Goal: Task Accomplishment & Management: Complete application form

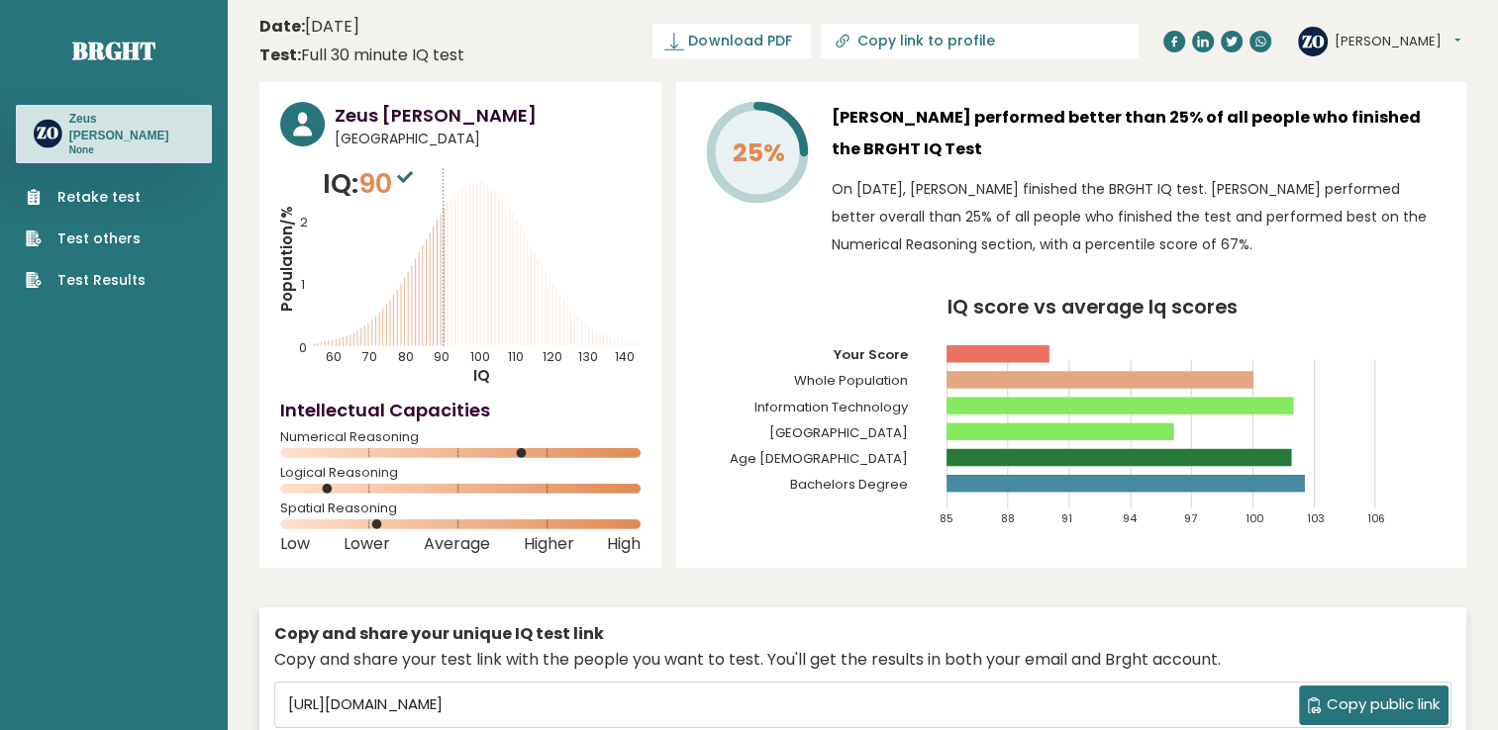
click at [97, 270] on link "Test Results" at bounding box center [86, 280] width 120 height 21
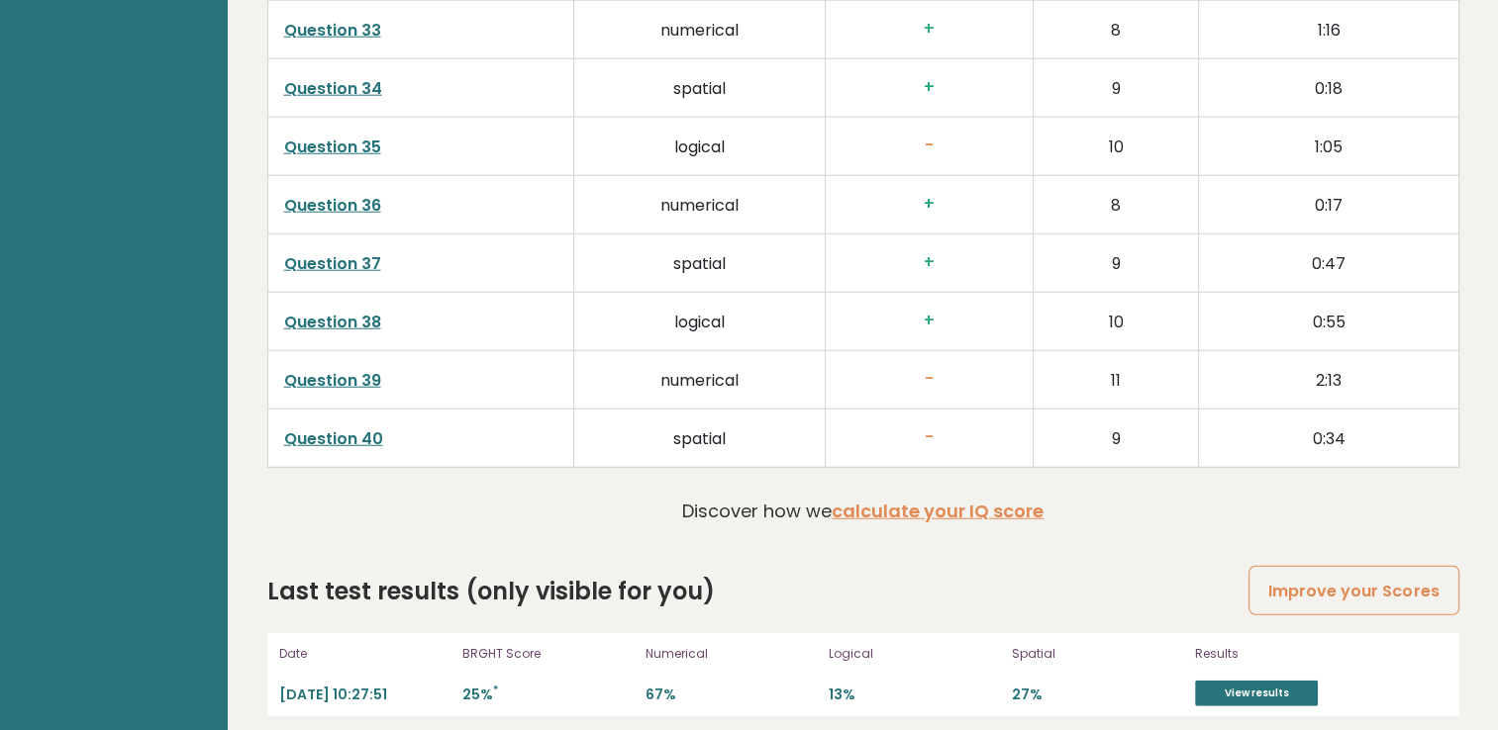
scroll to position [5076, 0]
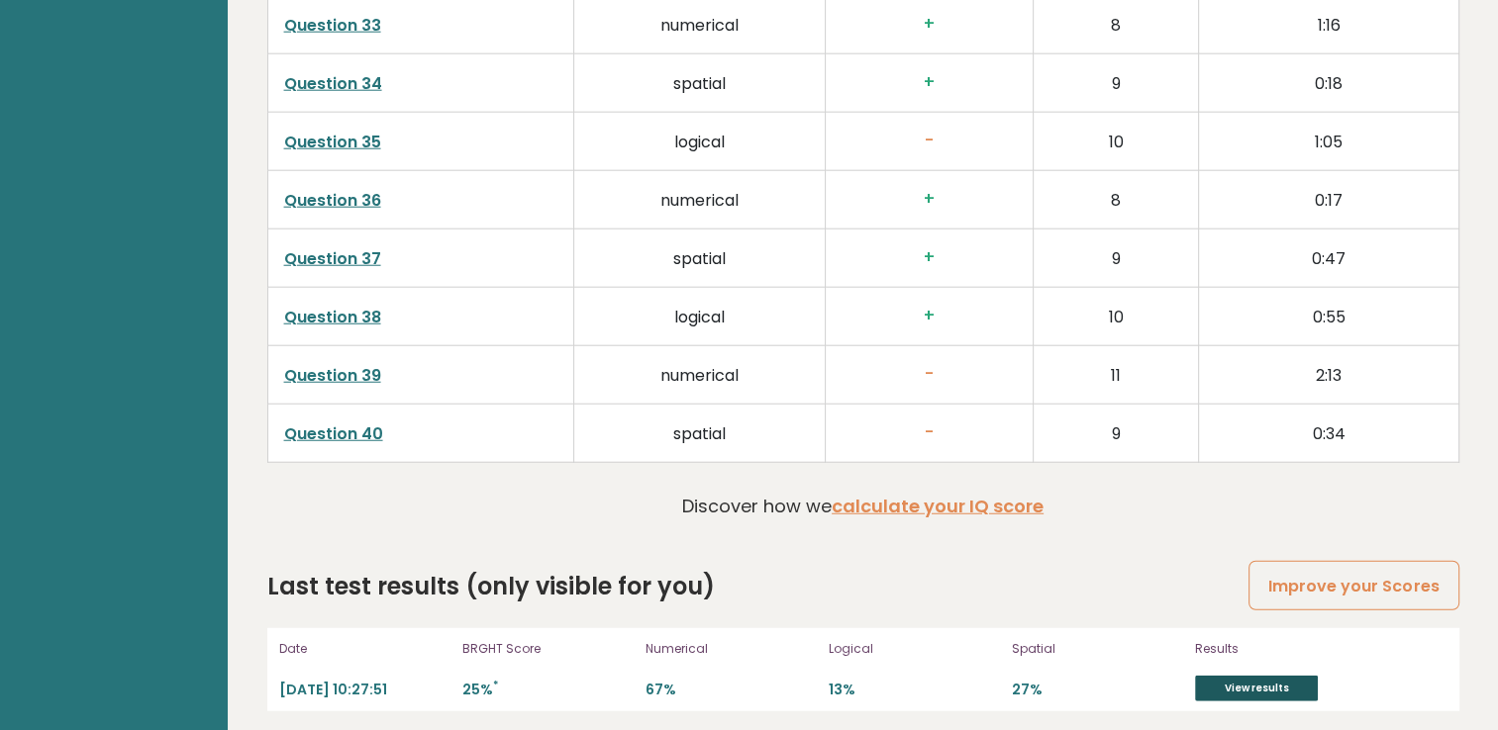
click at [1220, 681] on link "View results" at bounding box center [1256, 689] width 123 height 26
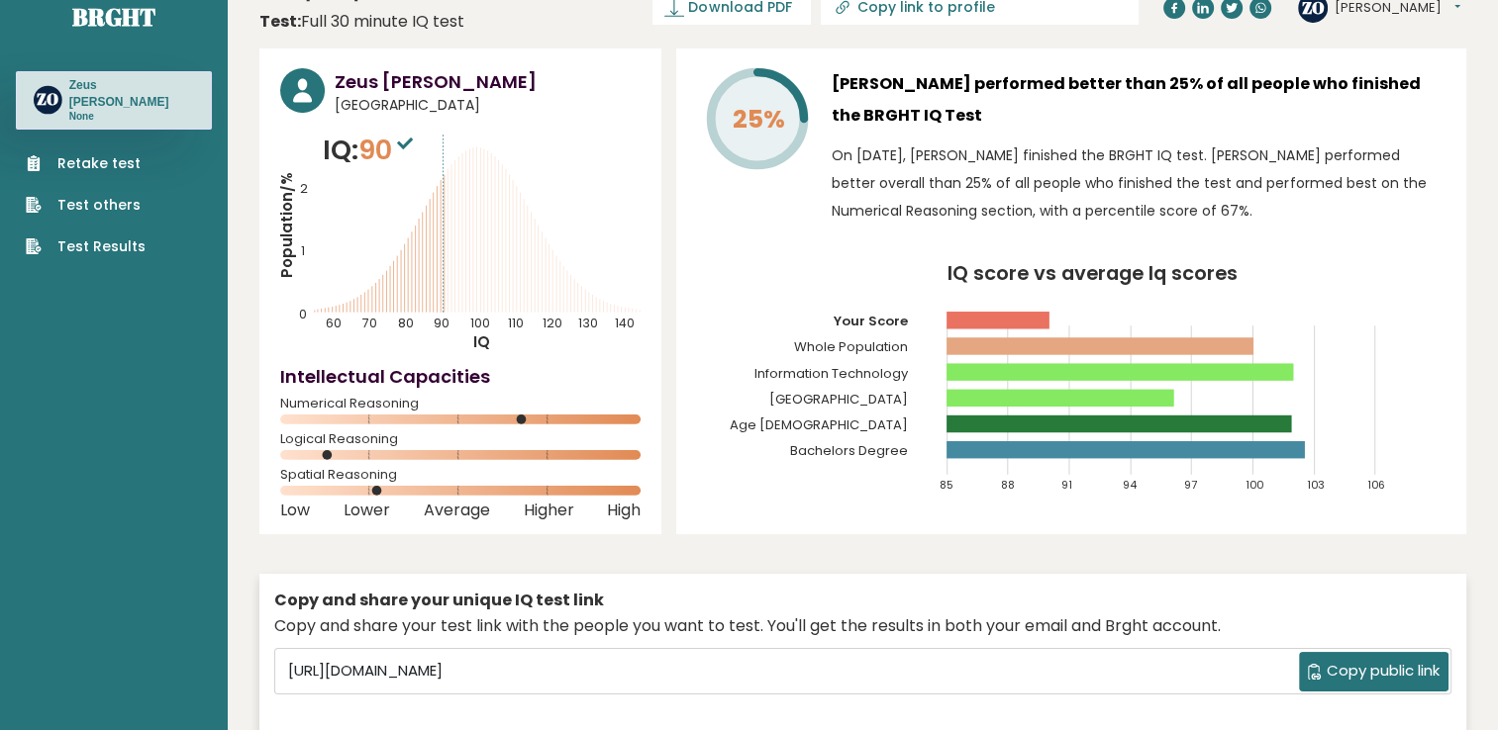
scroll to position [0, 0]
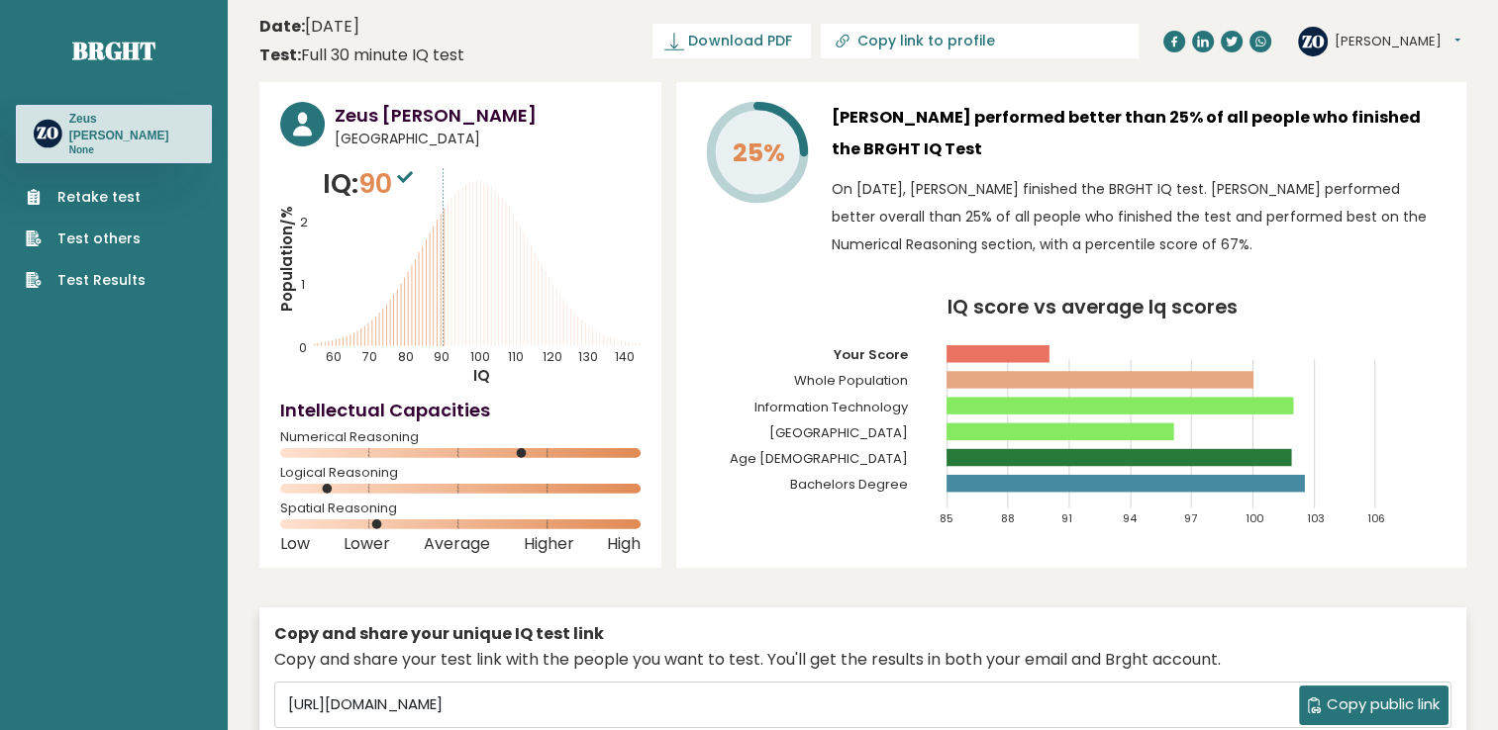
click at [138, 125] on h3 "Zeus Paul Orden" at bounding box center [131, 127] width 125 height 33
click at [522, 278] on icon "Population/% IQ 0 1 2 60 70 80 90 100 110 120 130 140" at bounding box center [460, 275] width 360 height 223
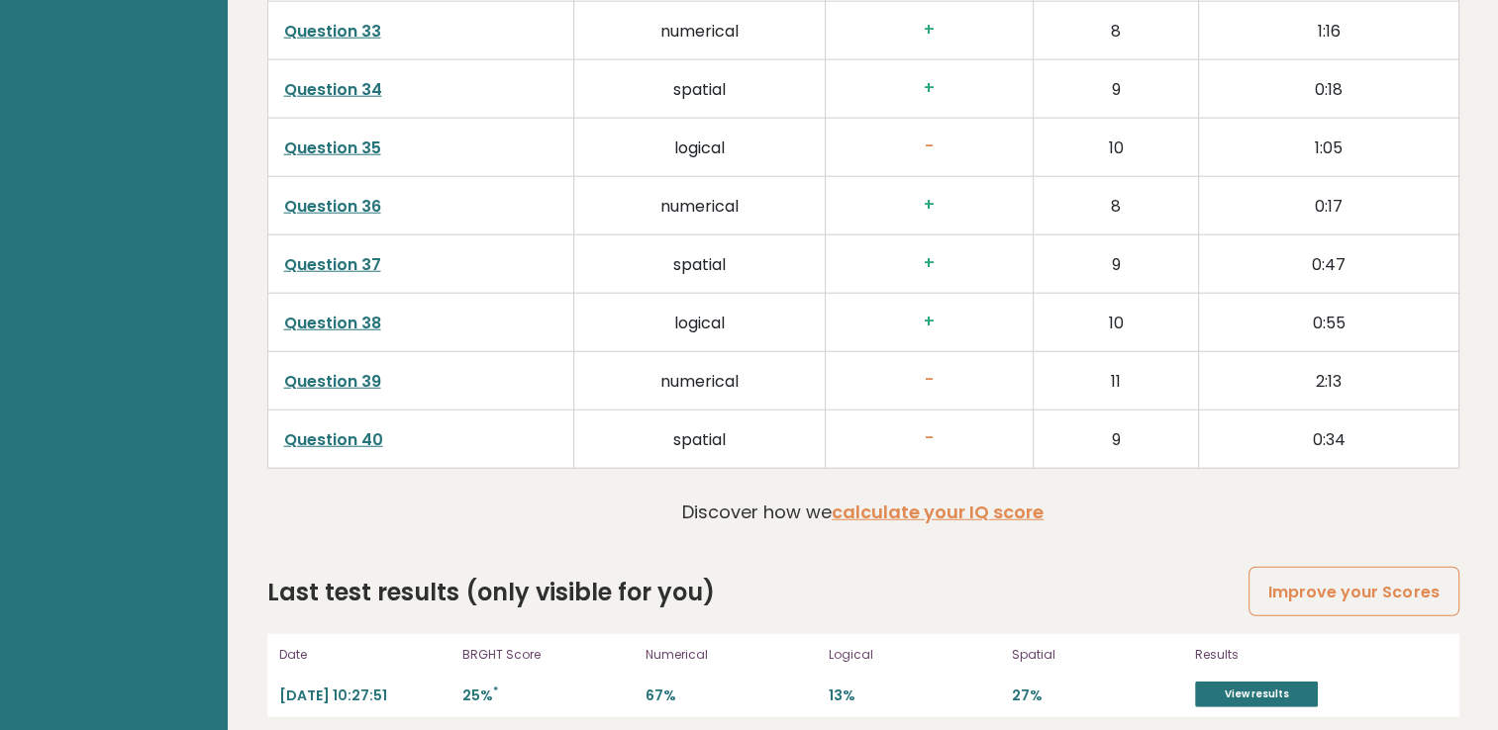
scroll to position [5076, 0]
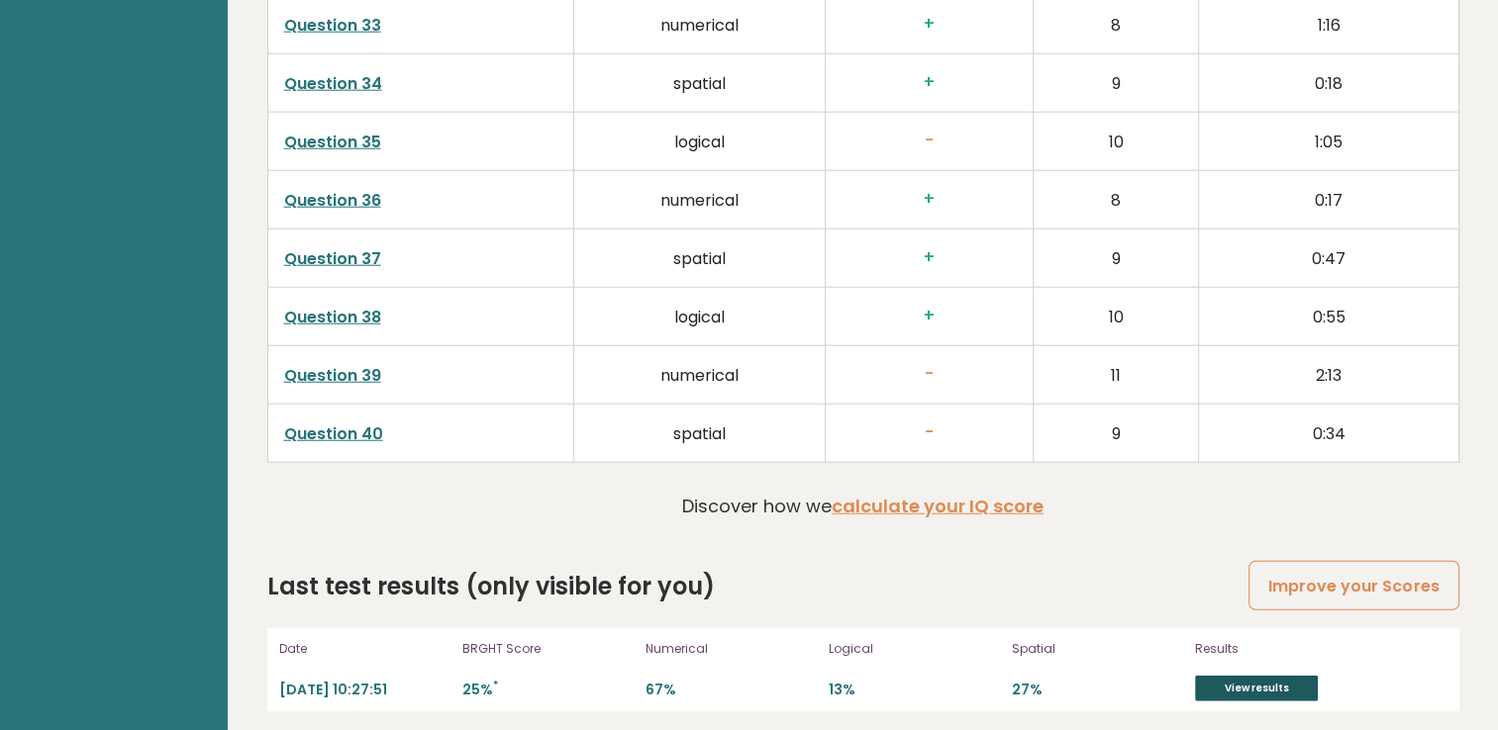
click at [1255, 676] on link "View results" at bounding box center [1256, 689] width 123 height 26
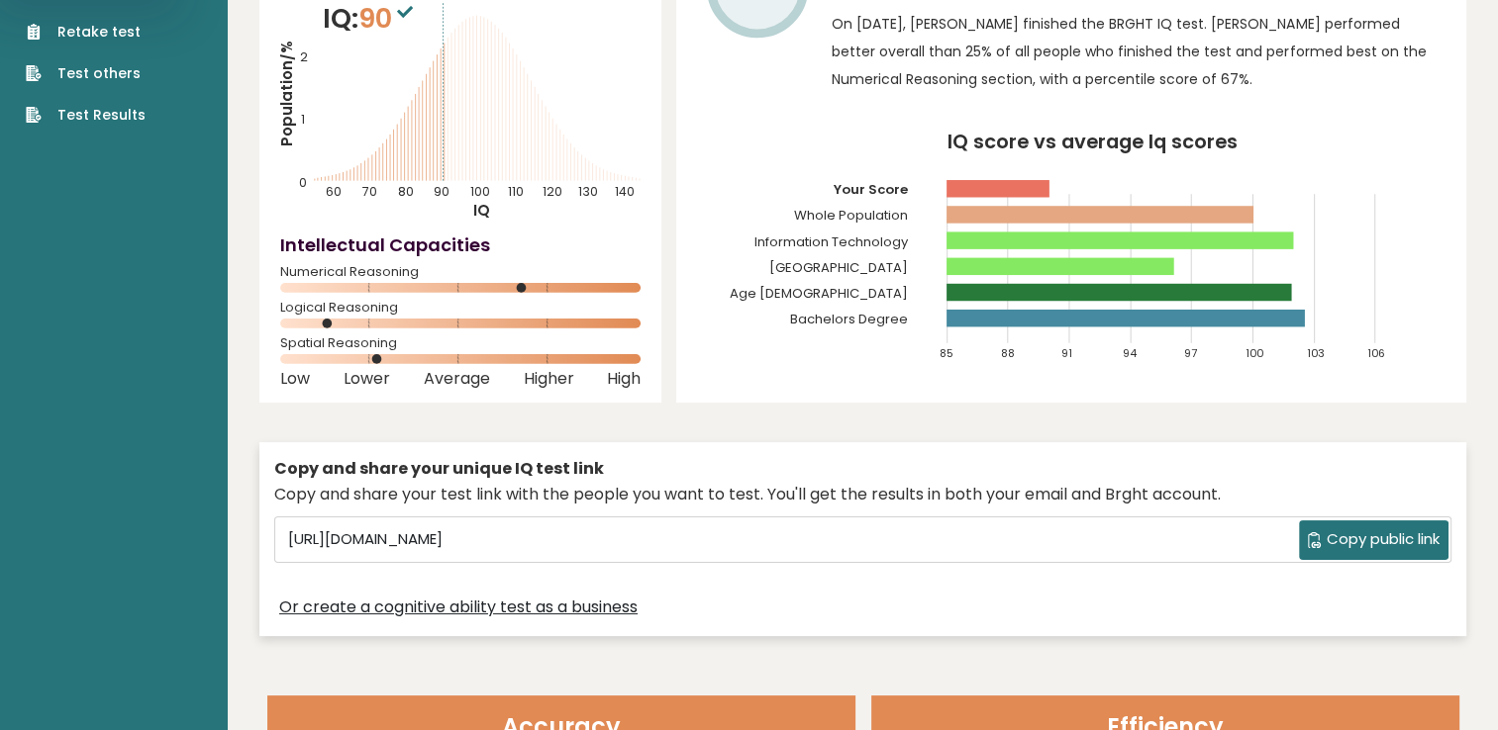
scroll to position [0, 0]
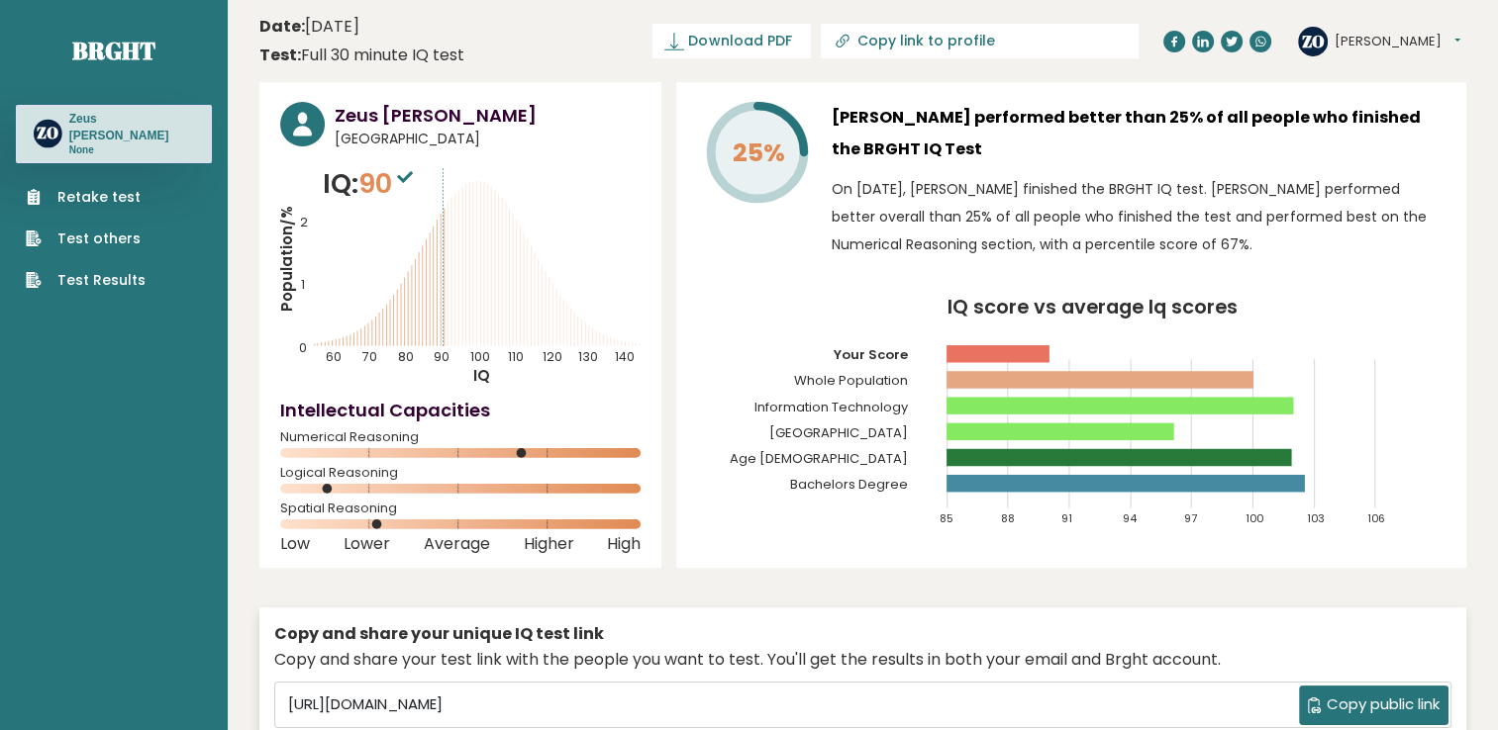
click at [86, 187] on link "Retake test" at bounding box center [86, 197] width 120 height 21
click at [127, 270] on link "Test Results" at bounding box center [86, 280] width 120 height 21
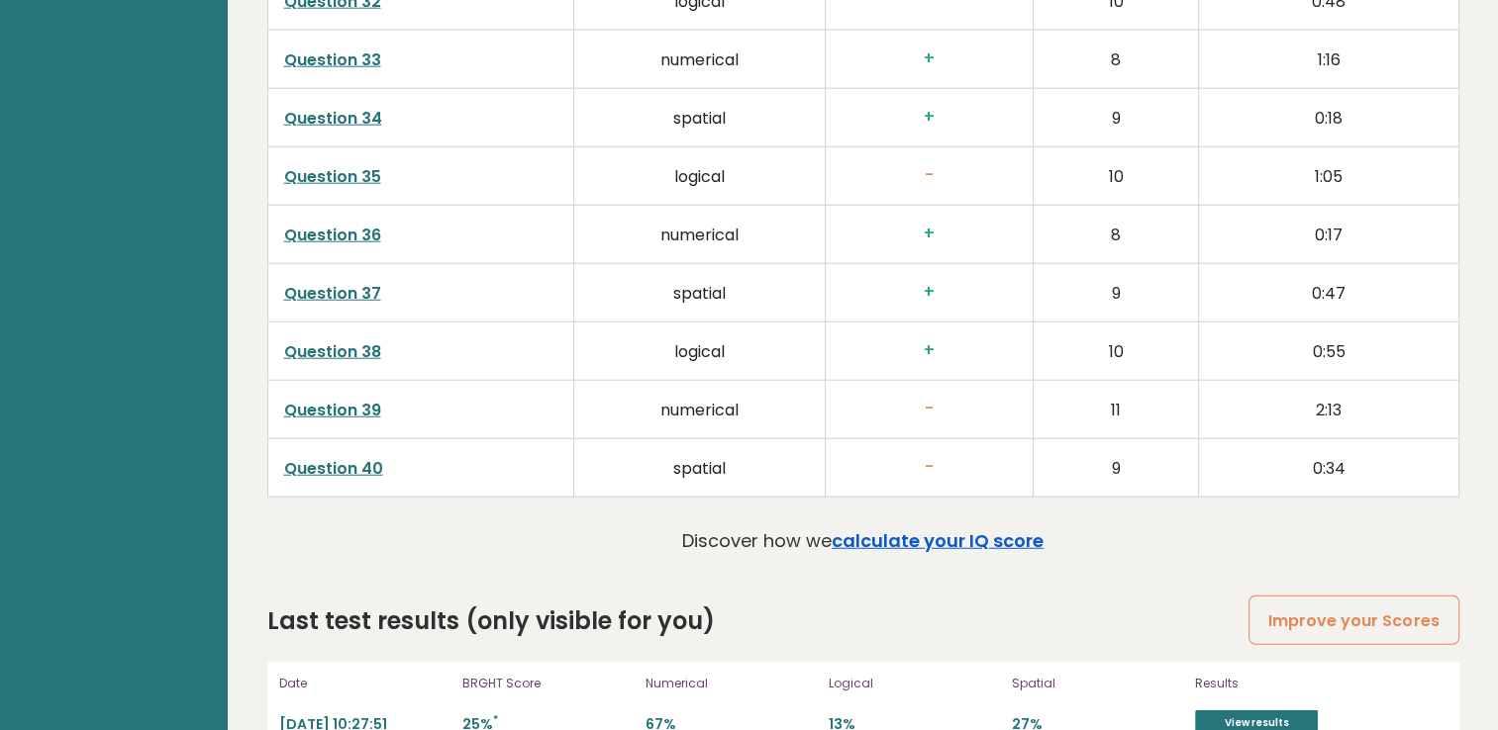
scroll to position [5076, 0]
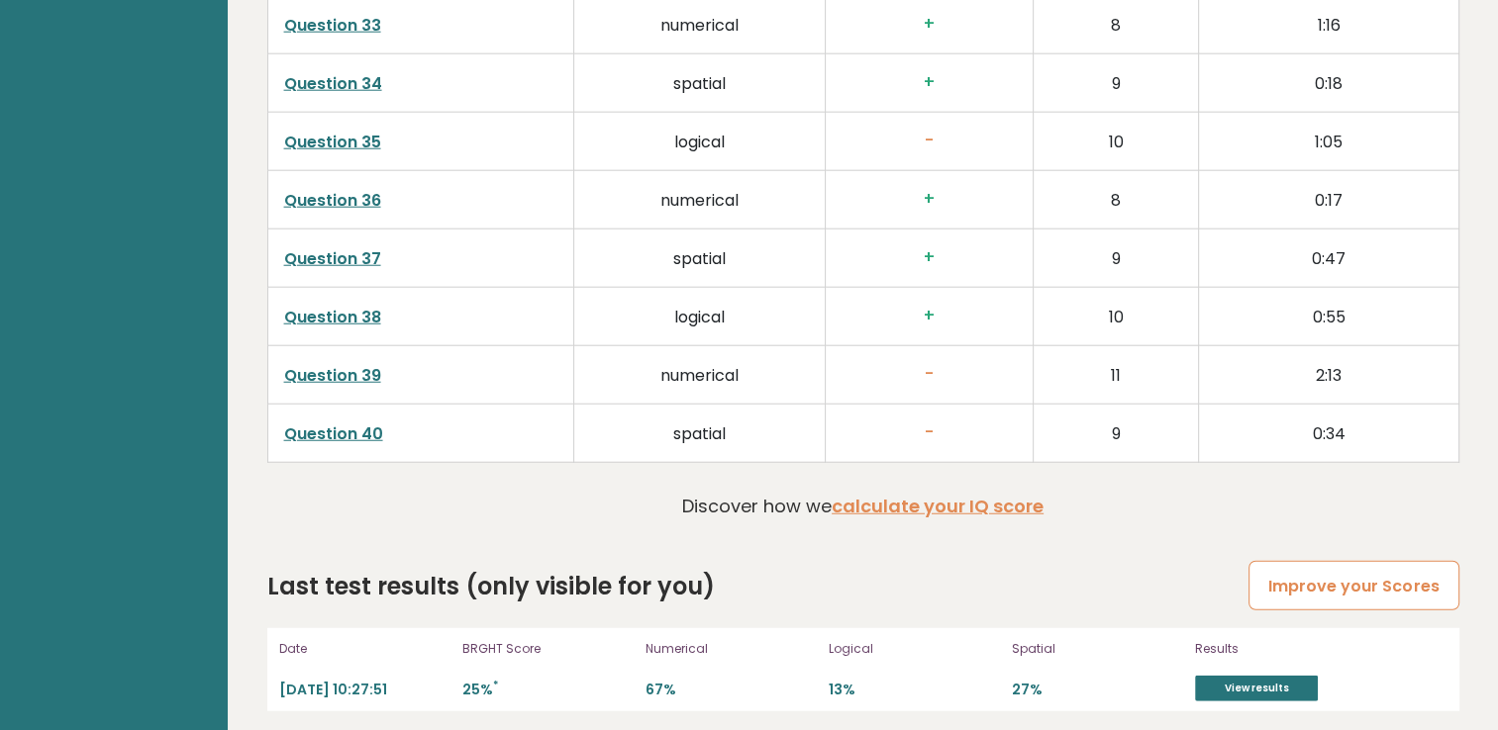
click at [1376, 585] on link "Improve your Scores" at bounding box center [1353, 586] width 210 height 50
click at [1239, 677] on link "View results" at bounding box center [1256, 689] width 123 height 26
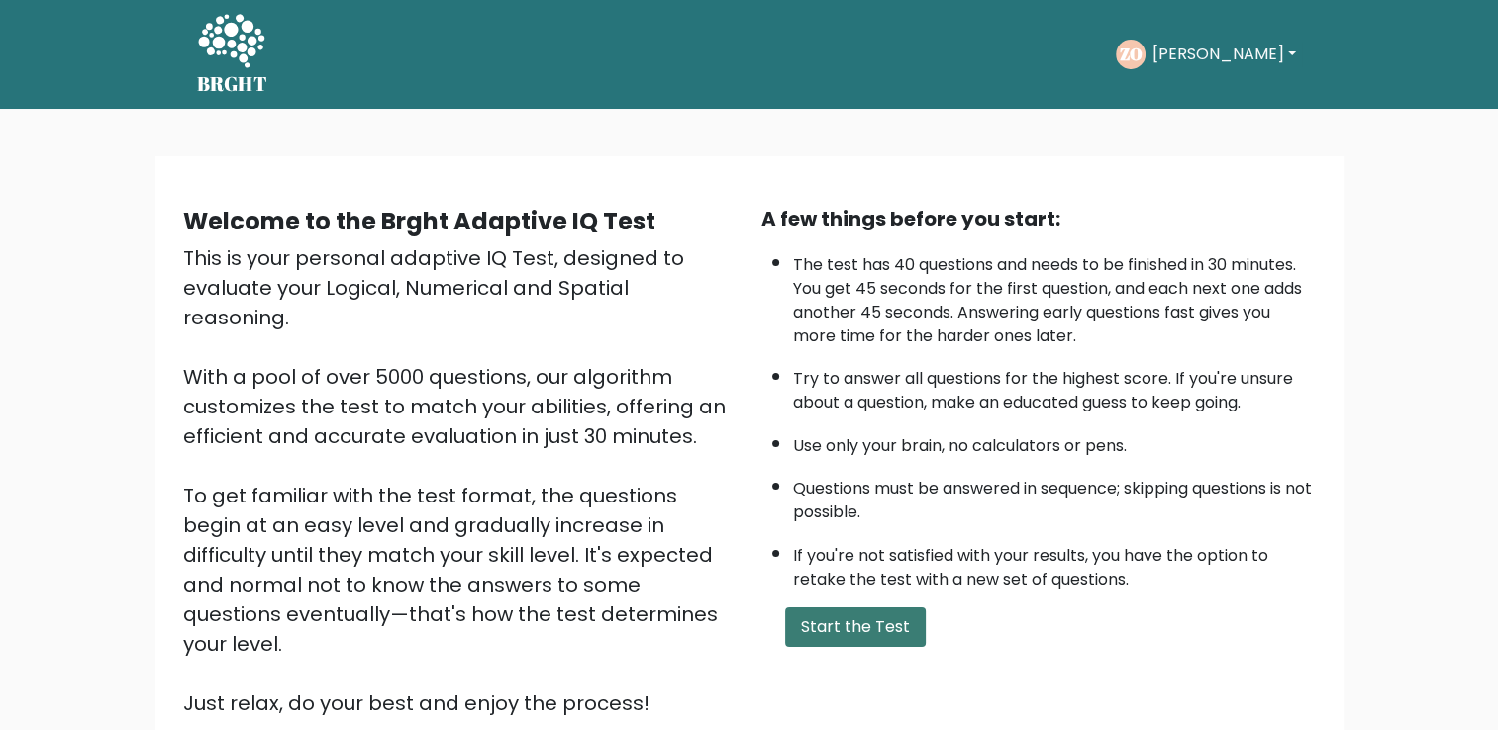
drag, startPoint x: 878, startPoint y: 632, endPoint x: 892, endPoint y: 632, distance: 13.9
click at [880, 632] on button "Start the Test" at bounding box center [855, 628] width 141 height 40
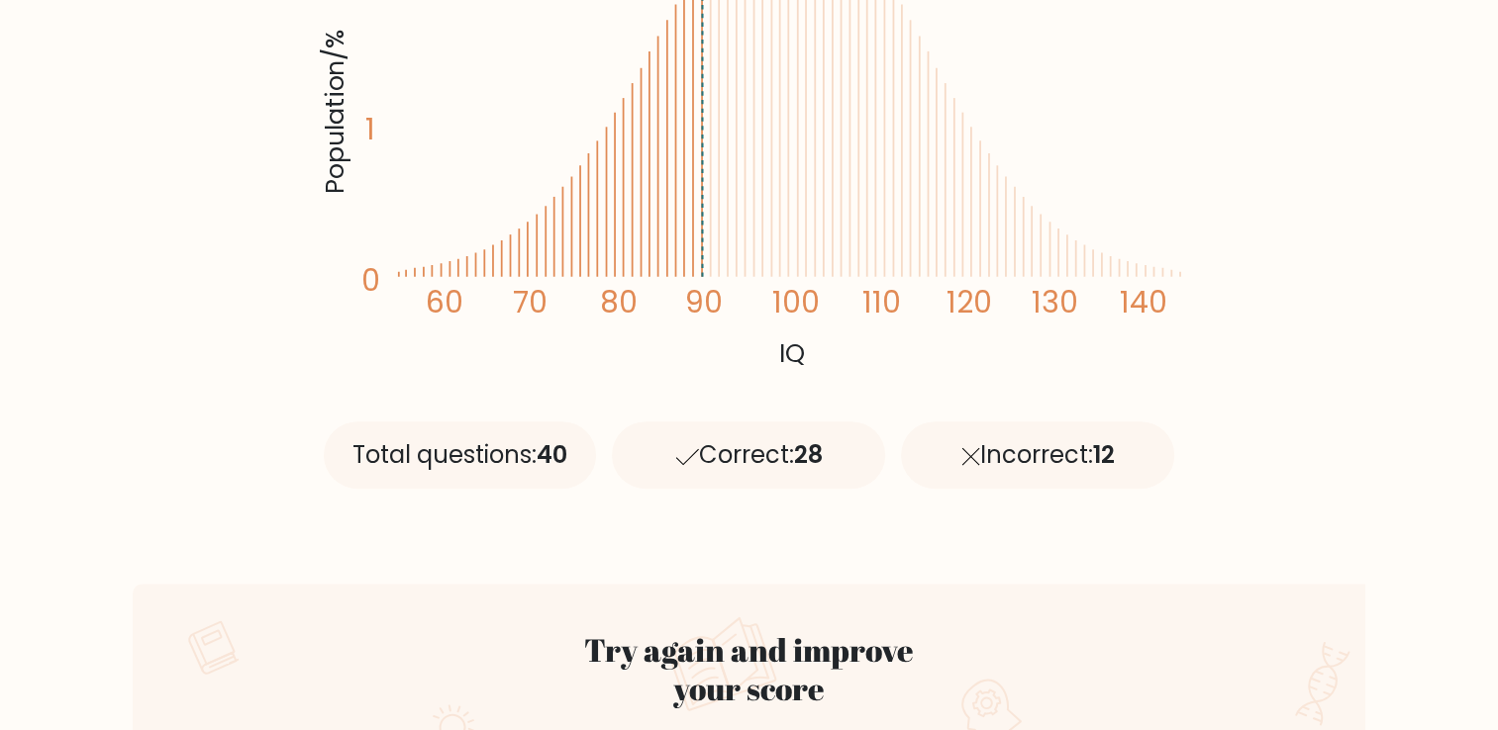
scroll to position [693, 0]
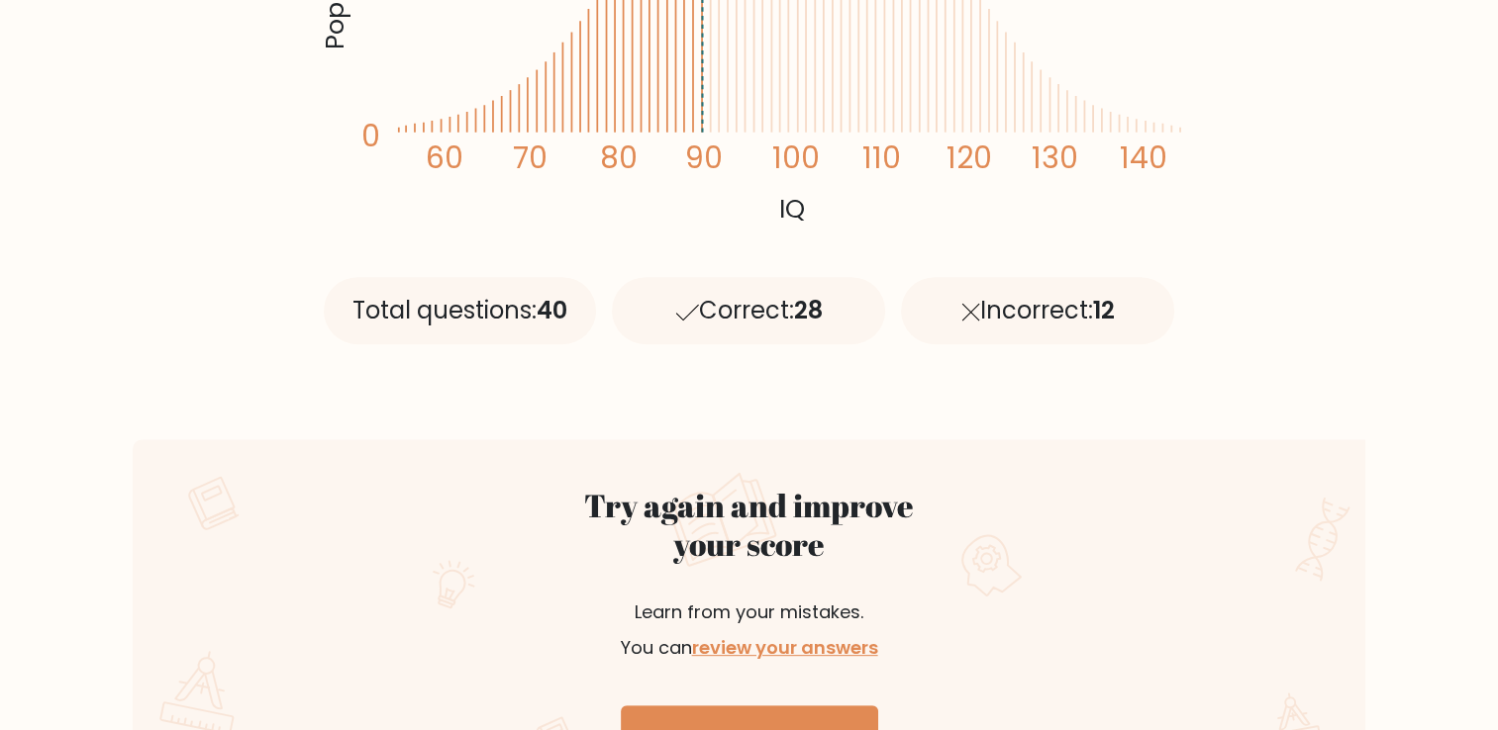
click at [843, 319] on div "Correct: 28" at bounding box center [748, 310] width 273 height 67
click at [1005, 321] on div "Incorrect: 12" at bounding box center [1037, 310] width 273 height 67
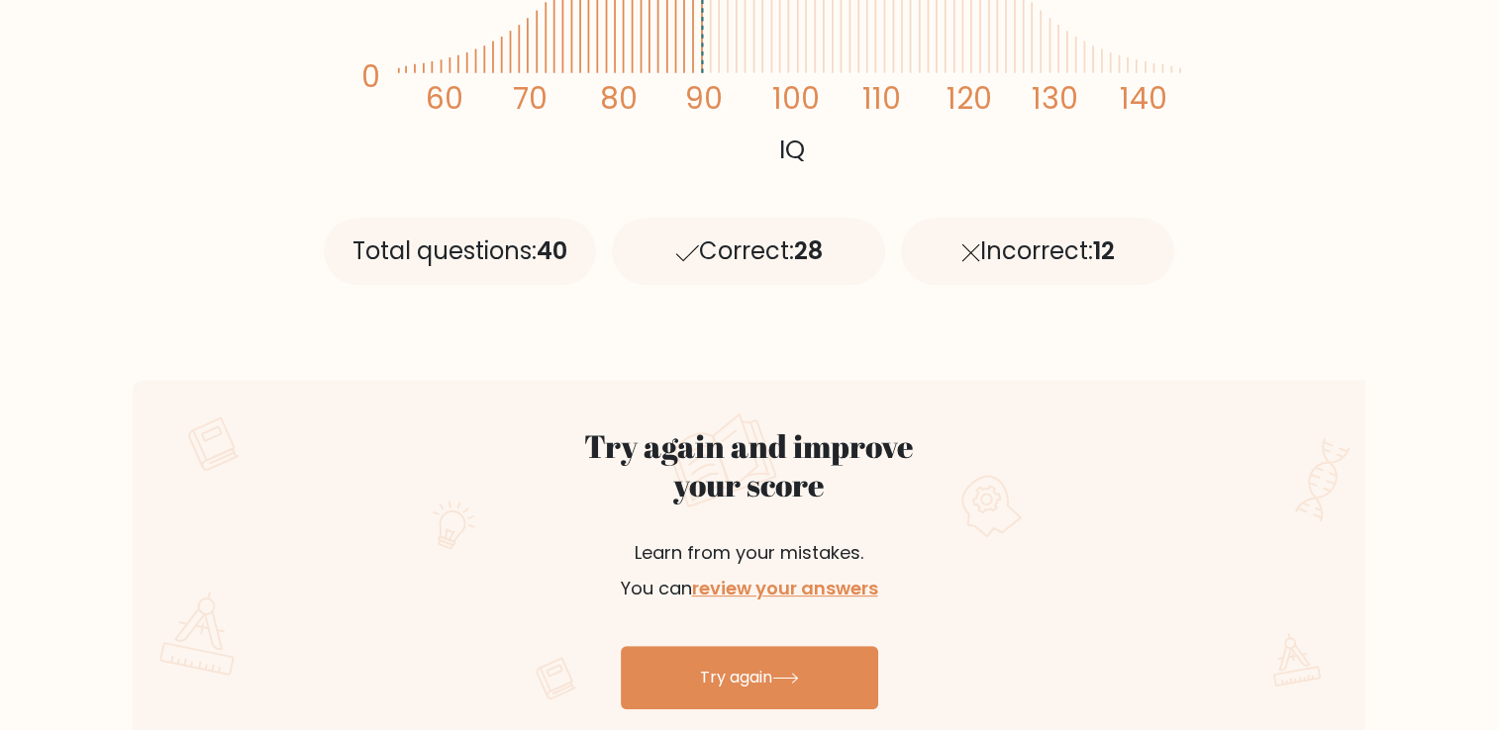
scroll to position [990, 0]
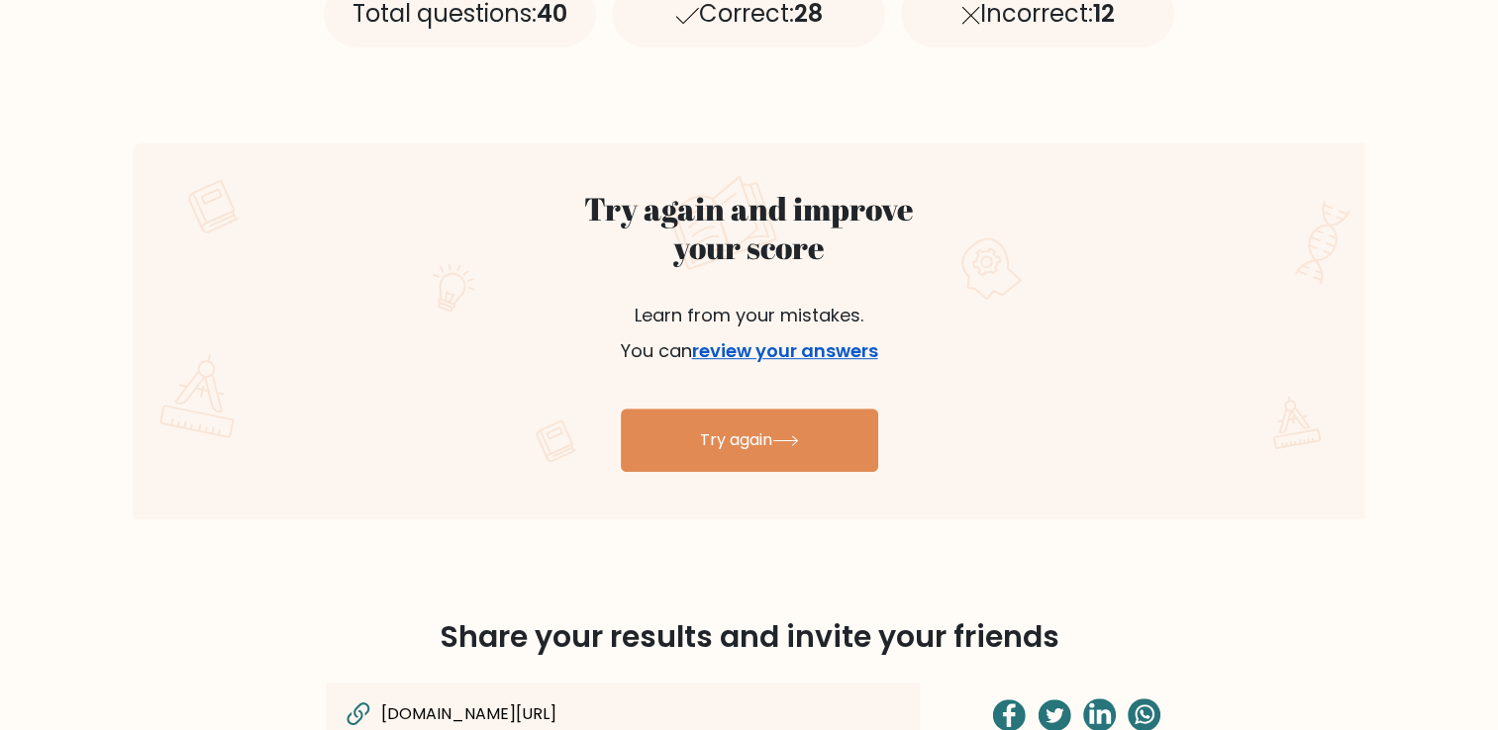
click at [783, 350] on link "review your answers" at bounding box center [785, 351] width 186 height 25
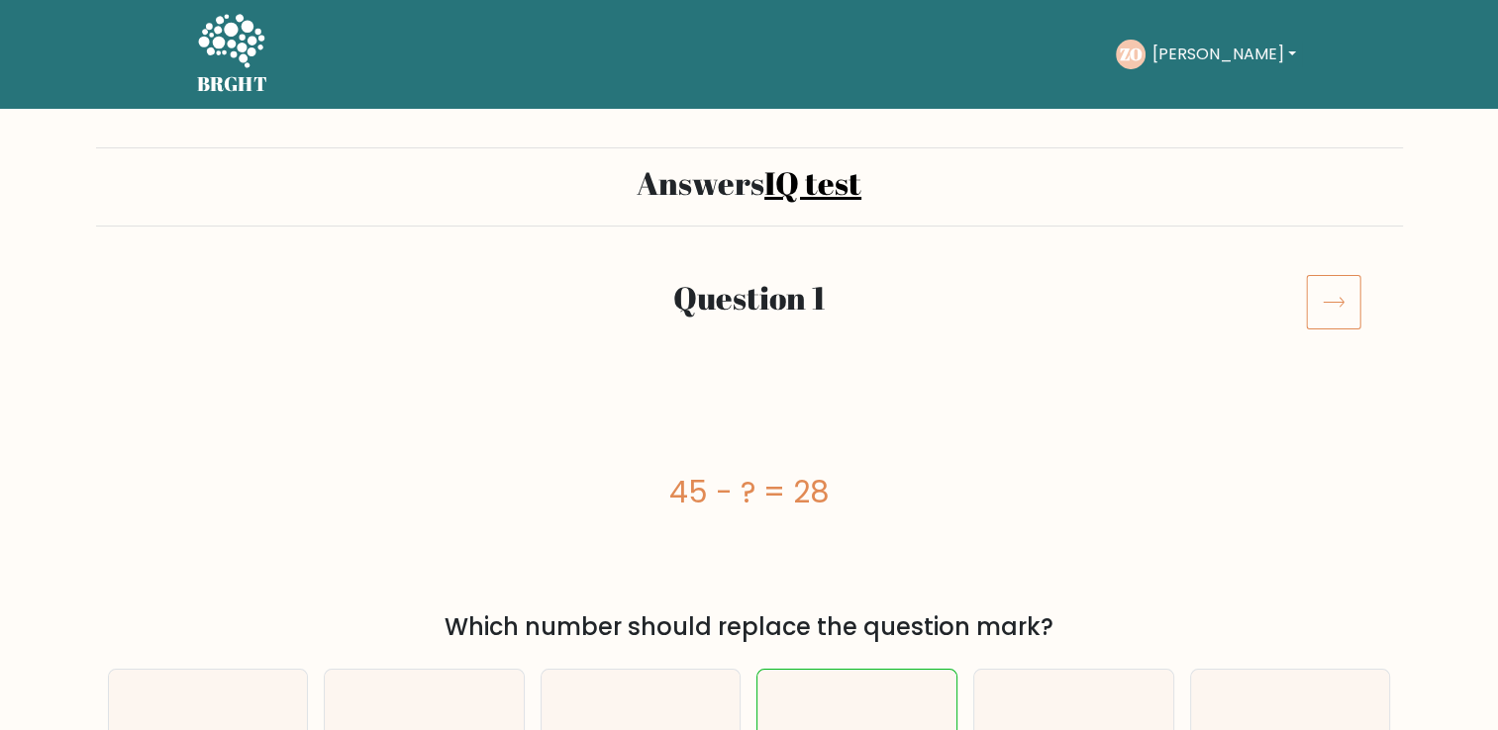
click at [1376, 303] on div at bounding box center [1348, 301] width 109 height 55
click at [1346, 304] on icon at bounding box center [1333, 301] width 55 height 55
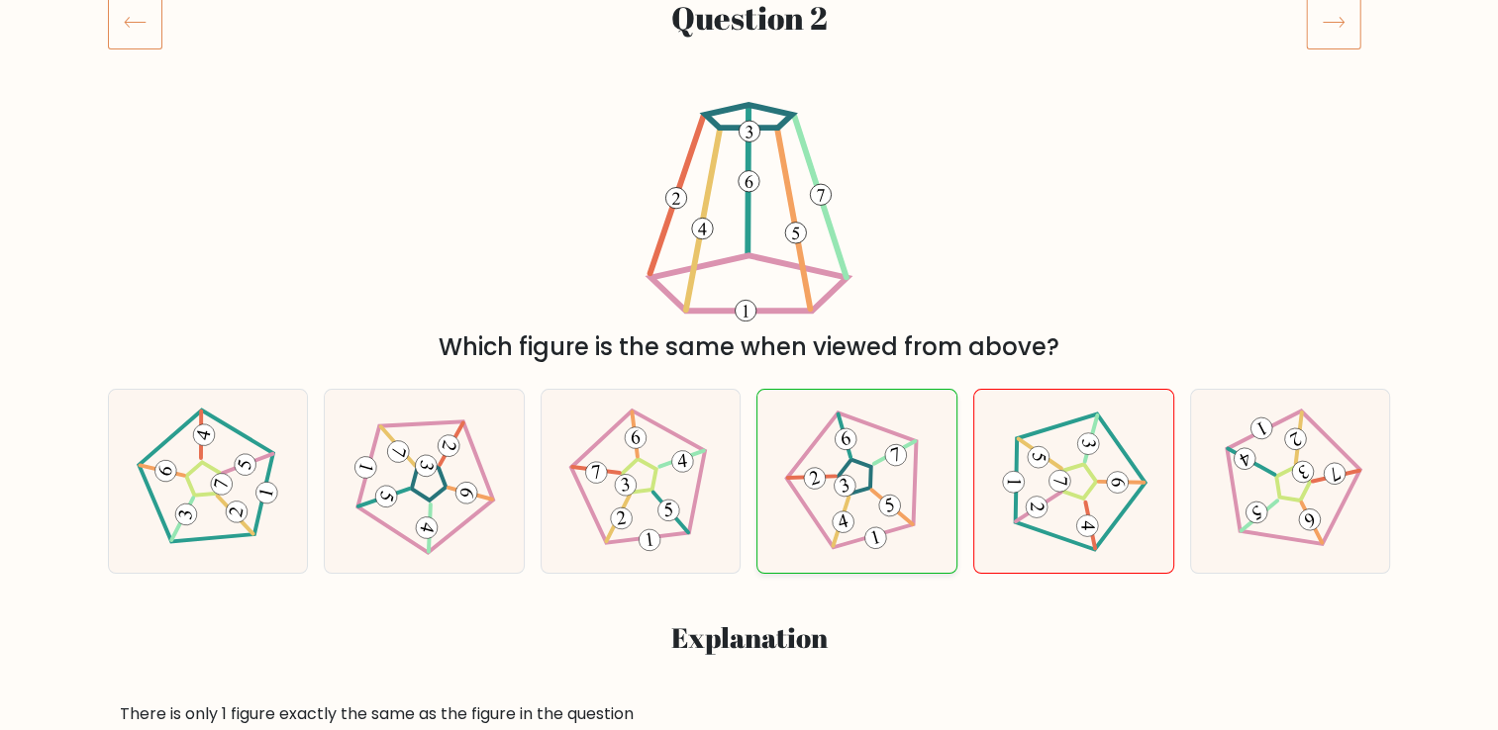
scroll to position [396, 0]
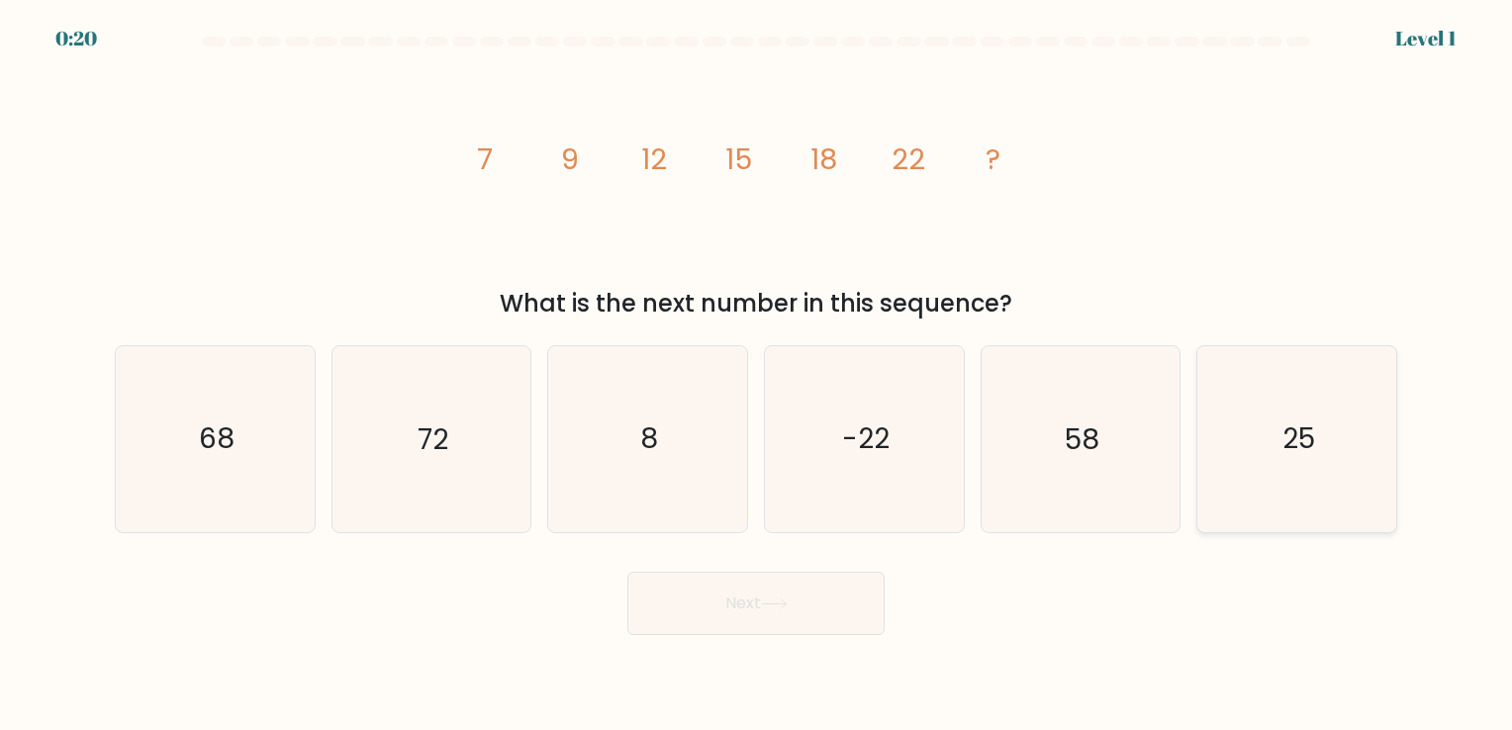
click at [1246, 481] on icon "25" at bounding box center [1297, 438] width 185 height 185
click at [757, 375] on input "f. 25" at bounding box center [756, 370] width 1 height 10
radio input "true"
click at [729, 600] on button "Next" at bounding box center [756, 603] width 257 height 63
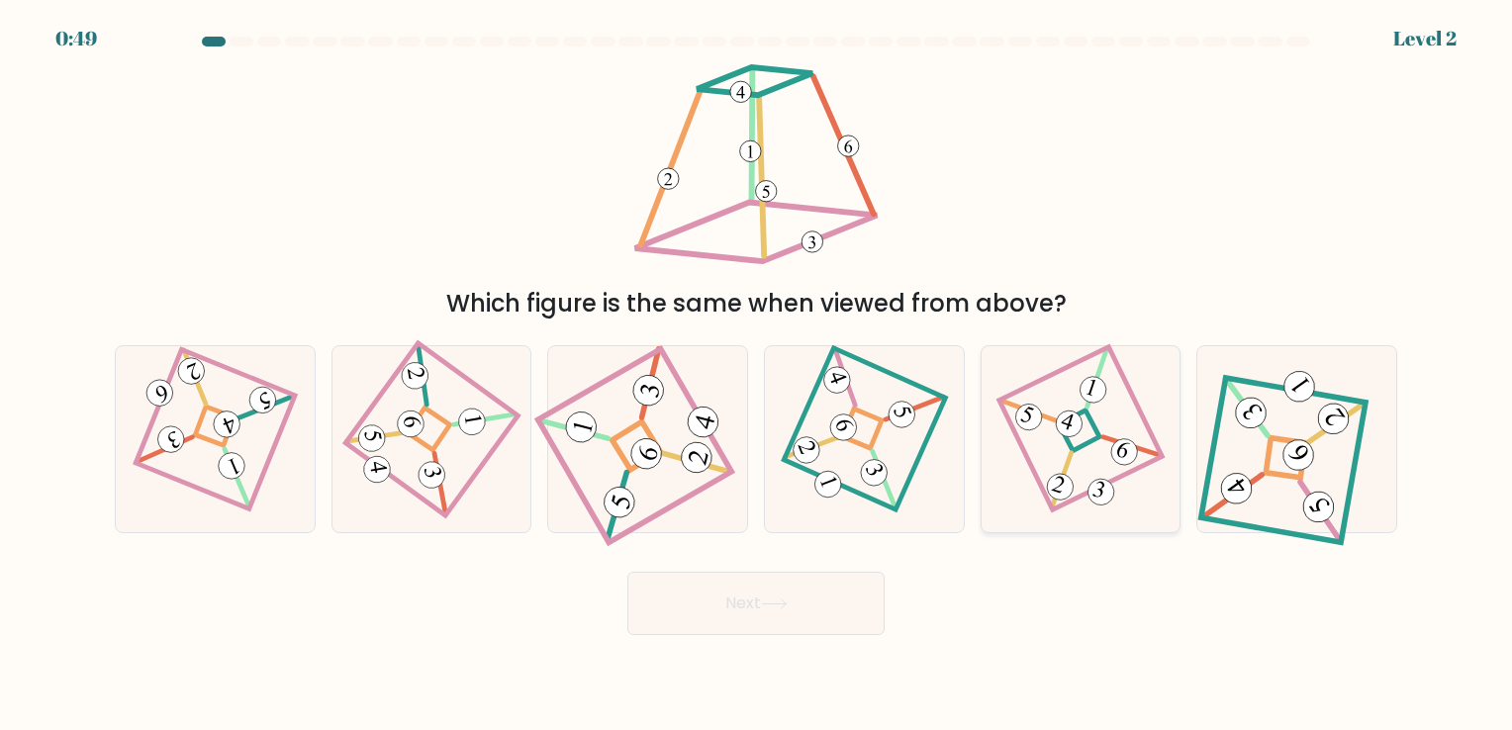
click at [1067, 481] on 855 at bounding box center [1060, 487] width 33 height 33
click at [757, 375] on input "e." at bounding box center [756, 370] width 1 height 10
radio input "true"
click at [818, 597] on button "Next" at bounding box center [756, 603] width 257 height 63
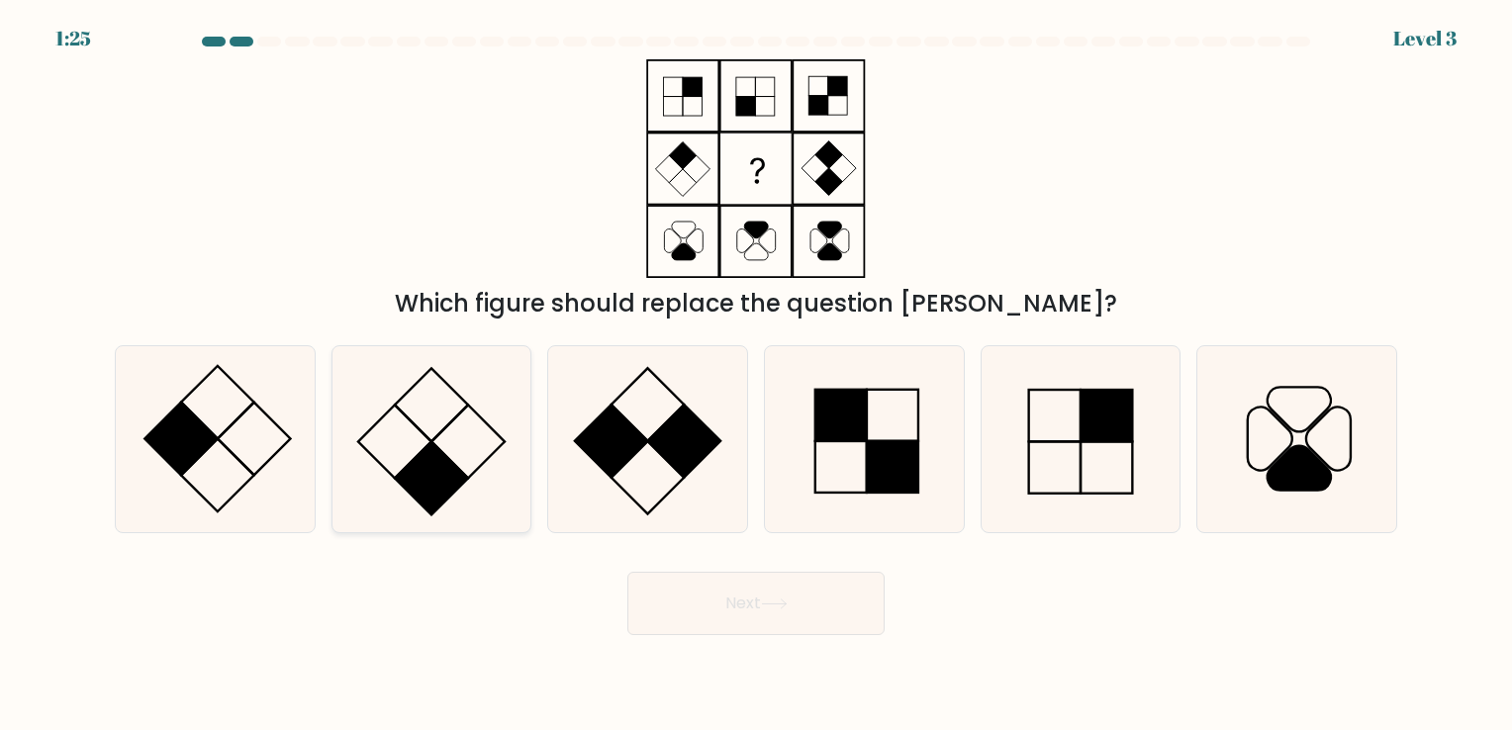
click at [367, 485] on icon at bounding box center [431, 438] width 185 height 185
click at [756, 375] on input "b." at bounding box center [756, 370] width 1 height 10
radio input "true"
click at [737, 613] on button "Next" at bounding box center [756, 603] width 257 height 63
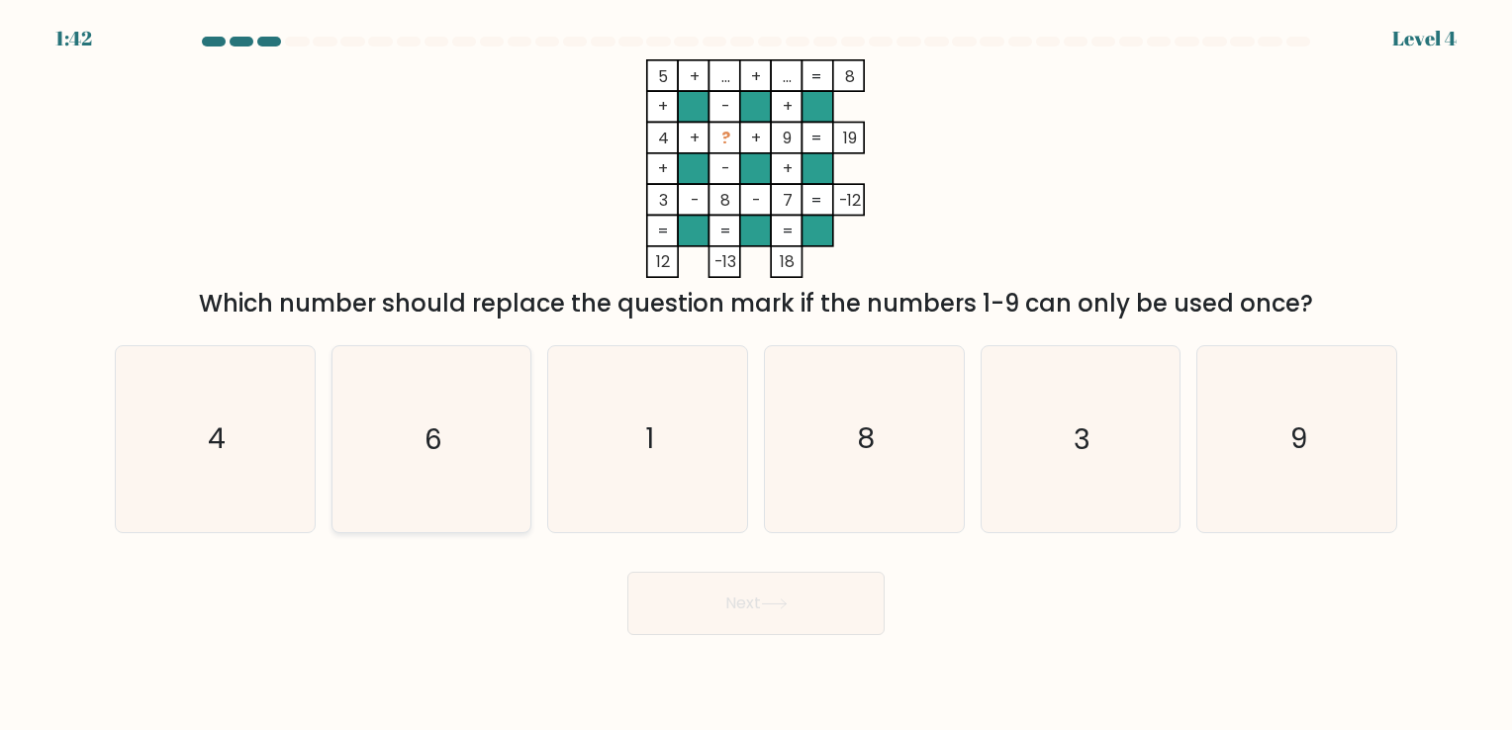
click at [421, 411] on icon "6" at bounding box center [431, 438] width 185 height 185
click at [756, 375] on input "b. 6" at bounding box center [756, 370] width 1 height 10
radio input "true"
click at [746, 592] on button "Next" at bounding box center [756, 603] width 257 height 63
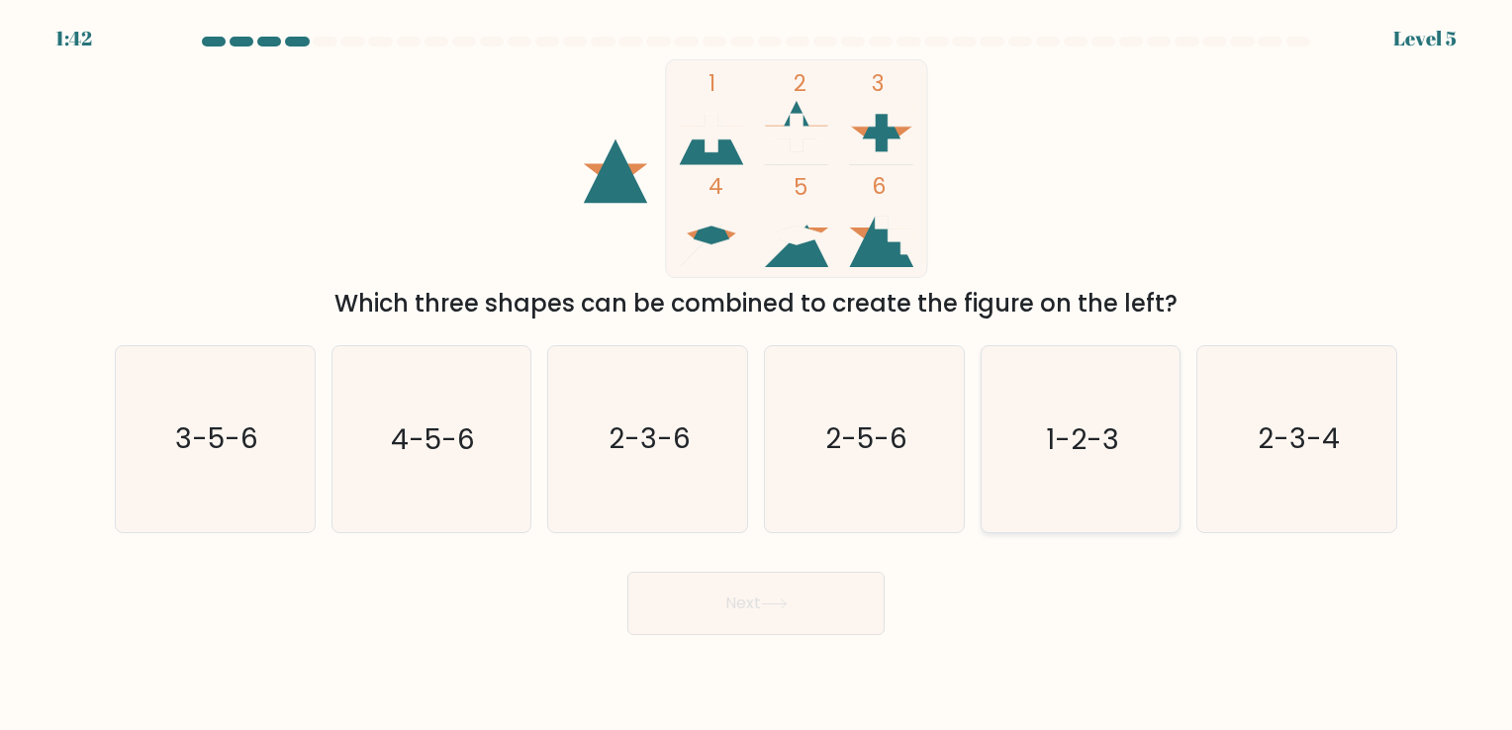
click at [1054, 468] on icon "1-2-3" at bounding box center [1080, 438] width 185 height 185
click at [757, 375] on input "e. 1-2-3" at bounding box center [756, 370] width 1 height 10
radio input "true"
click at [815, 604] on button "Next" at bounding box center [756, 603] width 257 height 63
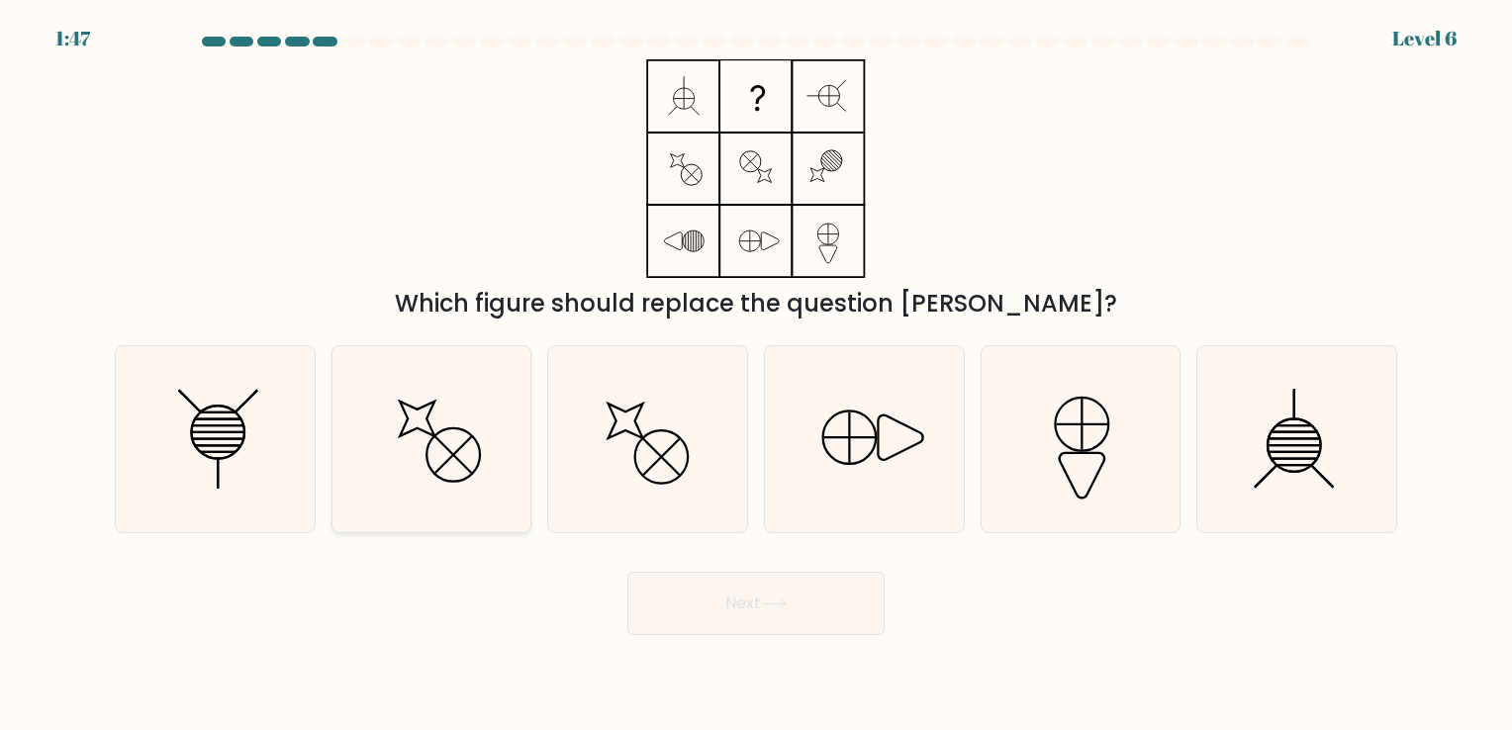
click at [480, 465] on icon at bounding box center [431, 438] width 185 height 185
click at [756, 375] on input "b." at bounding box center [756, 370] width 1 height 10
radio input "true"
click at [727, 621] on button "Next" at bounding box center [756, 603] width 257 height 63
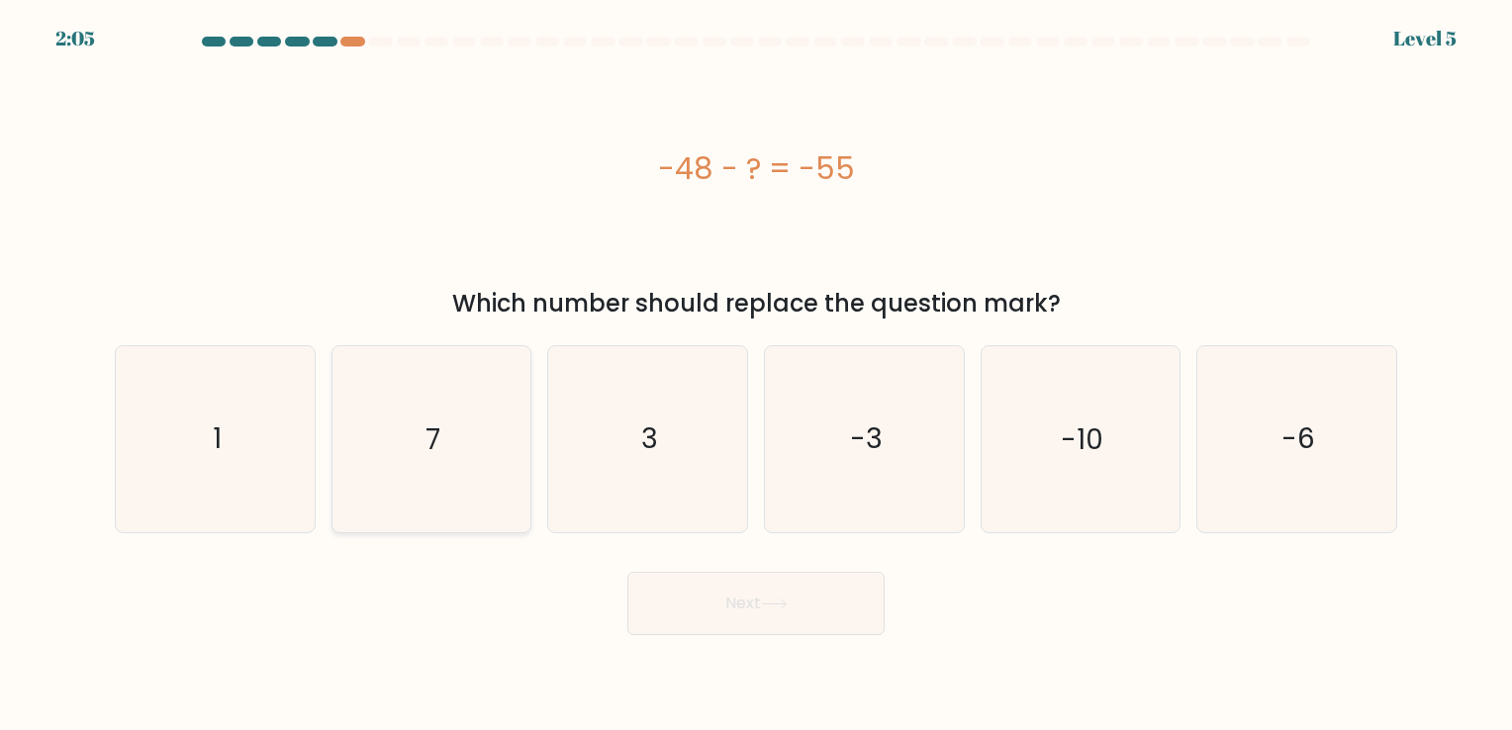
click at [395, 465] on icon "7" at bounding box center [431, 438] width 185 height 185
click at [756, 375] on input "b. 7" at bounding box center [756, 370] width 1 height 10
radio input "true"
click at [795, 632] on button "Next" at bounding box center [756, 603] width 257 height 63
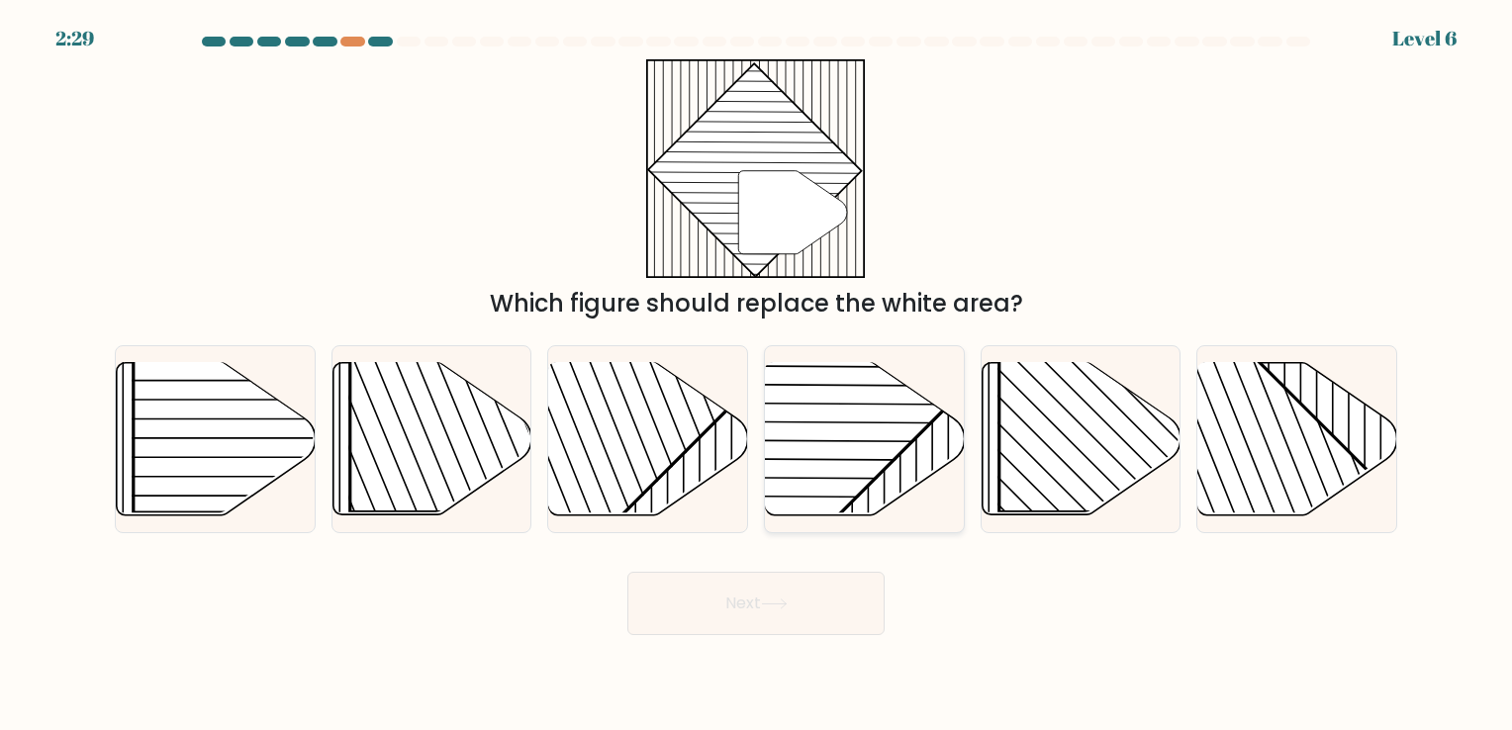
click at [806, 475] on rect at bounding box center [796, 361] width 390 height 390
click at [757, 375] on input "d." at bounding box center [756, 370] width 1 height 10
radio input "true"
click at [807, 593] on button "Next" at bounding box center [756, 603] width 257 height 63
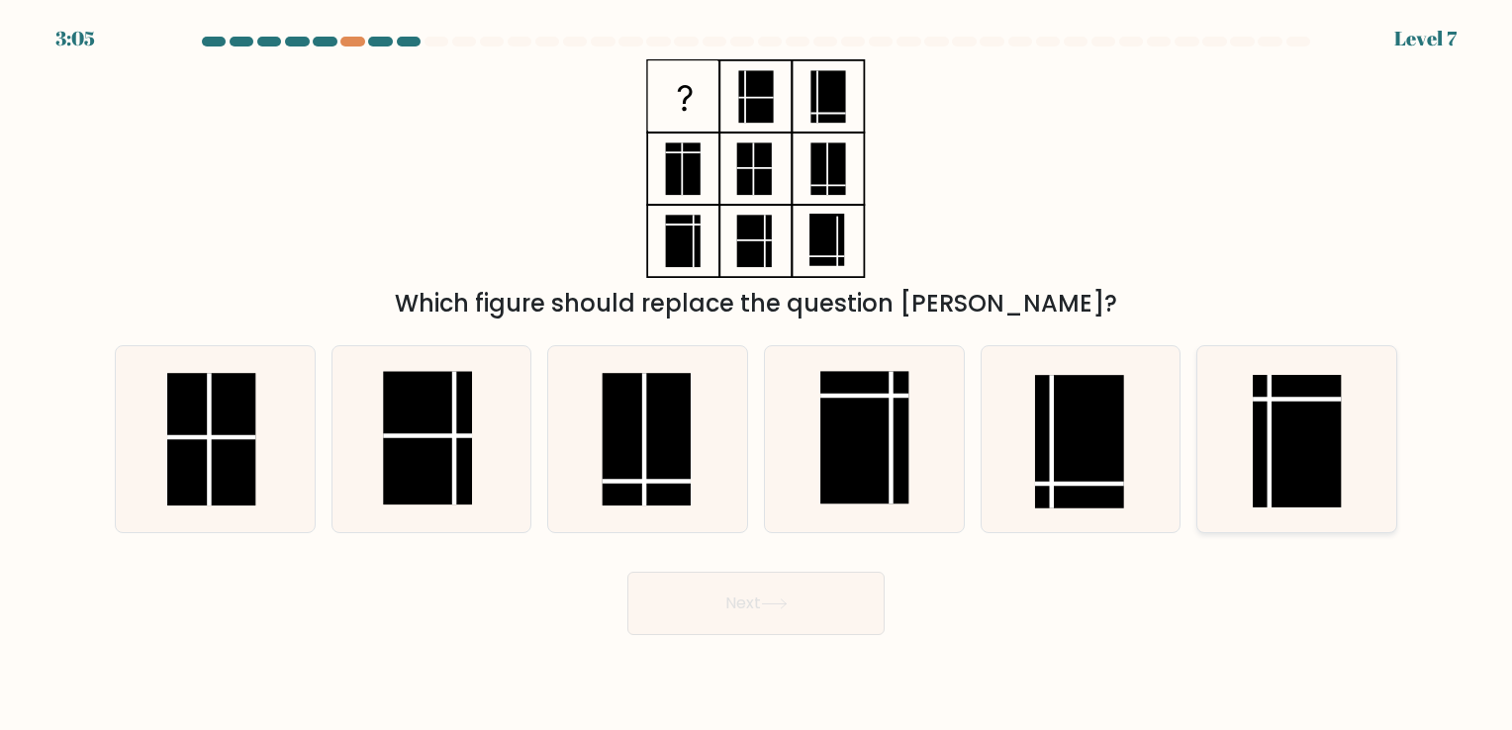
click at [1341, 441] on rect at bounding box center [1297, 441] width 88 height 133
click at [757, 375] on input "f." at bounding box center [756, 370] width 1 height 10
radio input "true"
click at [704, 613] on button "Next" at bounding box center [756, 603] width 257 height 63
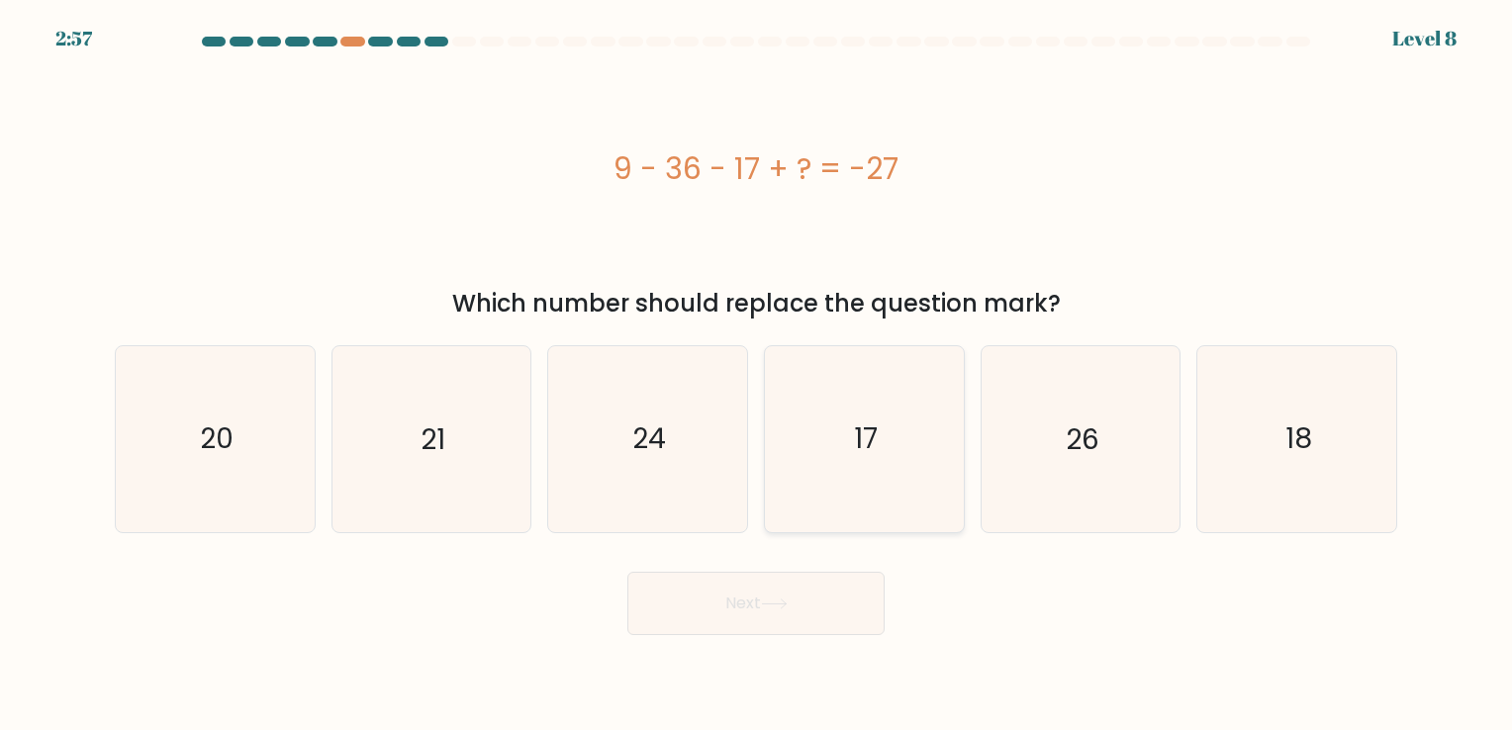
click at [874, 445] on text "17" at bounding box center [866, 440] width 24 height 39
click at [757, 375] on input "d. 17" at bounding box center [756, 370] width 1 height 10
radio input "true"
click at [757, 604] on button "Next" at bounding box center [756, 603] width 257 height 63
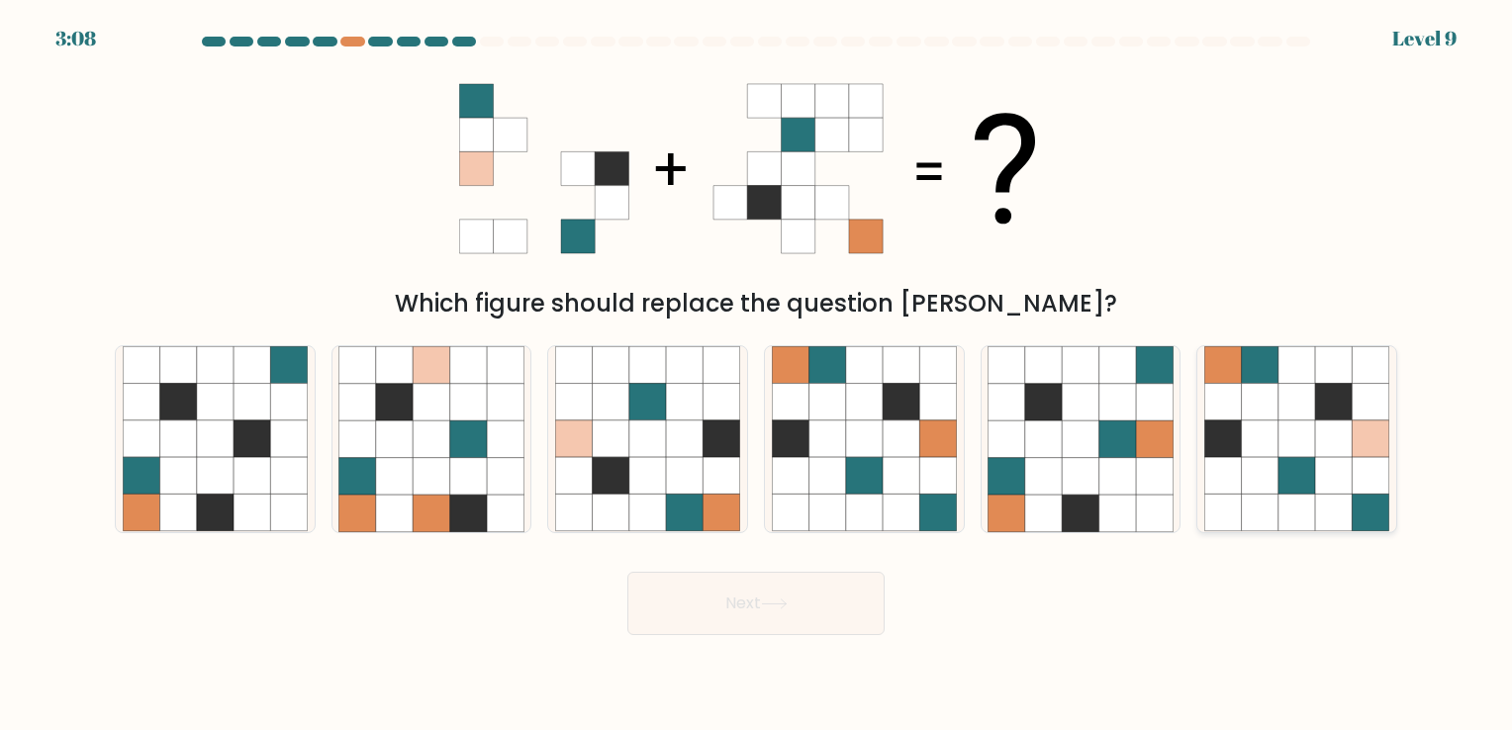
click at [1298, 505] on icon at bounding box center [1297, 513] width 37 height 37
click at [757, 375] on input "f." at bounding box center [756, 370] width 1 height 10
radio input "true"
click at [729, 611] on button "Next" at bounding box center [756, 603] width 257 height 63
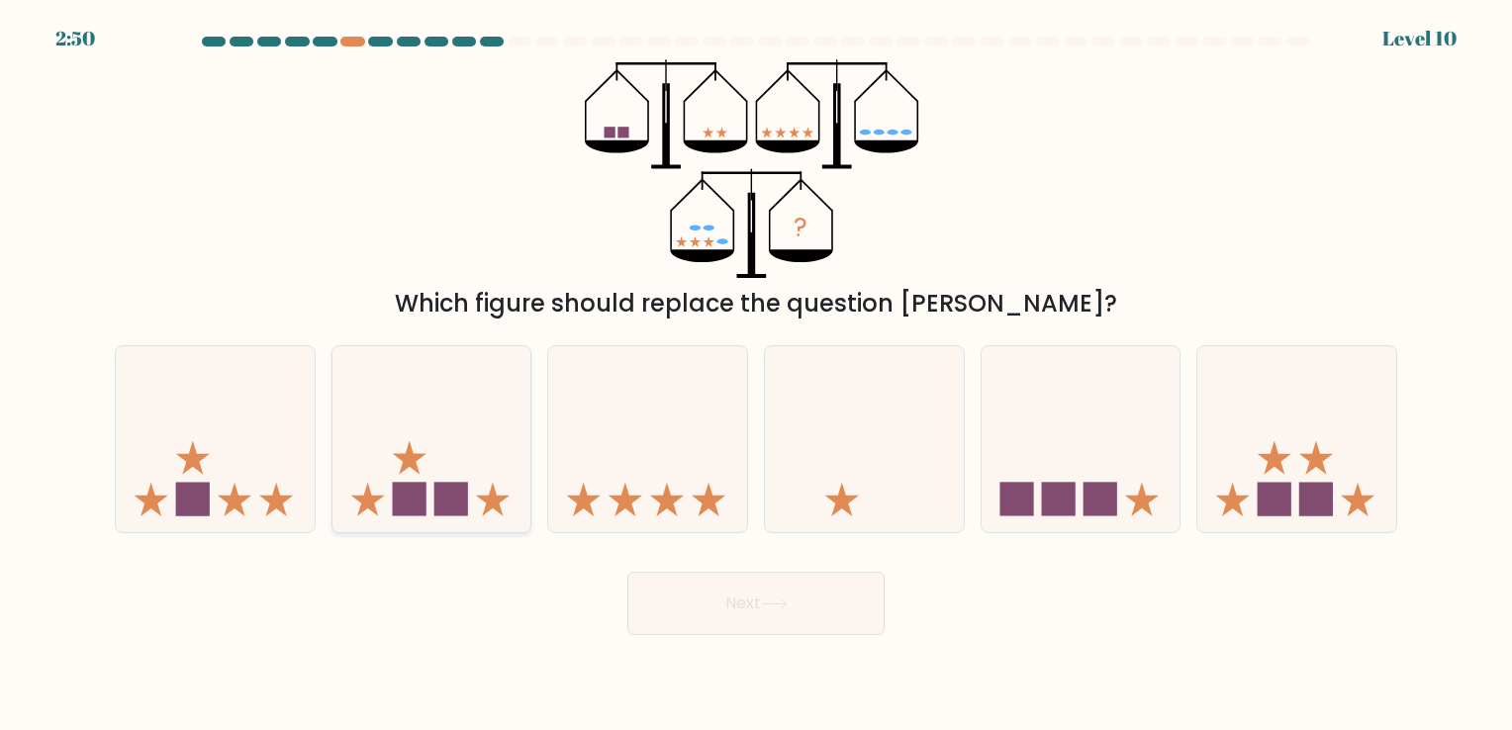
click at [432, 501] on icon at bounding box center [432, 439] width 199 height 164
click at [756, 375] on input "b." at bounding box center [756, 370] width 1 height 10
radio input "true"
click at [748, 613] on button "Next" at bounding box center [756, 603] width 257 height 63
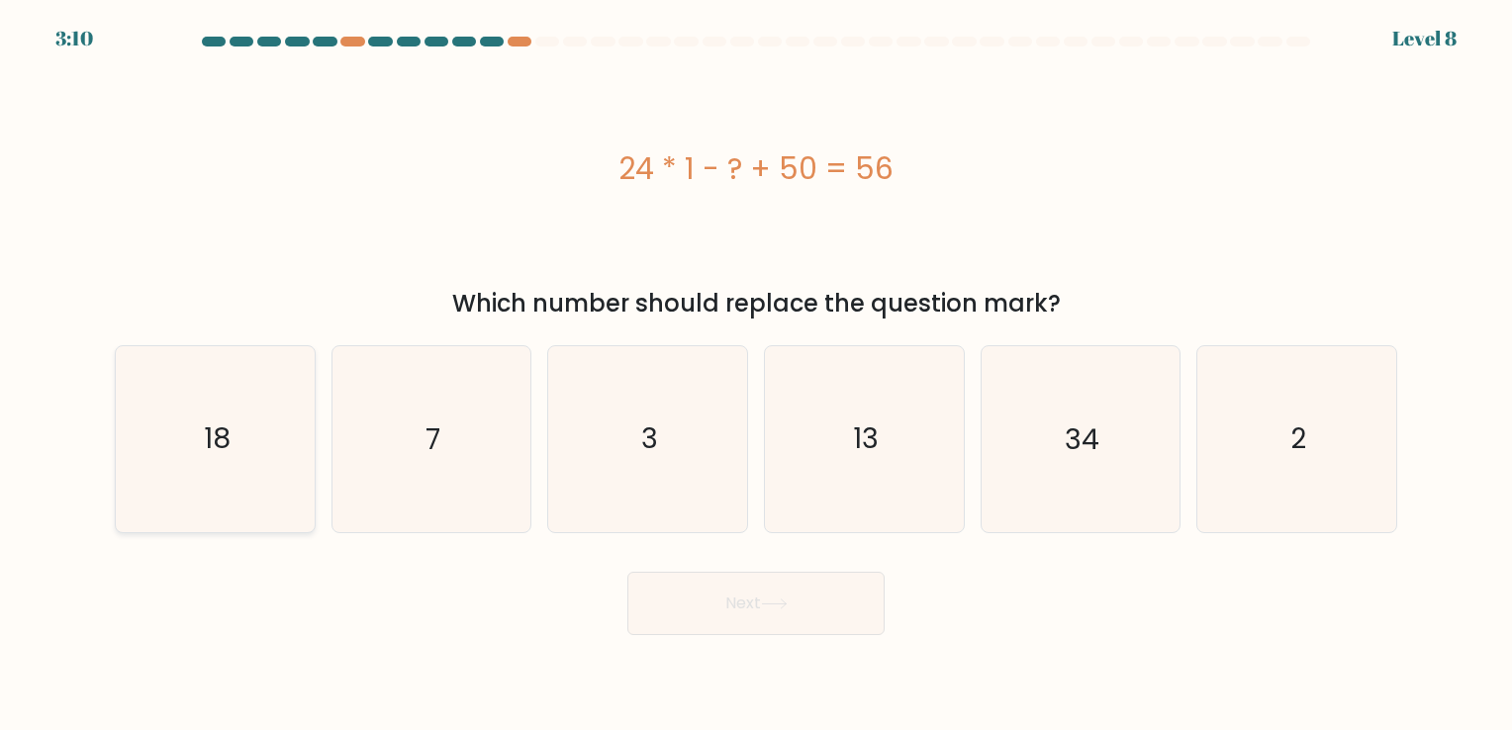
click at [242, 489] on icon "18" at bounding box center [215, 438] width 185 height 185
click at [756, 375] on input "a. 18" at bounding box center [756, 370] width 1 height 10
radio input "true"
click at [774, 600] on icon at bounding box center [774, 604] width 27 height 11
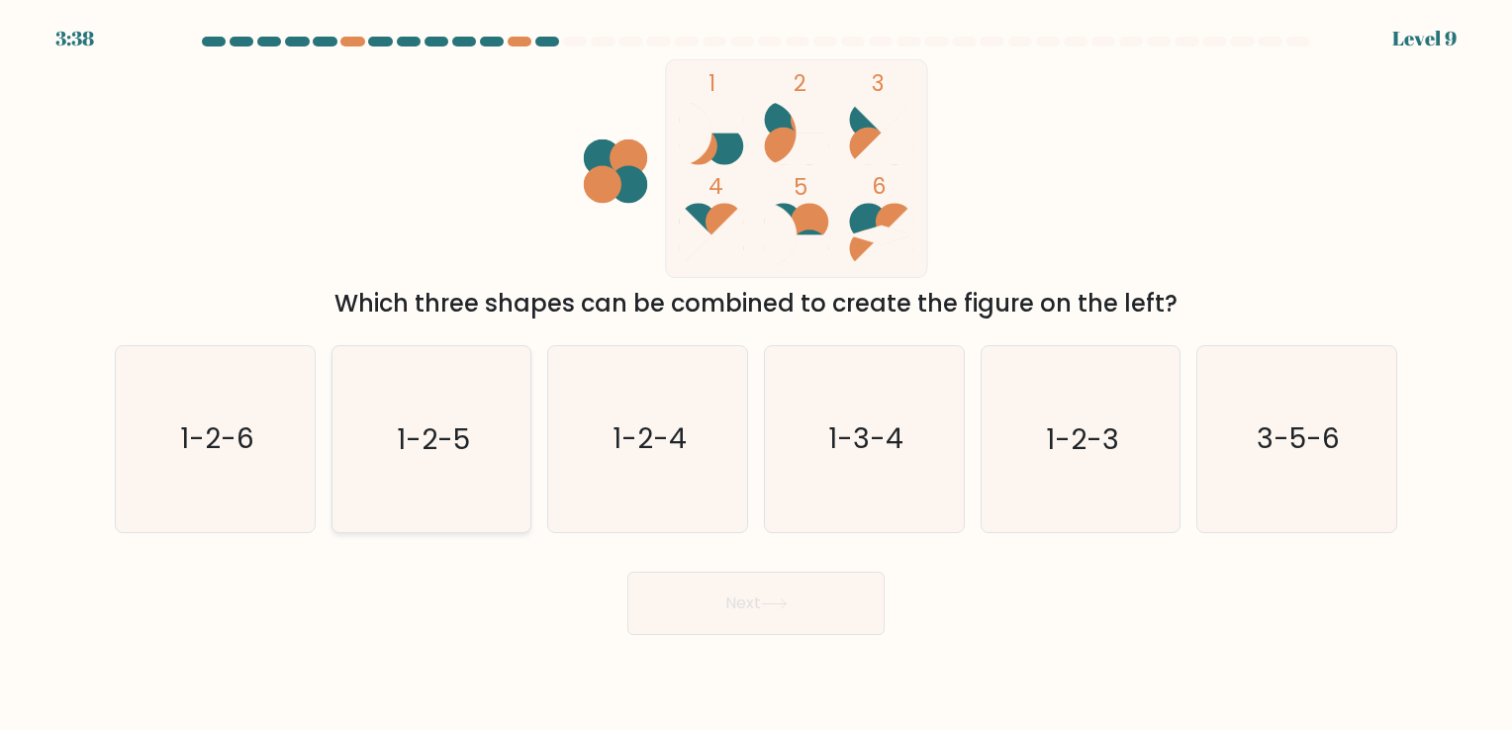
click at [414, 454] on text "1-2-5" at bounding box center [433, 440] width 73 height 39
click at [756, 375] on input "b. 1-2-5" at bounding box center [756, 370] width 1 height 10
radio input "true"
click at [786, 631] on button "Next" at bounding box center [756, 603] width 257 height 63
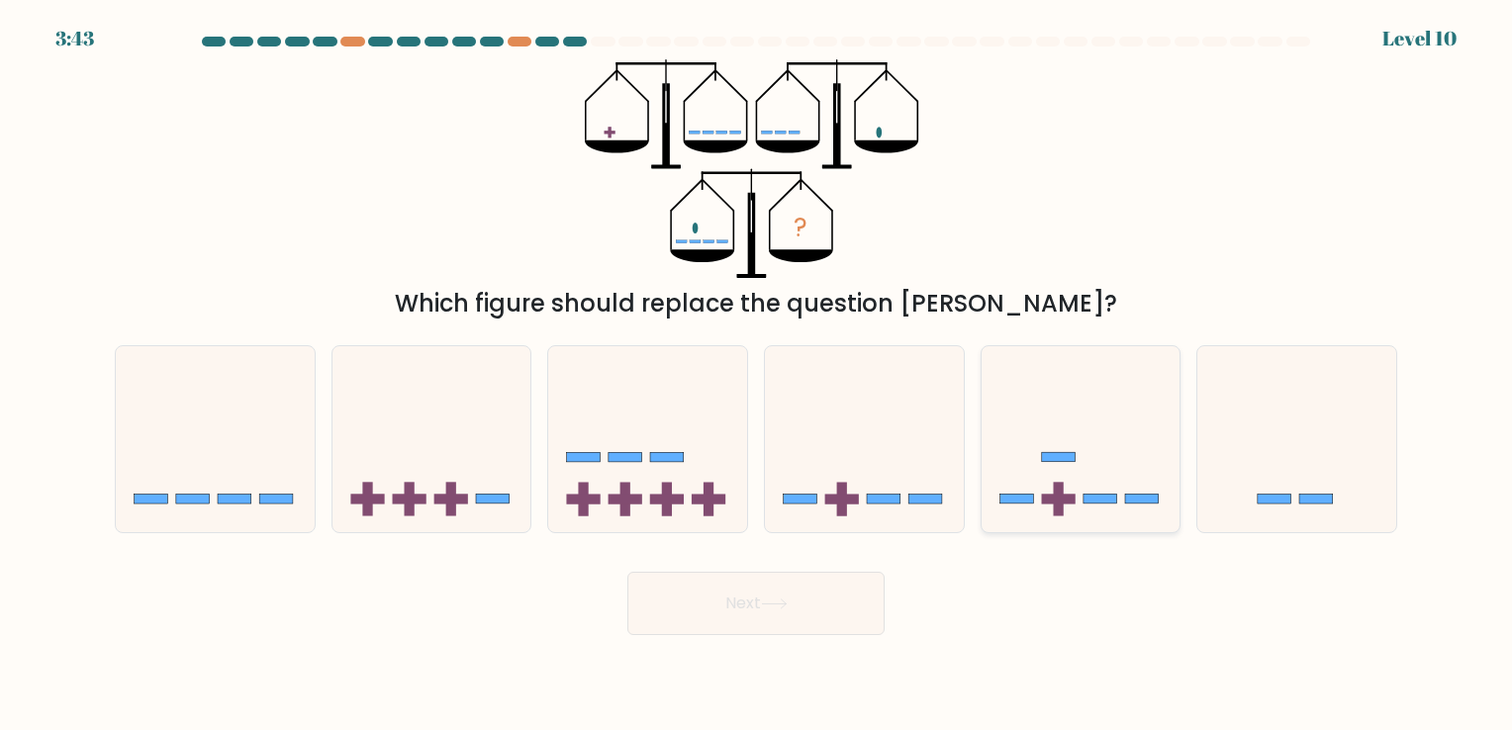
click at [1081, 505] on icon at bounding box center [1081, 439] width 199 height 164
click at [757, 375] on input "e." at bounding box center [756, 370] width 1 height 10
radio input "true"
click at [766, 603] on icon at bounding box center [774, 604] width 27 height 11
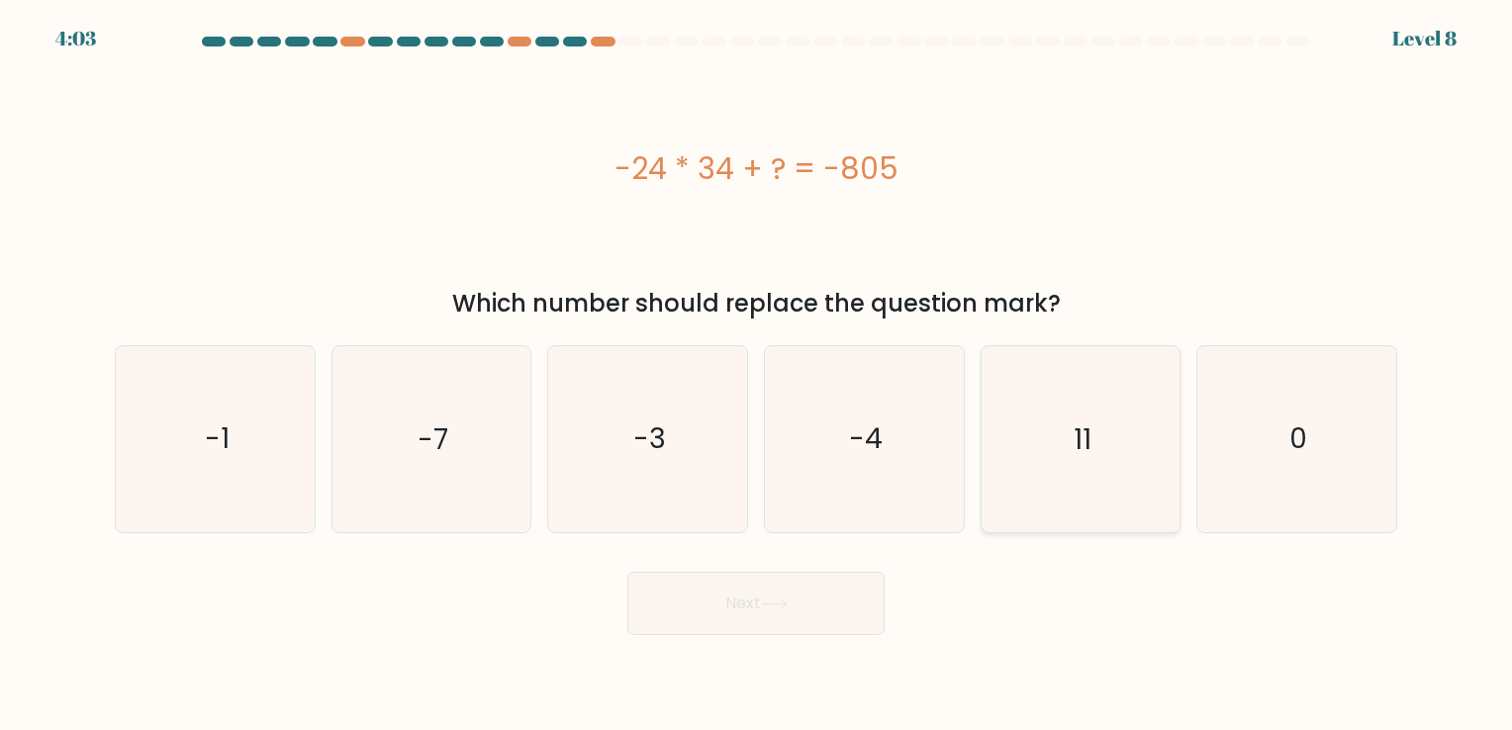
click at [1112, 450] on icon "11" at bounding box center [1080, 438] width 185 height 185
click at [757, 375] on input "e. 11" at bounding box center [756, 370] width 1 height 10
radio input "true"
click at [689, 601] on button "Next" at bounding box center [756, 603] width 257 height 63
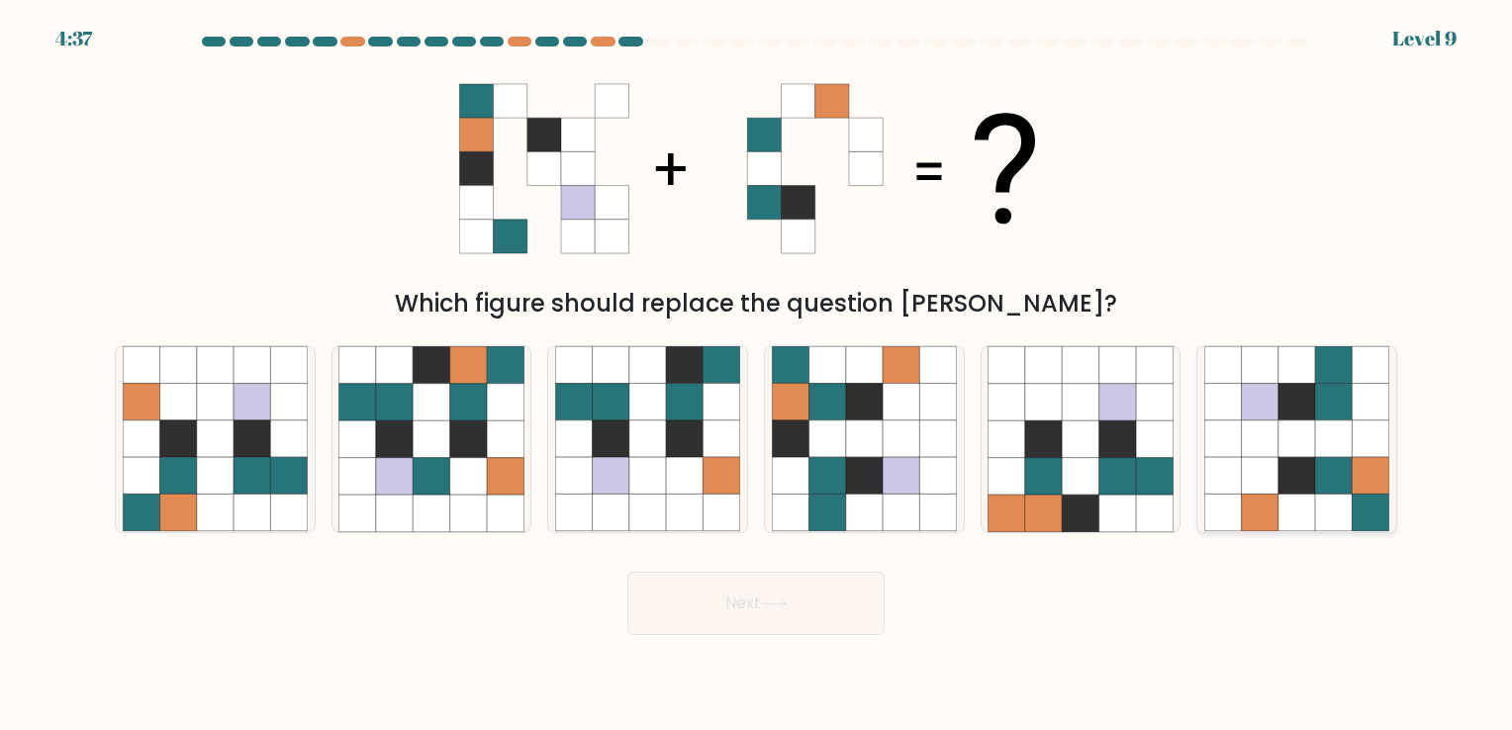
click at [1326, 482] on icon at bounding box center [1333, 476] width 37 height 37
click at [757, 375] on input "f." at bounding box center [756, 370] width 1 height 10
radio input "true"
click at [768, 609] on icon at bounding box center [774, 604] width 27 height 11
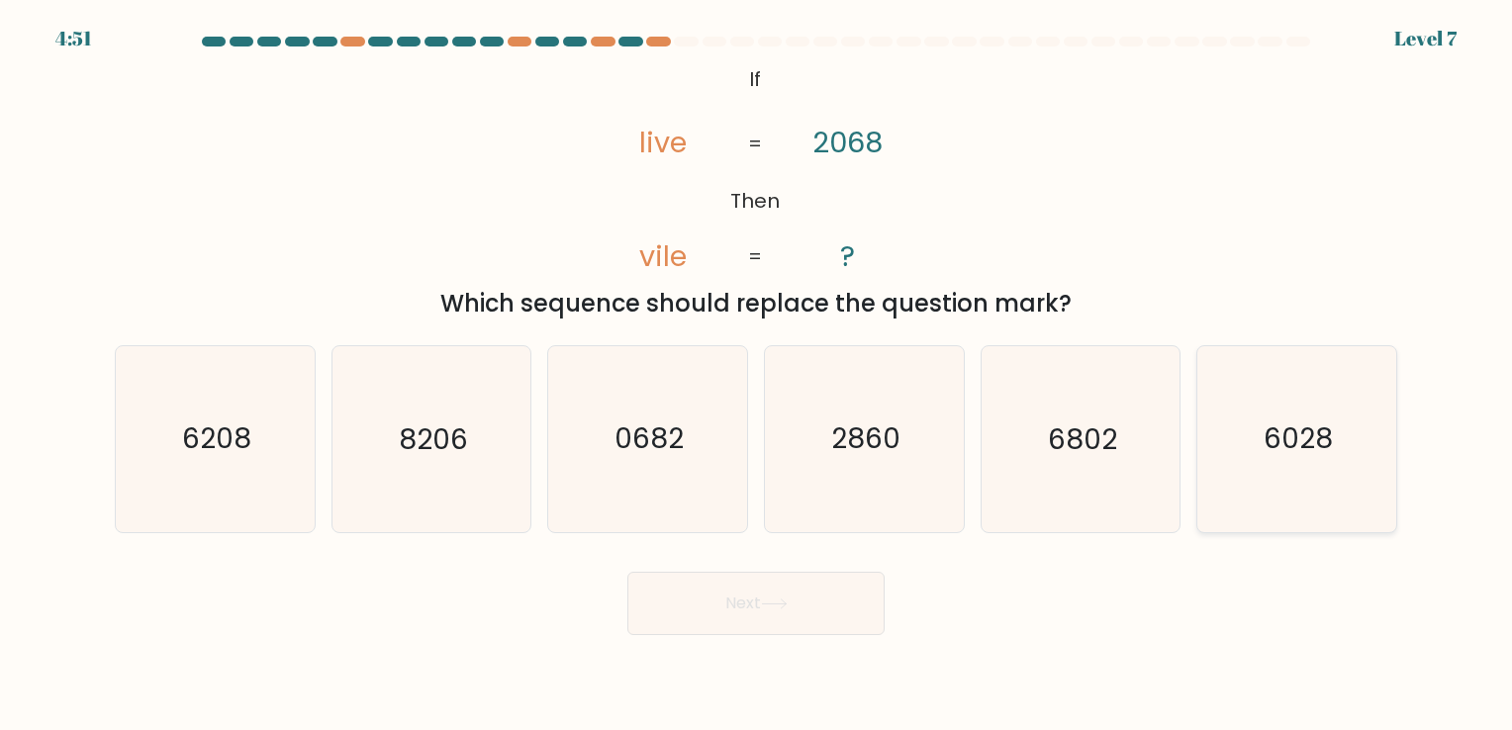
click at [1311, 482] on icon "6028" at bounding box center [1297, 438] width 185 height 185
click at [757, 375] on input "f. 6028" at bounding box center [756, 370] width 1 height 10
radio input "true"
click at [710, 606] on button "Next" at bounding box center [756, 603] width 257 height 63
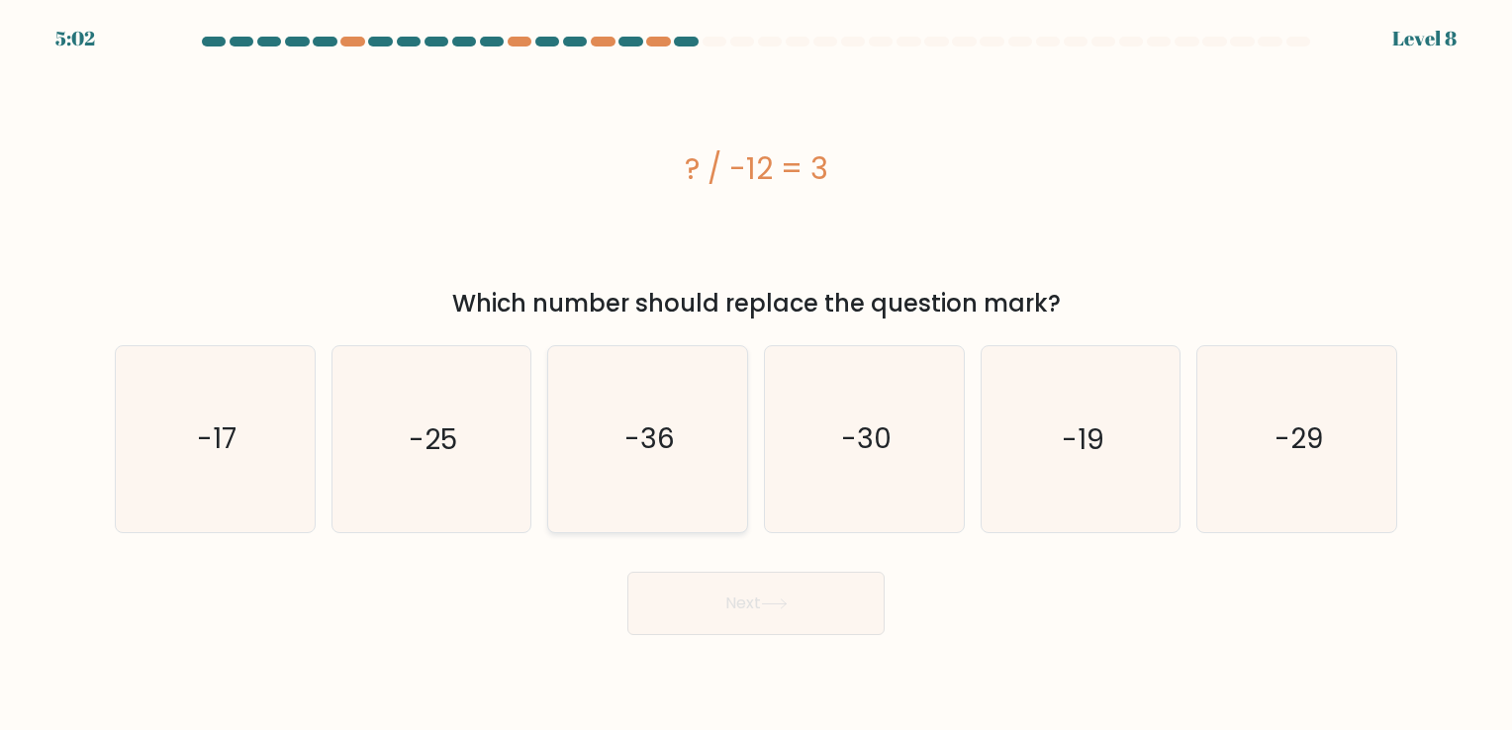
click at [626, 513] on icon "-36" at bounding box center [647, 438] width 185 height 185
click at [756, 375] on input "c. -36" at bounding box center [756, 370] width 1 height 10
radio input "true"
click at [760, 620] on button "Next" at bounding box center [756, 603] width 257 height 63
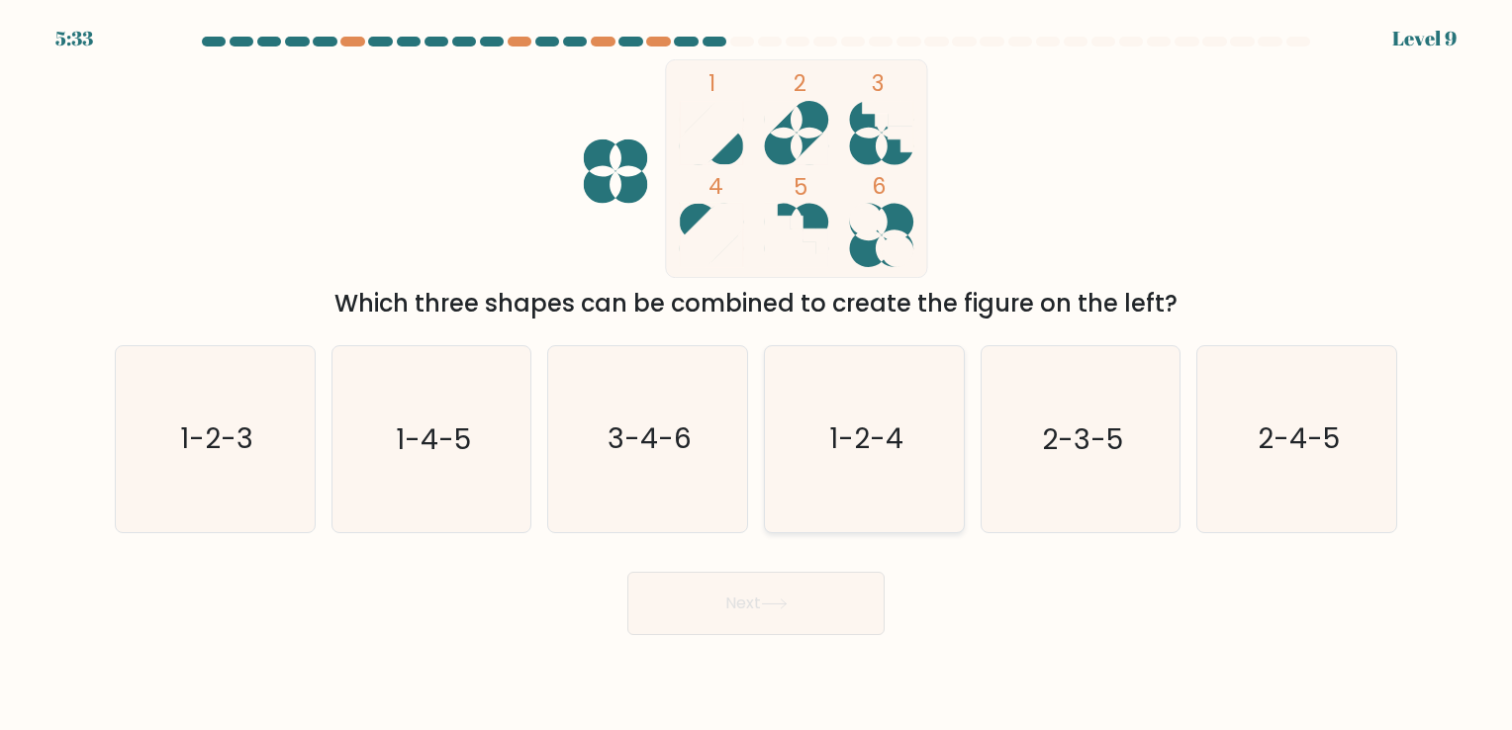
drag, startPoint x: 856, startPoint y: 468, endPoint x: 824, endPoint y: 512, distance: 54.4
click at [856, 467] on icon "1-2-4" at bounding box center [864, 438] width 185 height 185
click at [757, 375] on input "d. 1-2-4" at bounding box center [756, 370] width 1 height 10
radio input "true"
click at [762, 600] on button "Next" at bounding box center [756, 603] width 257 height 63
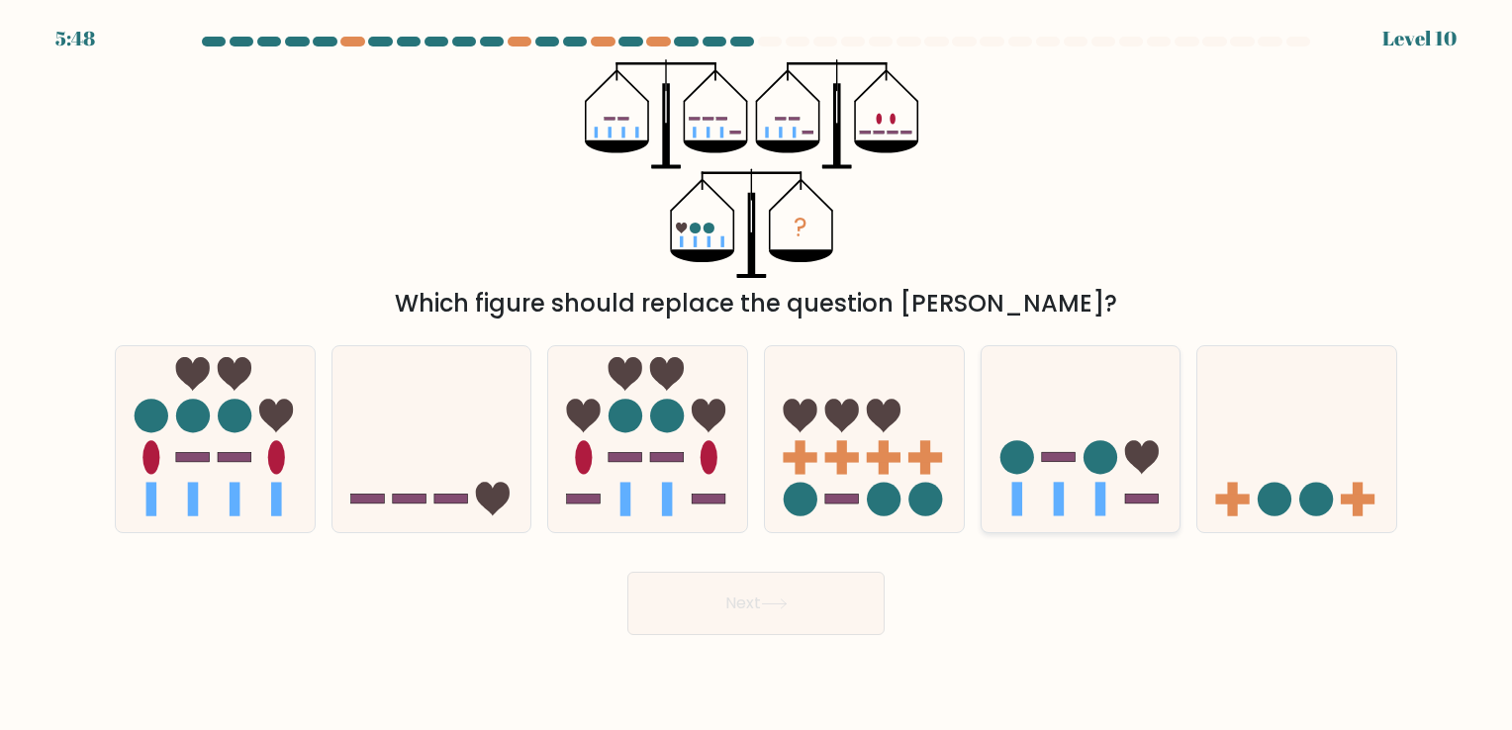
click at [1050, 481] on icon at bounding box center [1081, 439] width 199 height 164
click at [757, 375] on input "e." at bounding box center [756, 370] width 1 height 10
radio input "true"
click at [732, 609] on button "Next" at bounding box center [756, 603] width 257 height 63
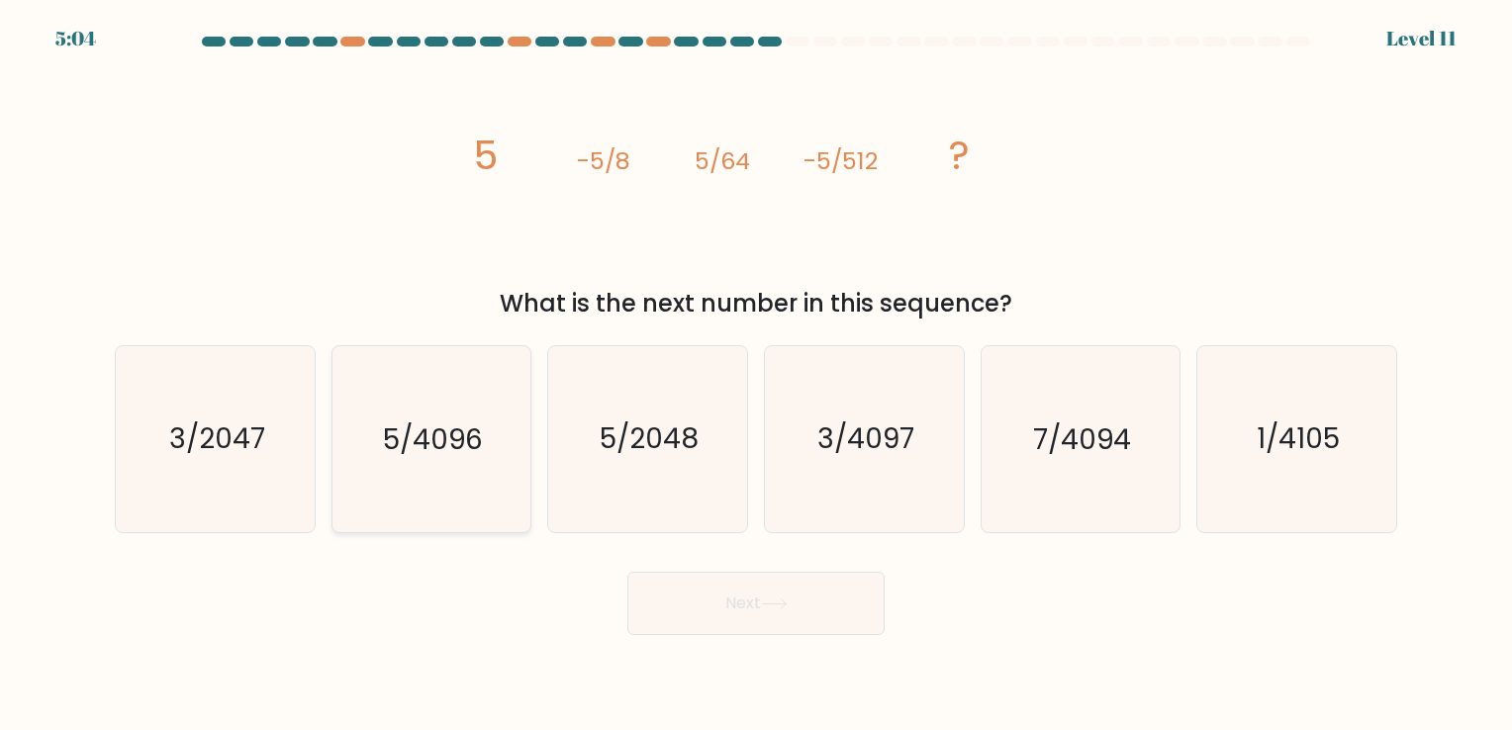
drag, startPoint x: 368, startPoint y: 435, endPoint x: 384, endPoint y: 431, distance: 16.3
click at [374, 434] on icon "5/4096" at bounding box center [431, 438] width 185 height 185
click at [756, 375] on input "b. 5/4096" at bounding box center [756, 370] width 1 height 10
radio input "true"
click at [756, 616] on button "Next" at bounding box center [756, 603] width 257 height 63
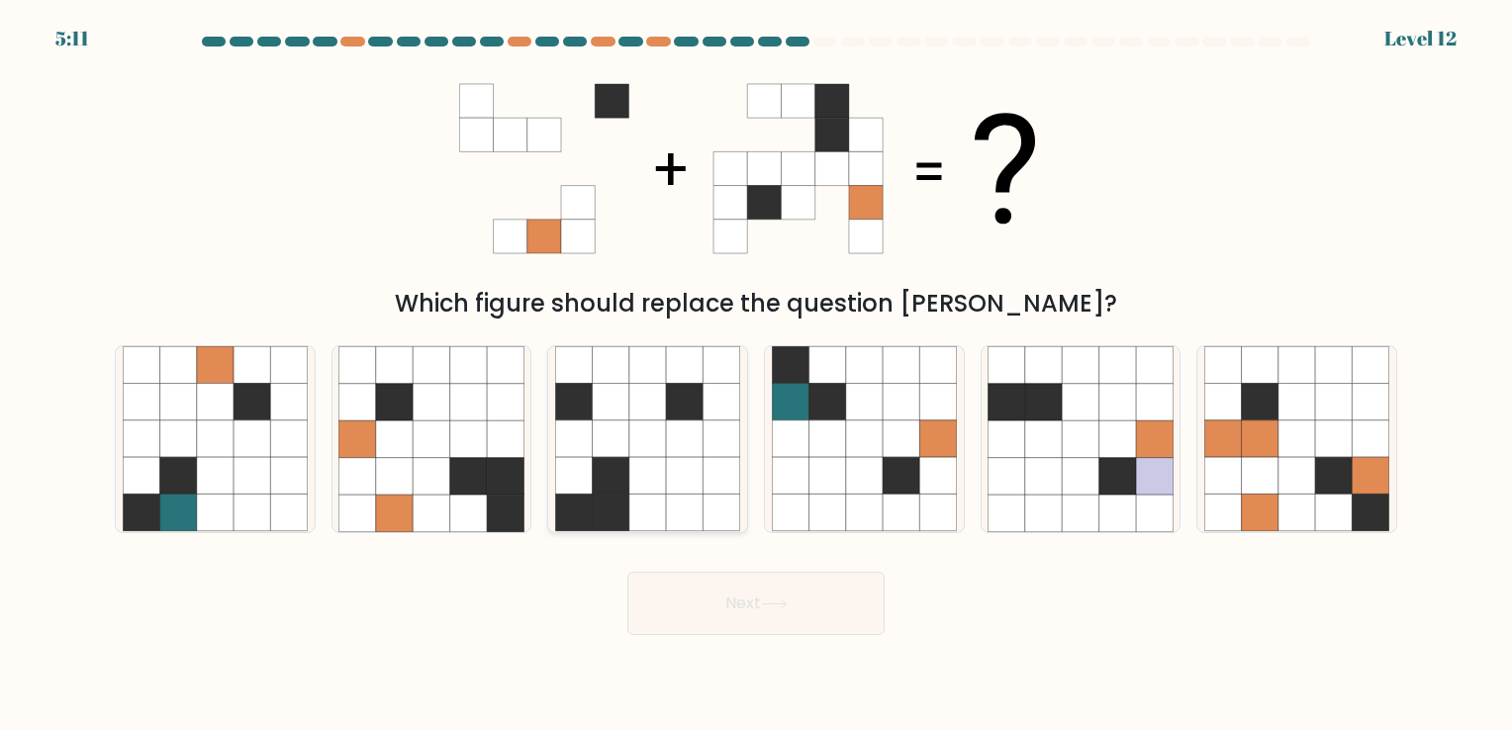
click at [686, 485] on icon at bounding box center [684, 476] width 37 height 37
click at [756, 375] on input "c." at bounding box center [756, 370] width 1 height 10
radio input "true"
click at [761, 616] on button "Next" at bounding box center [756, 603] width 257 height 63
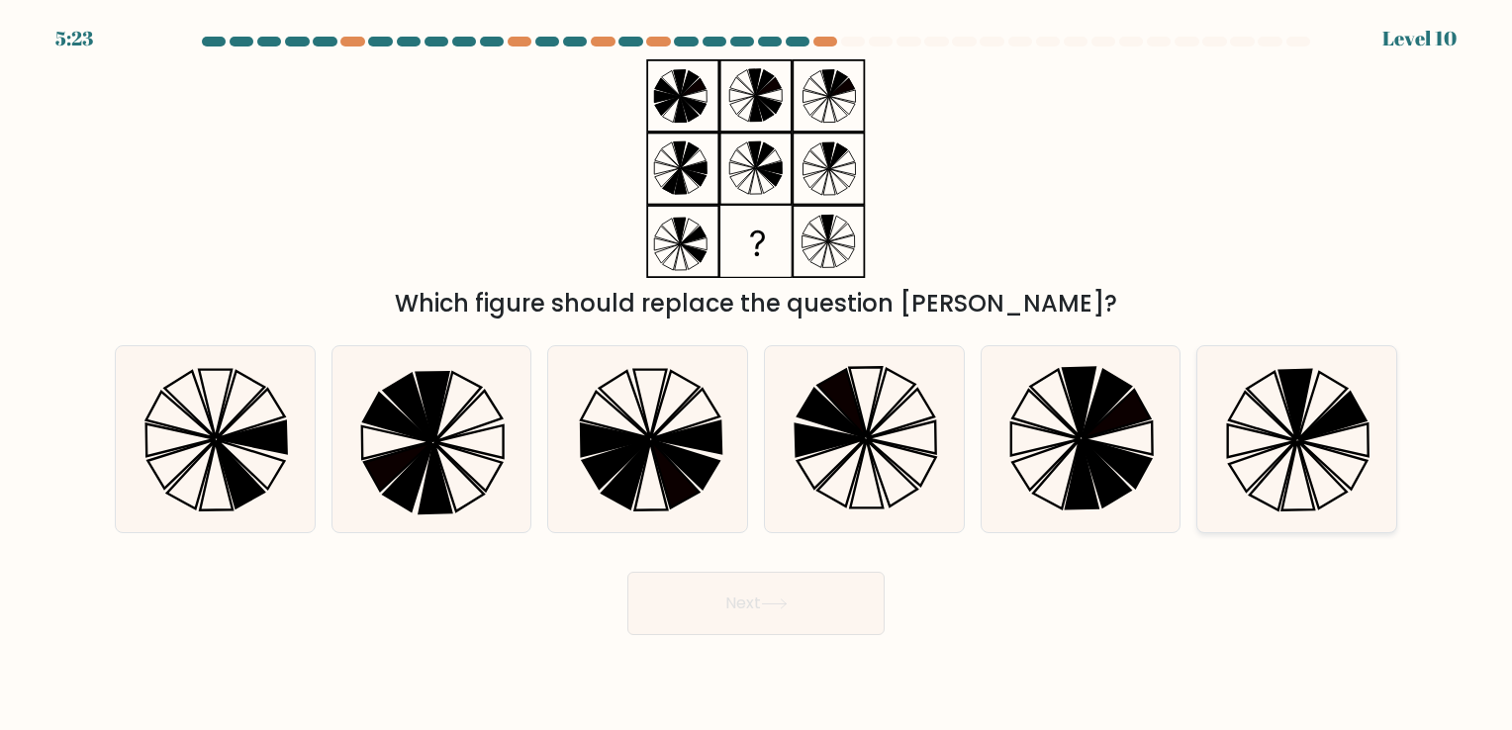
click at [1277, 418] on icon at bounding box center [1271, 405] width 49 height 67
click at [757, 375] on input "f." at bounding box center [756, 370] width 1 height 10
radio input "true"
click at [744, 620] on button "Next" at bounding box center [756, 603] width 257 height 63
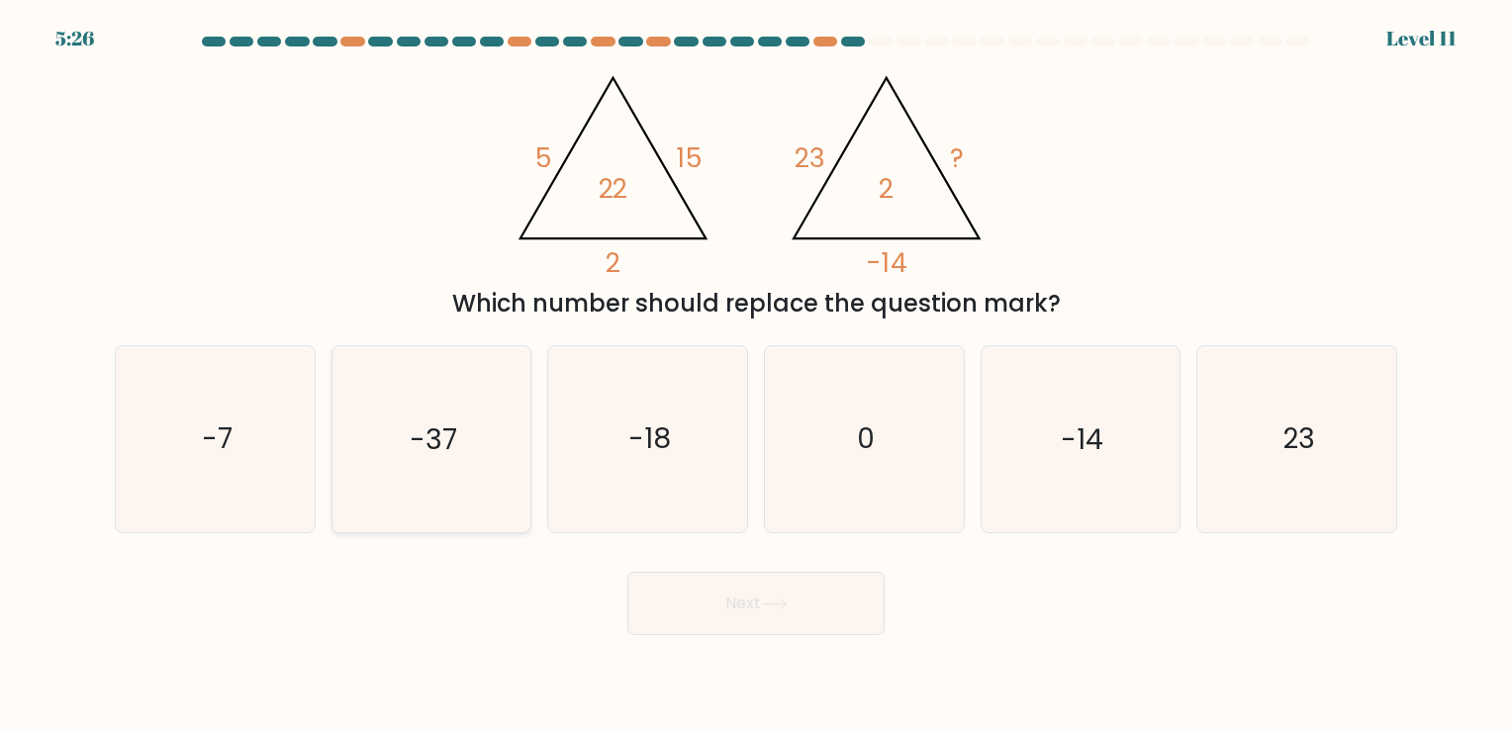
click at [479, 466] on icon "-37" at bounding box center [431, 438] width 185 height 185
click at [756, 375] on input "b. -37" at bounding box center [756, 370] width 1 height 10
radio input "true"
click at [243, 444] on icon "-7" at bounding box center [215, 438] width 185 height 185
click at [756, 375] on input "a. -7" at bounding box center [756, 370] width 1 height 10
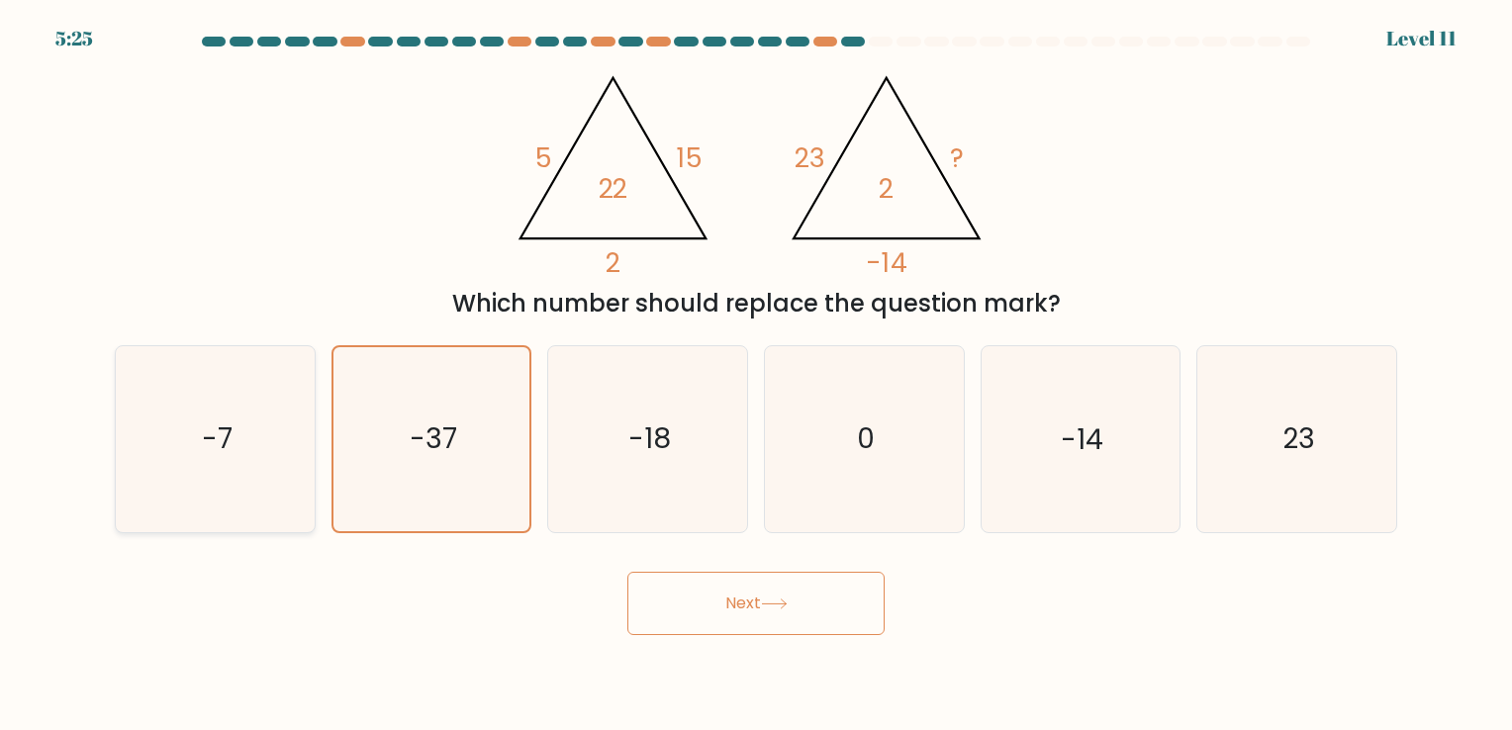
radio input "true"
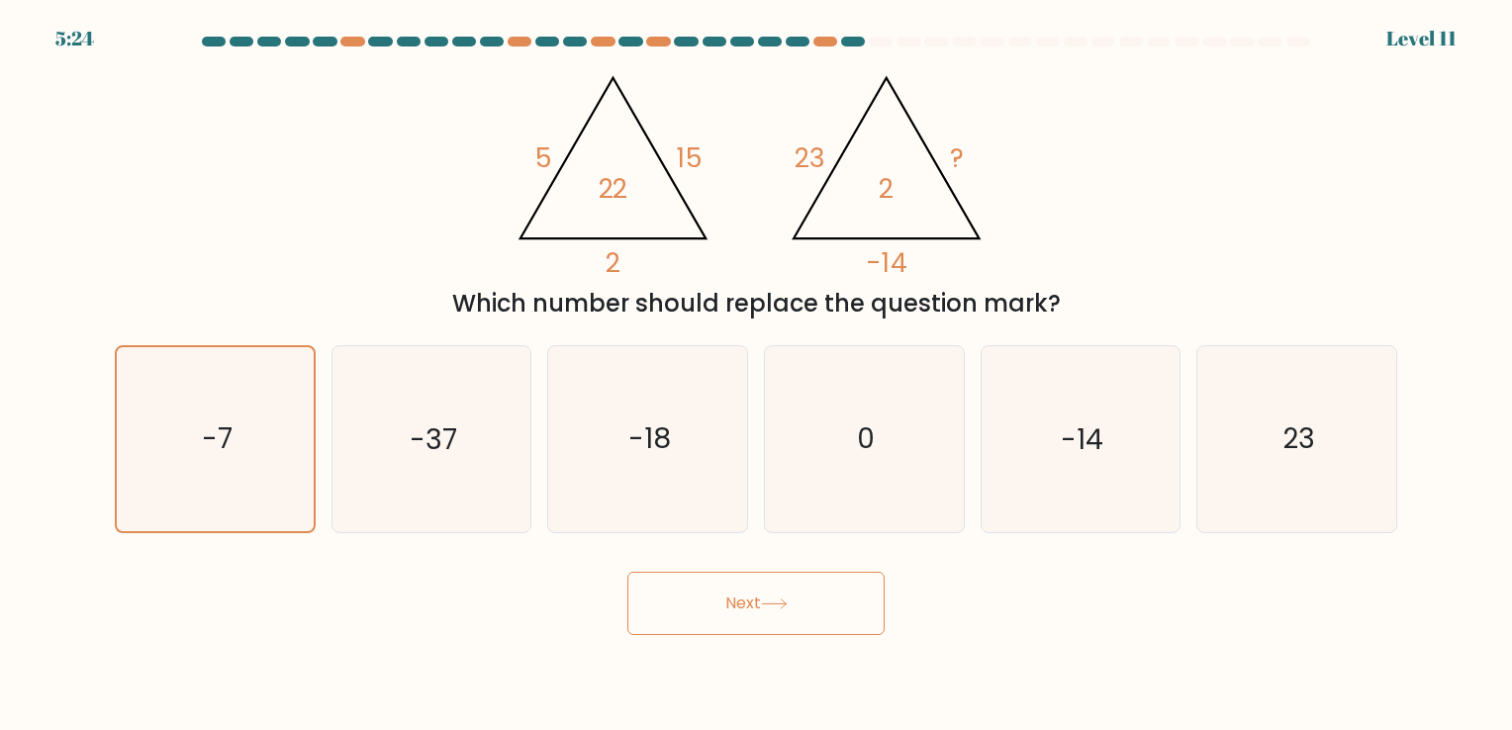
click at [787, 596] on button "Next" at bounding box center [756, 603] width 257 height 63
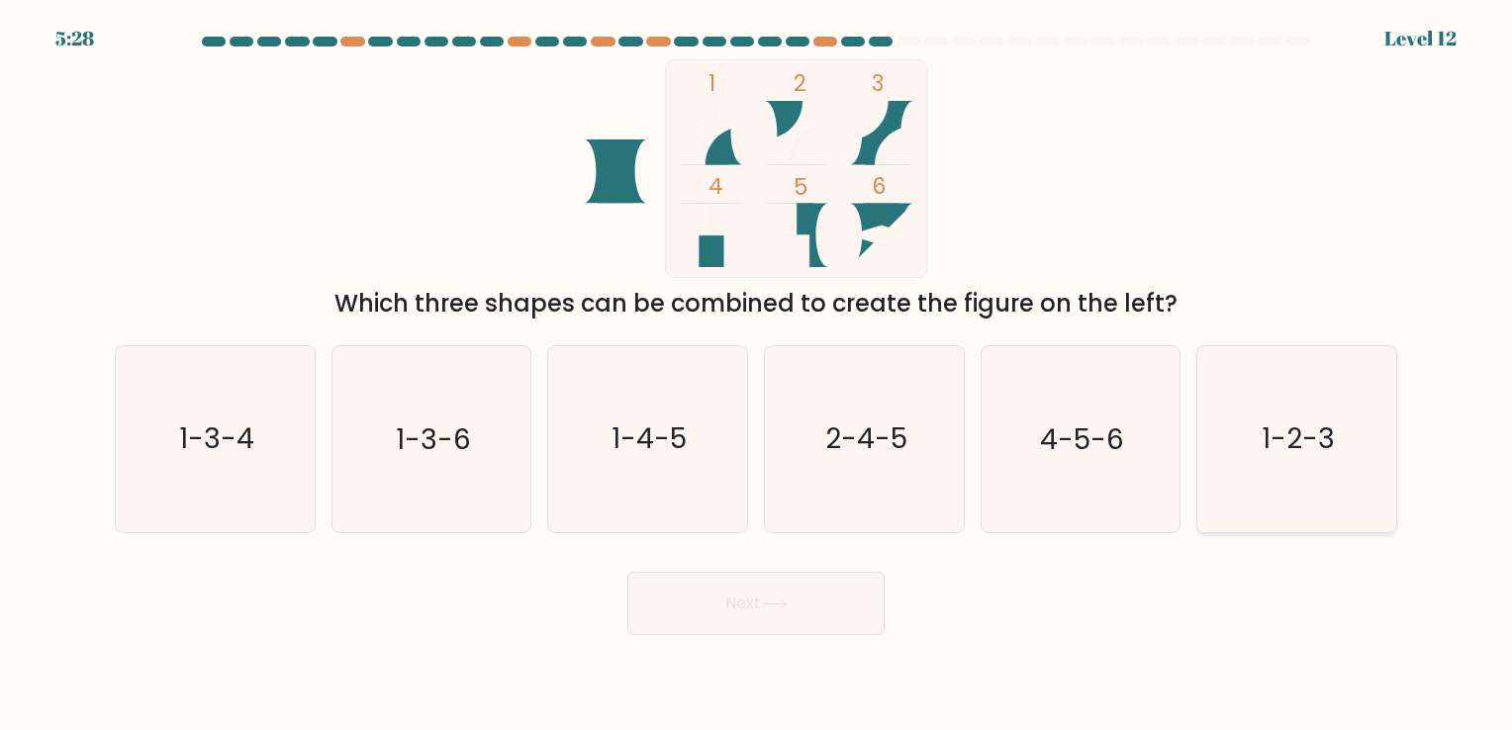
click at [1247, 450] on icon "1-2-3" at bounding box center [1297, 438] width 185 height 185
click at [757, 375] on input "f. 1-2-3" at bounding box center [756, 370] width 1 height 10
radio input "true"
click at [796, 628] on button "Next" at bounding box center [756, 603] width 257 height 63
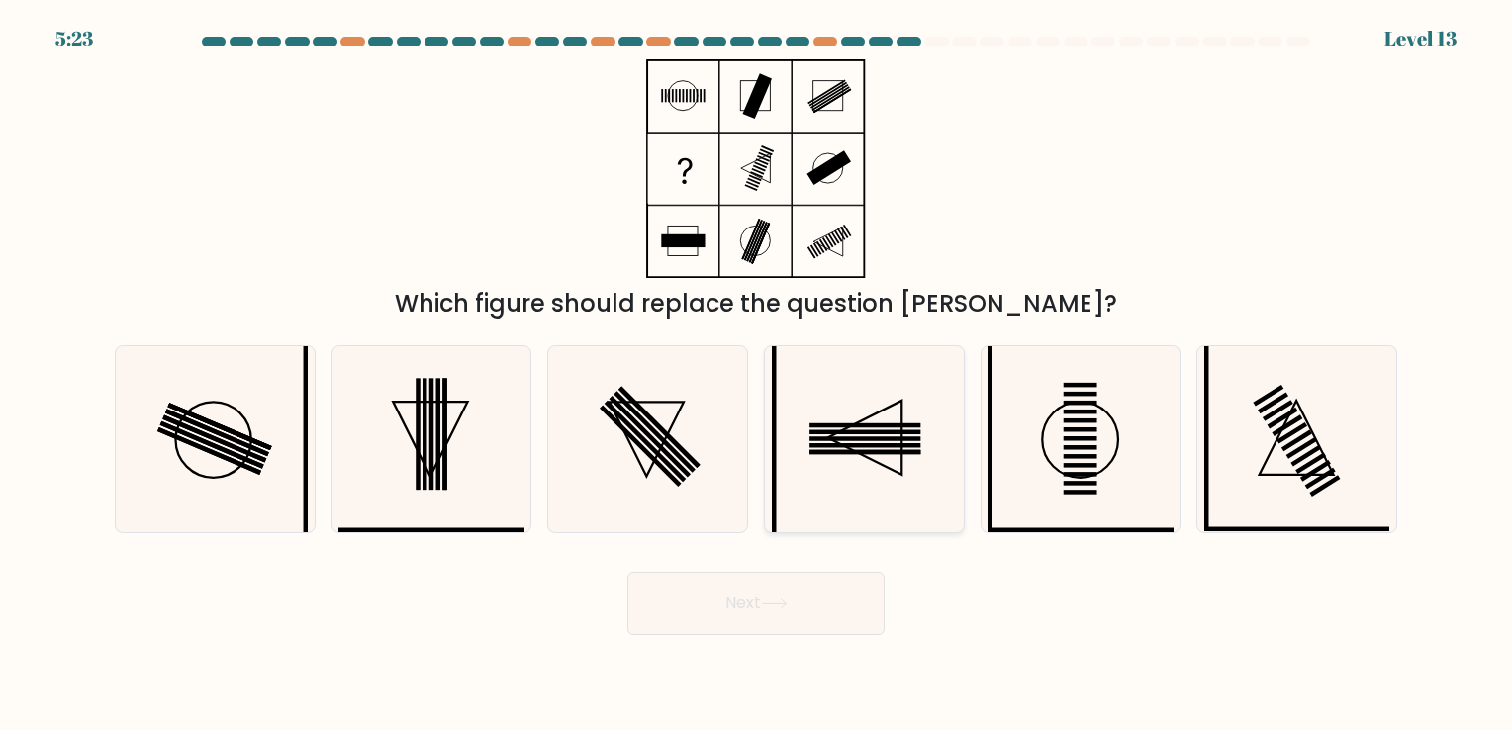
click at [871, 449] on icon at bounding box center [864, 438] width 185 height 185
click at [757, 375] on input "d." at bounding box center [756, 370] width 1 height 10
radio input "true"
click at [826, 588] on button "Next" at bounding box center [756, 603] width 257 height 63
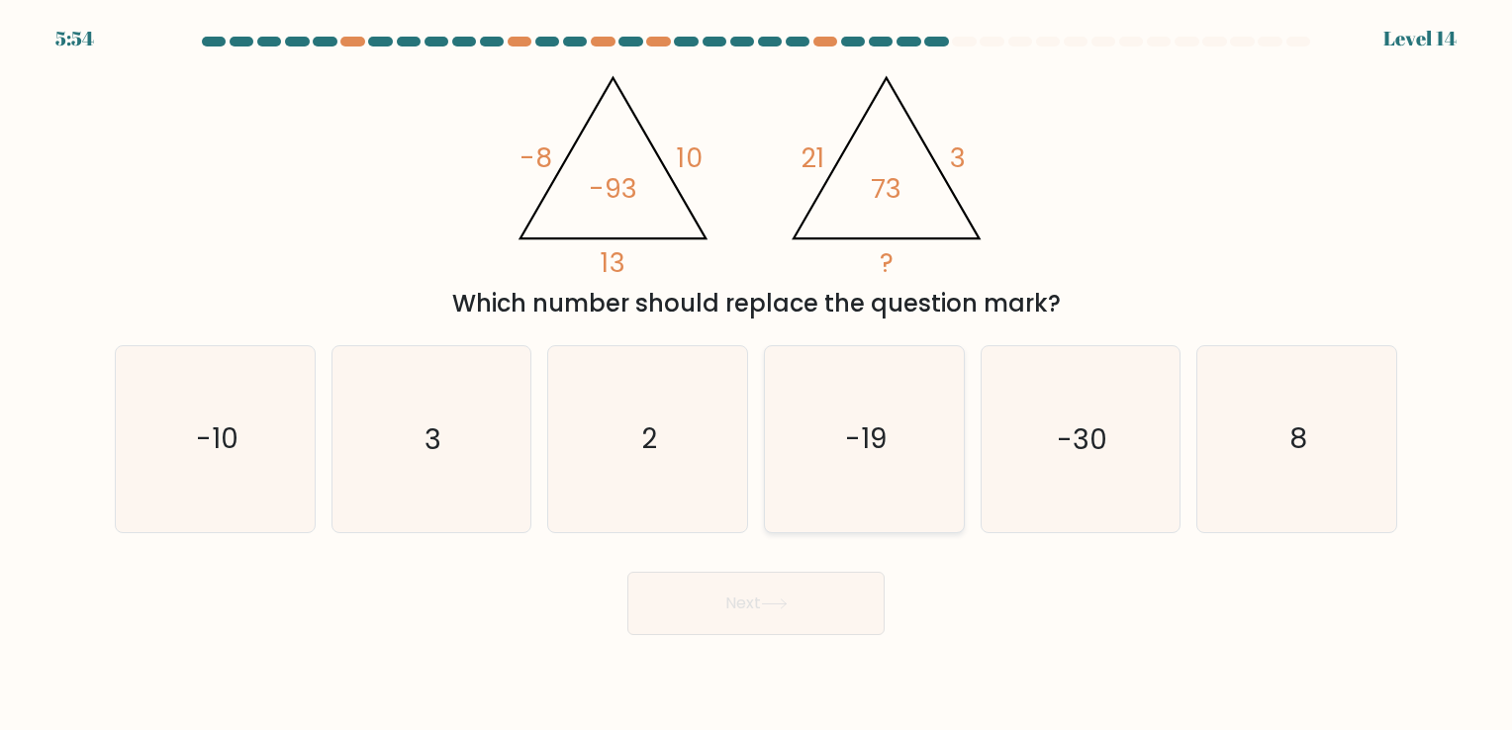
click at [862, 460] on icon "-19" at bounding box center [864, 438] width 185 height 185
click at [757, 375] on input "d. -19" at bounding box center [756, 370] width 1 height 10
radio input "true"
click at [812, 608] on button "Next" at bounding box center [756, 603] width 257 height 63
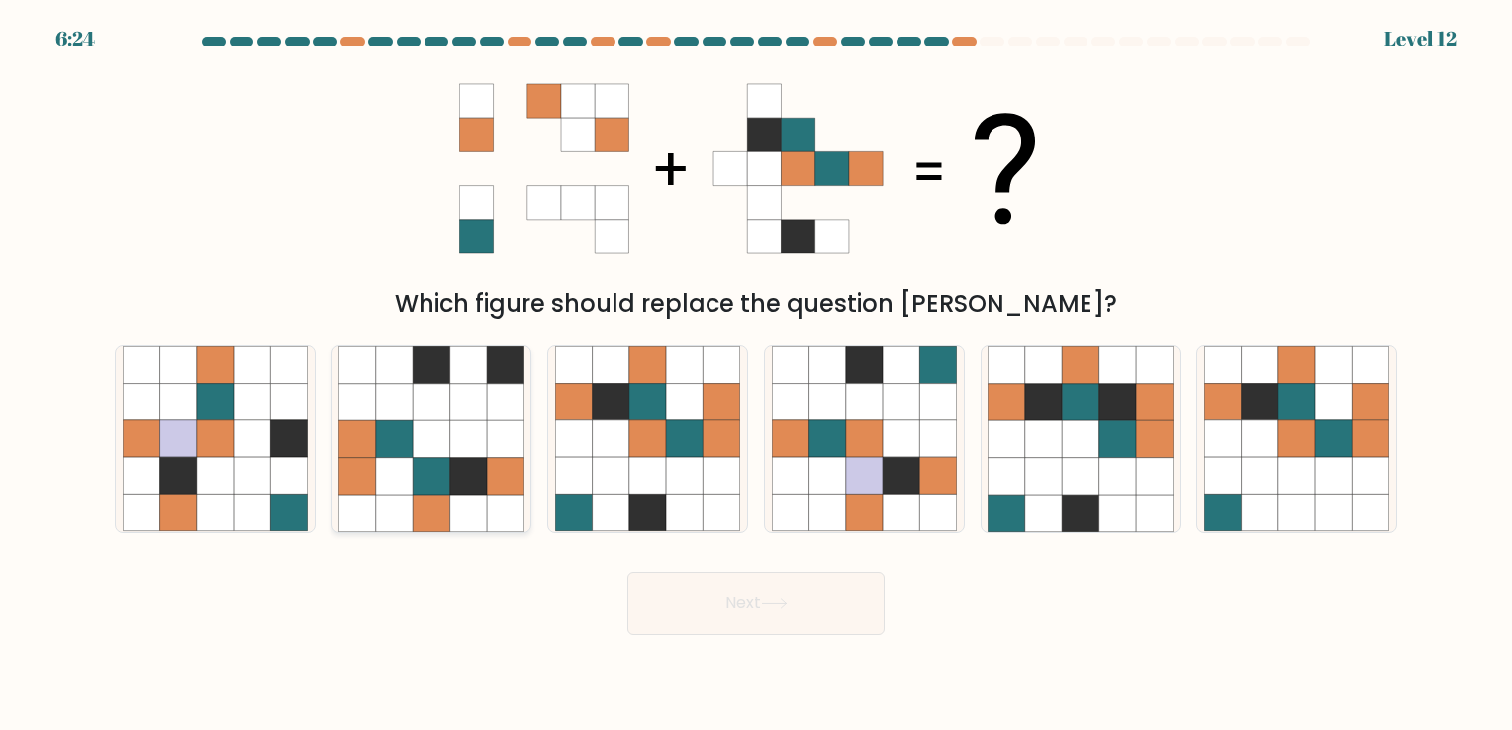
click at [421, 485] on icon at bounding box center [431, 476] width 37 height 37
click at [756, 375] on input "b." at bounding box center [756, 370] width 1 height 10
radio input "true"
click at [757, 612] on button "Next" at bounding box center [756, 603] width 257 height 63
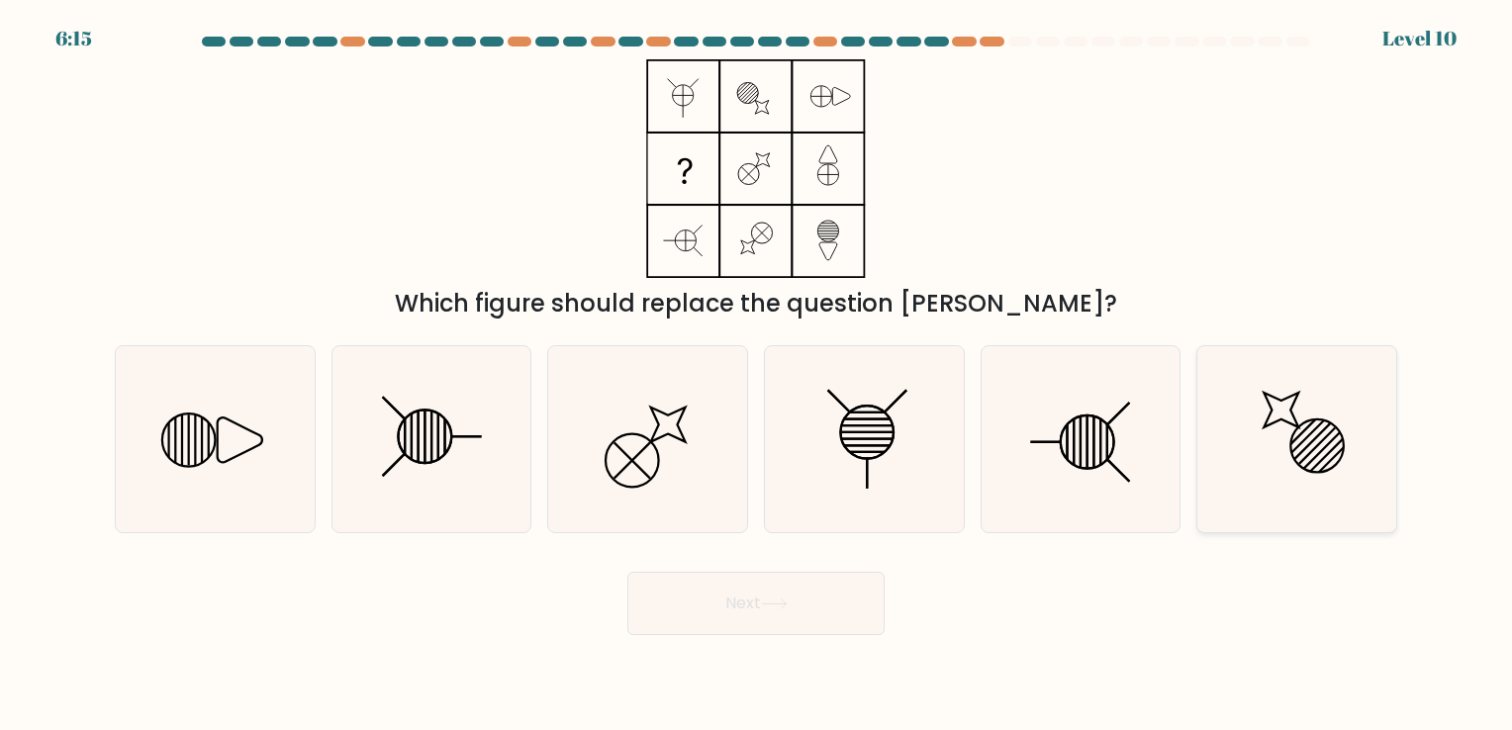
click at [1296, 444] on icon at bounding box center [1297, 438] width 185 height 185
click at [757, 375] on input "f." at bounding box center [756, 370] width 1 height 10
radio input "true"
click at [773, 603] on icon at bounding box center [774, 604] width 27 height 11
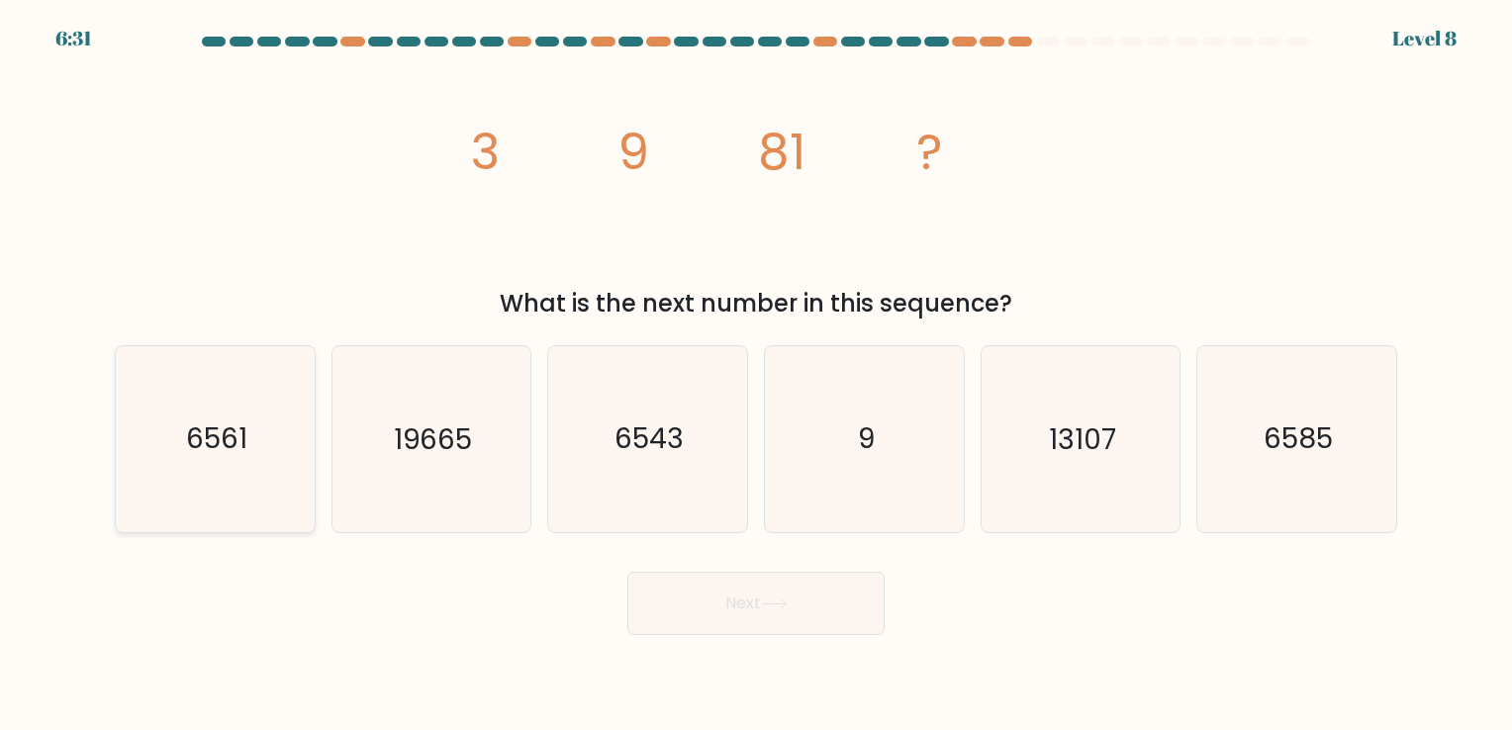
click at [168, 432] on icon "6561" at bounding box center [215, 438] width 185 height 185
click at [756, 375] on input "a. 6561" at bounding box center [756, 370] width 1 height 10
radio input "true"
click at [806, 605] on button "Next" at bounding box center [756, 603] width 257 height 63
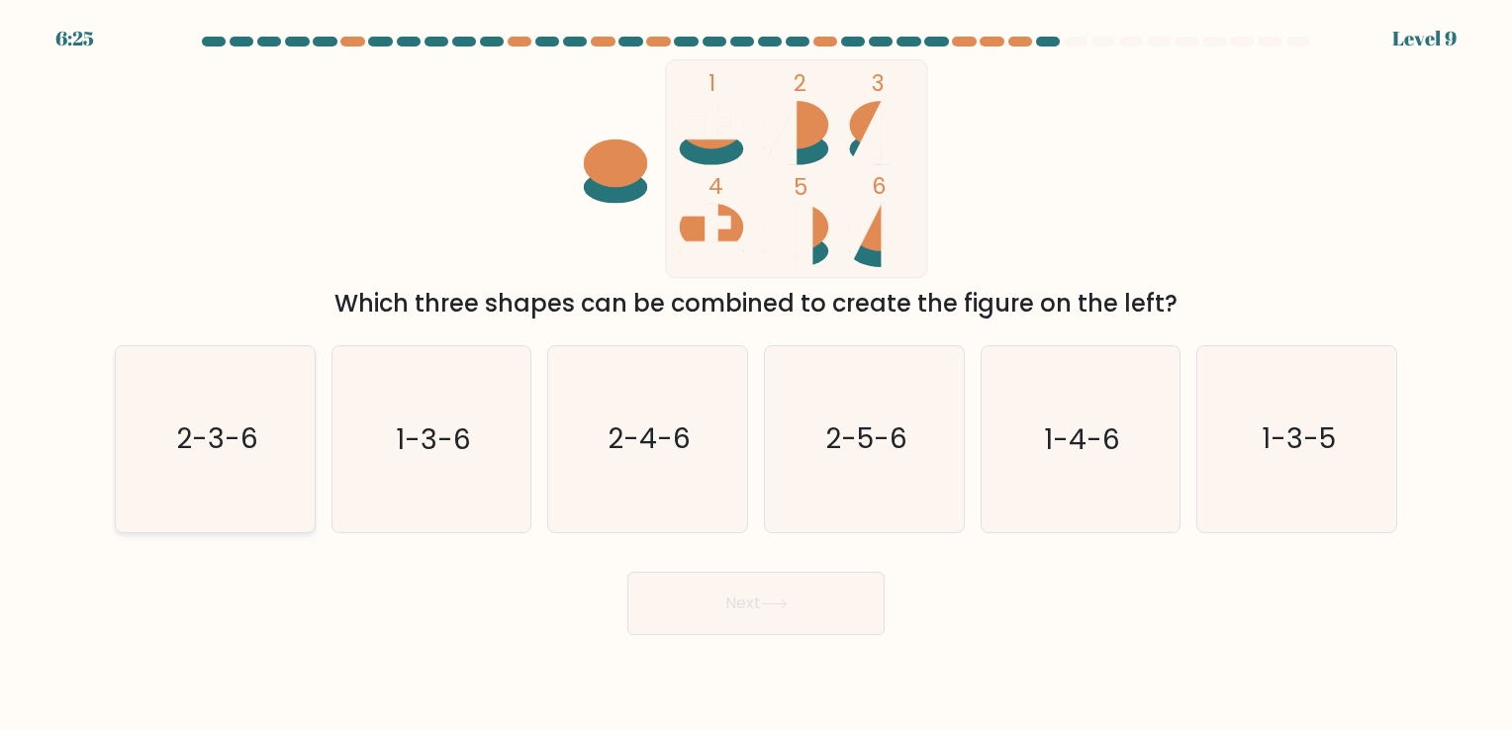
click at [188, 497] on icon "2-3-6" at bounding box center [215, 438] width 185 height 185
click at [756, 375] on input "a. 2-3-6" at bounding box center [756, 370] width 1 height 10
radio input "true"
click at [830, 604] on button "Next" at bounding box center [756, 603] width 257 height 63
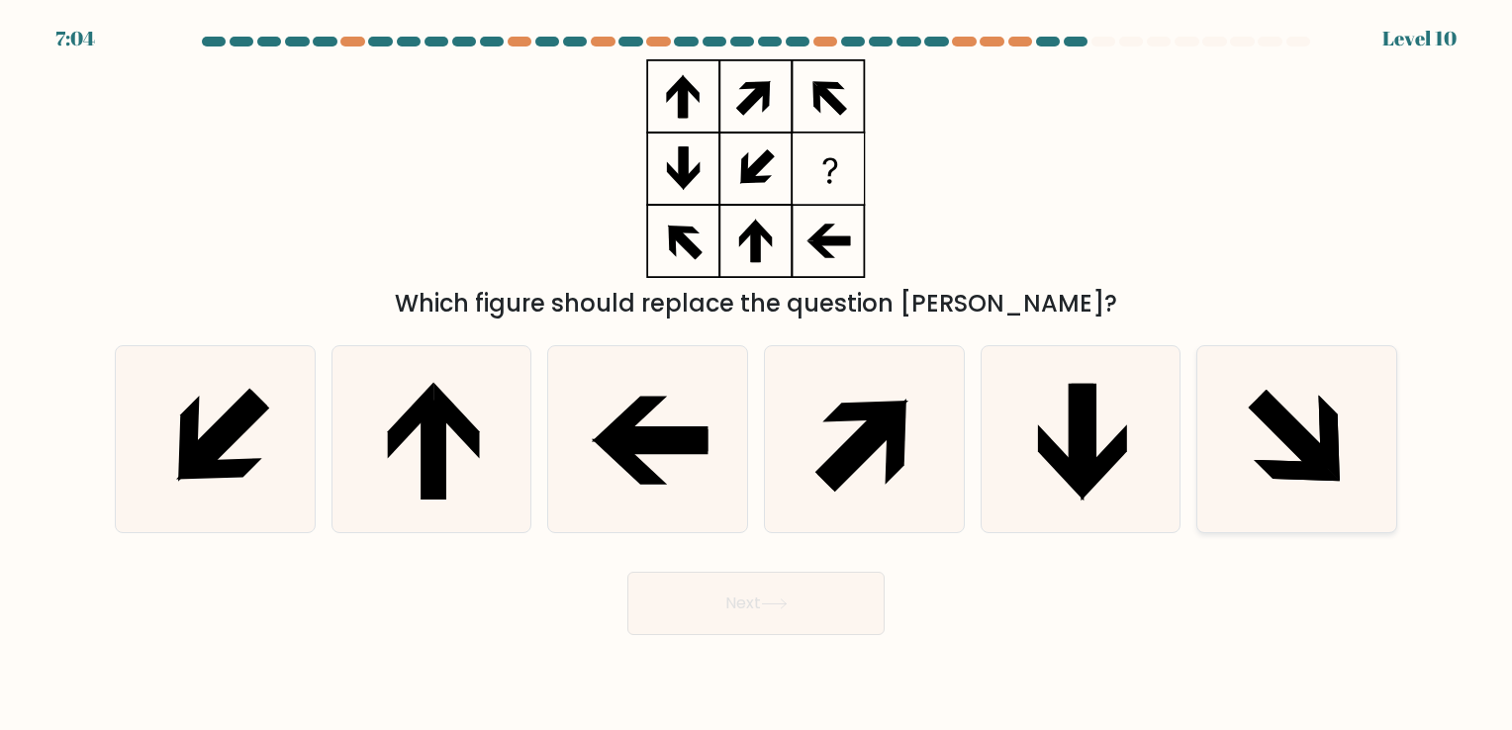
click at [1280, 473] on icon at bounding box center [1297, 471] width 86 height 21
click at [757, 375] on input "f." at bounding box center [756, 370] width 1 height 10
radio input "true"
click at [835, 595] on button "Next" at bounding box center [756, 603] width 257 height 63
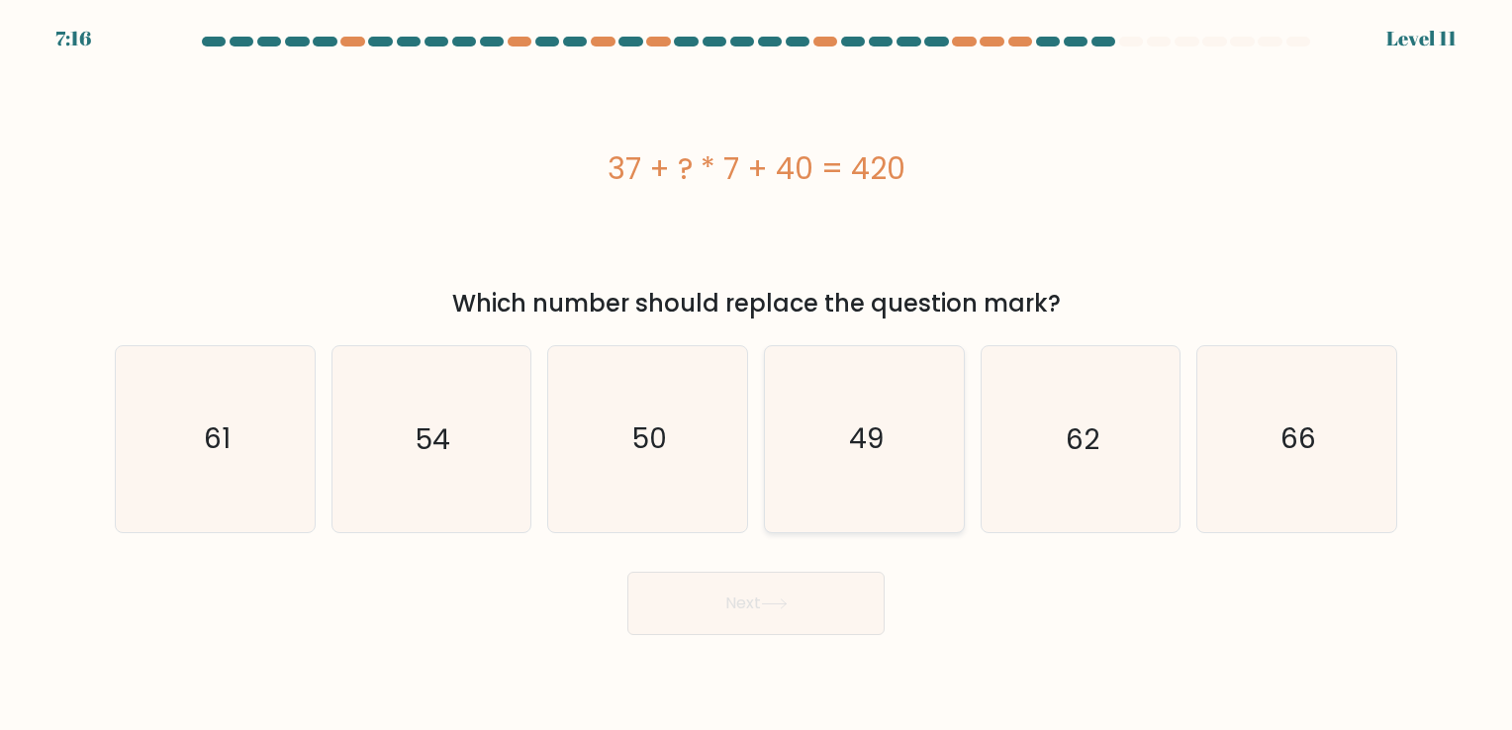
click at [848, 477] on icon "49" at bounding box center [864, 438] width 185 height 185
click at [757, 375] on input "d. 49" at bounding box center [756, 370] width 1 height 10
radio input "true"
click at [822, 588] on button "Next" at bounding box center [756, 603] width 257 height 63
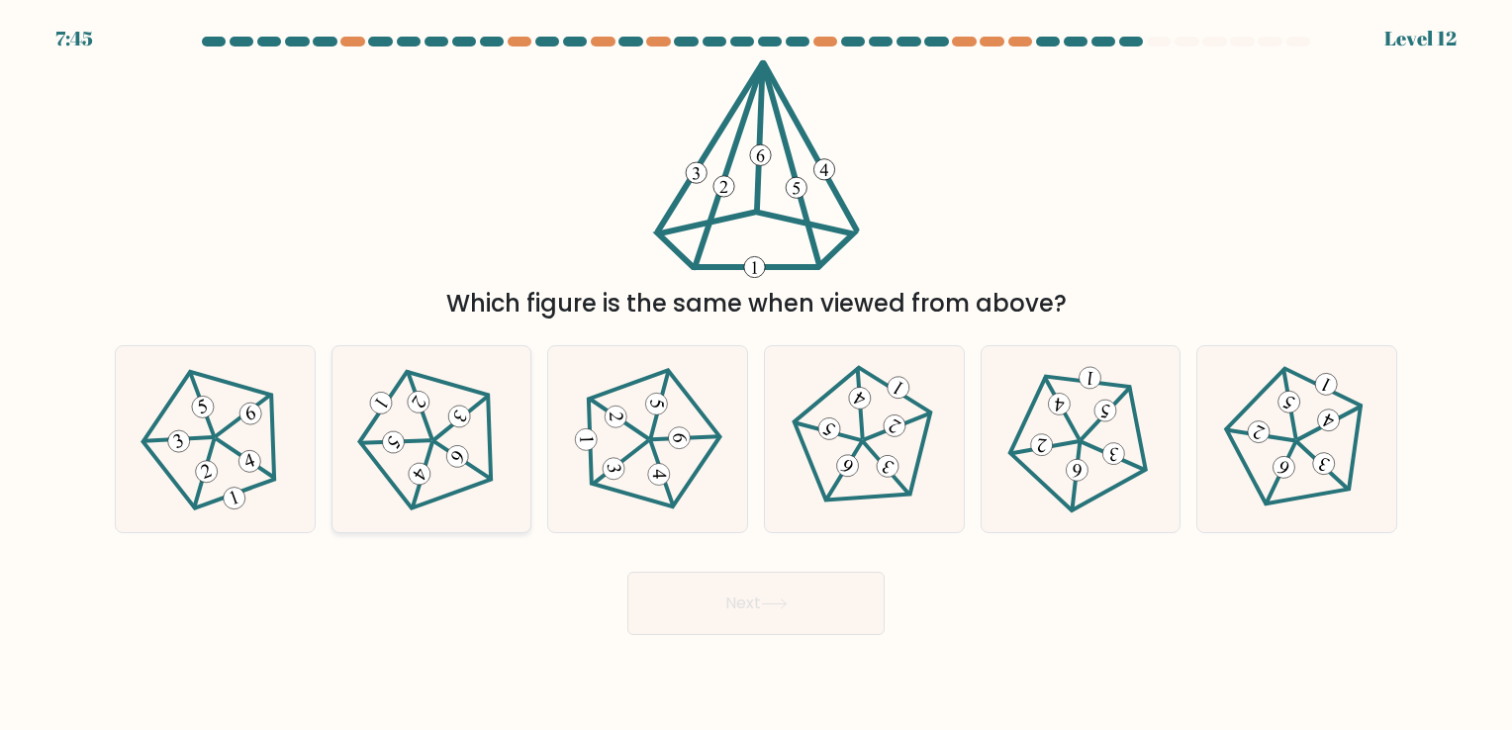
click at [438, 456] on icon at bounding box center [431, 439] width 148 height 148
click at [756, 375] on input "b." at bounding box center [756, 370] width 1 height 10
radio input "true"
click at [831, 605] on button "Next" at bounding box center [756, 603] width 257 height 63
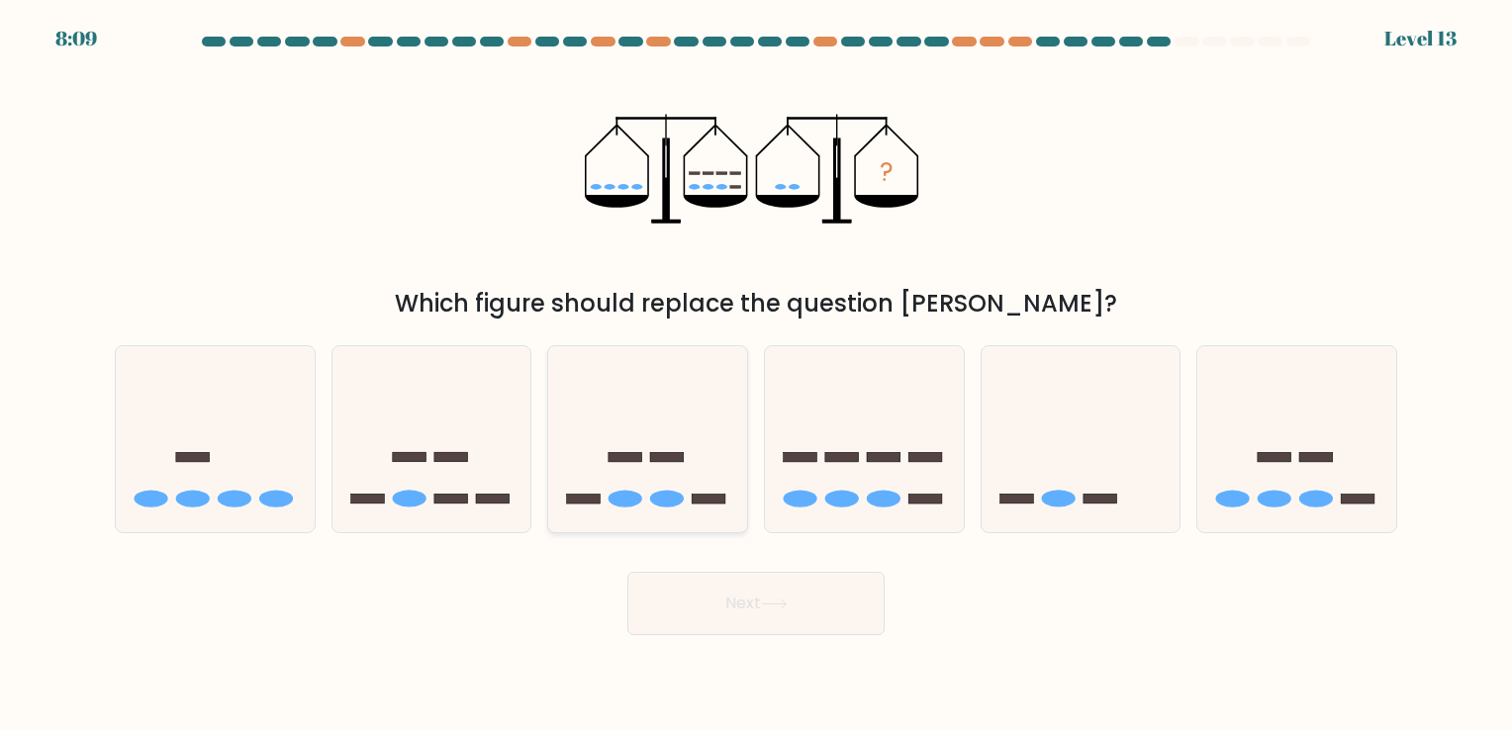
click at [683, 479] on icon at bounding box center [647, 439] width 199 height 164
click at [756, 375] on input "c." at bounding box center [756, 370] width 1 height 10
radio input "true"
click at [752, 600] on button "Next" at bounding box center [756, 603] width 257 height 63
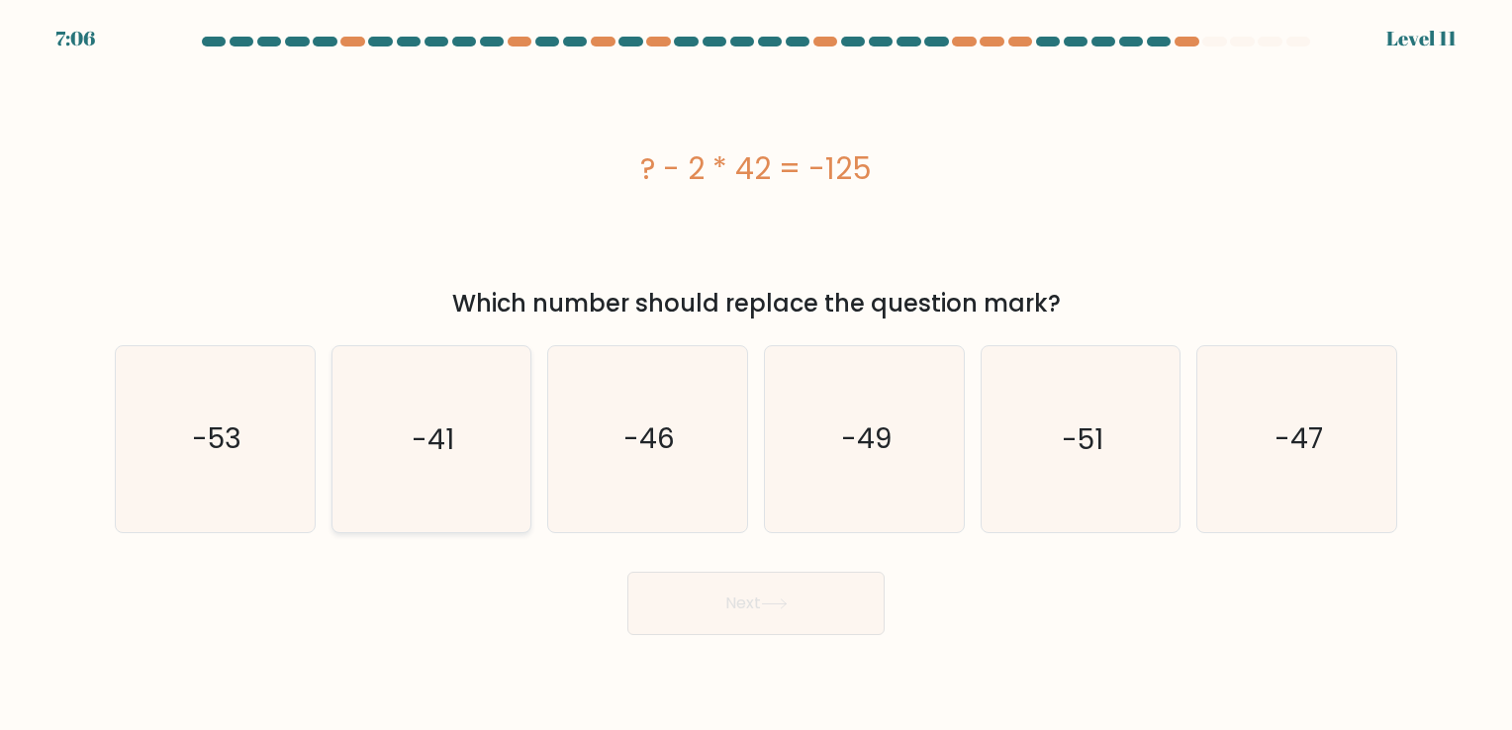
click at [460, 471] on icon "-41" at bounding box center [431, 438] width 185 height 185
click at [756, 375] on input "b. -41" at bounding box center [756, 370] width 1 height 10
radio input "true"
click at [819, 602] on button "Next" at bounding box center [756, 603] width 257 height 63
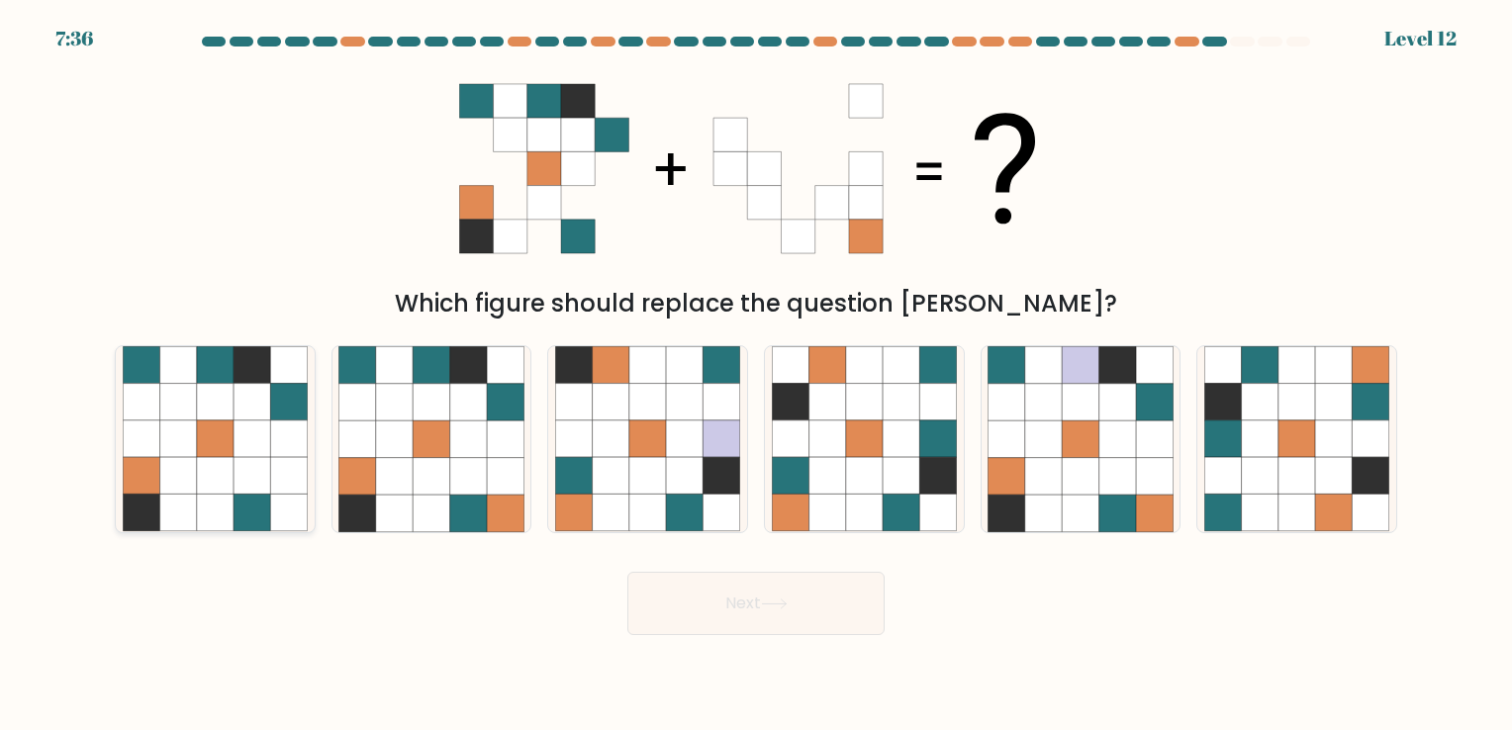
click at [198, 499] on icon at bounding box center [215, 513] width 37 height 37
click at [756, 375] on input "a." at bounding box center [756, 370] width 1 height 10
radio input "true"
click at [439, 491] on icon at bounding box center [431, 476] width 37 height 37
click at [756, 375] on input "b." at bounding box center [756, 370] width 1 height 10
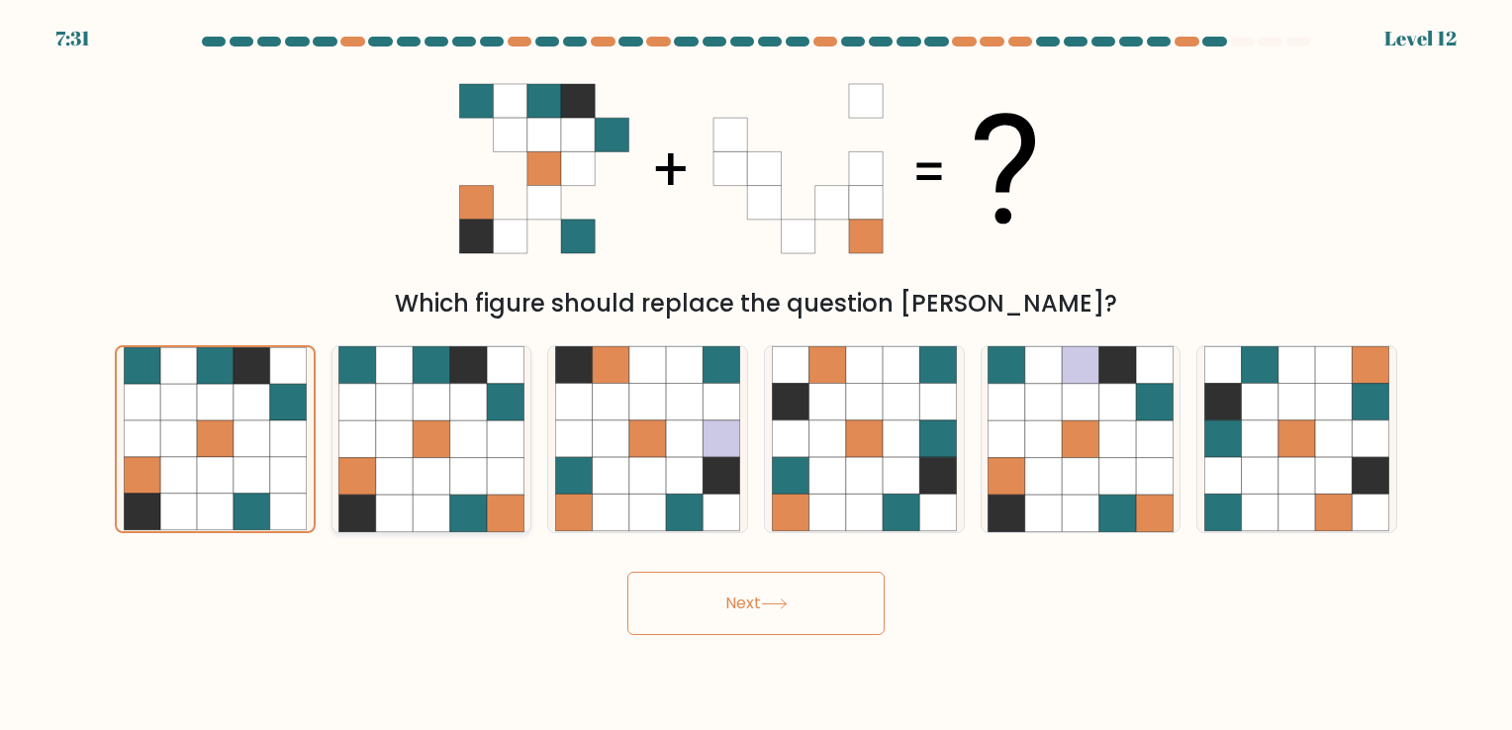
radio input "true"
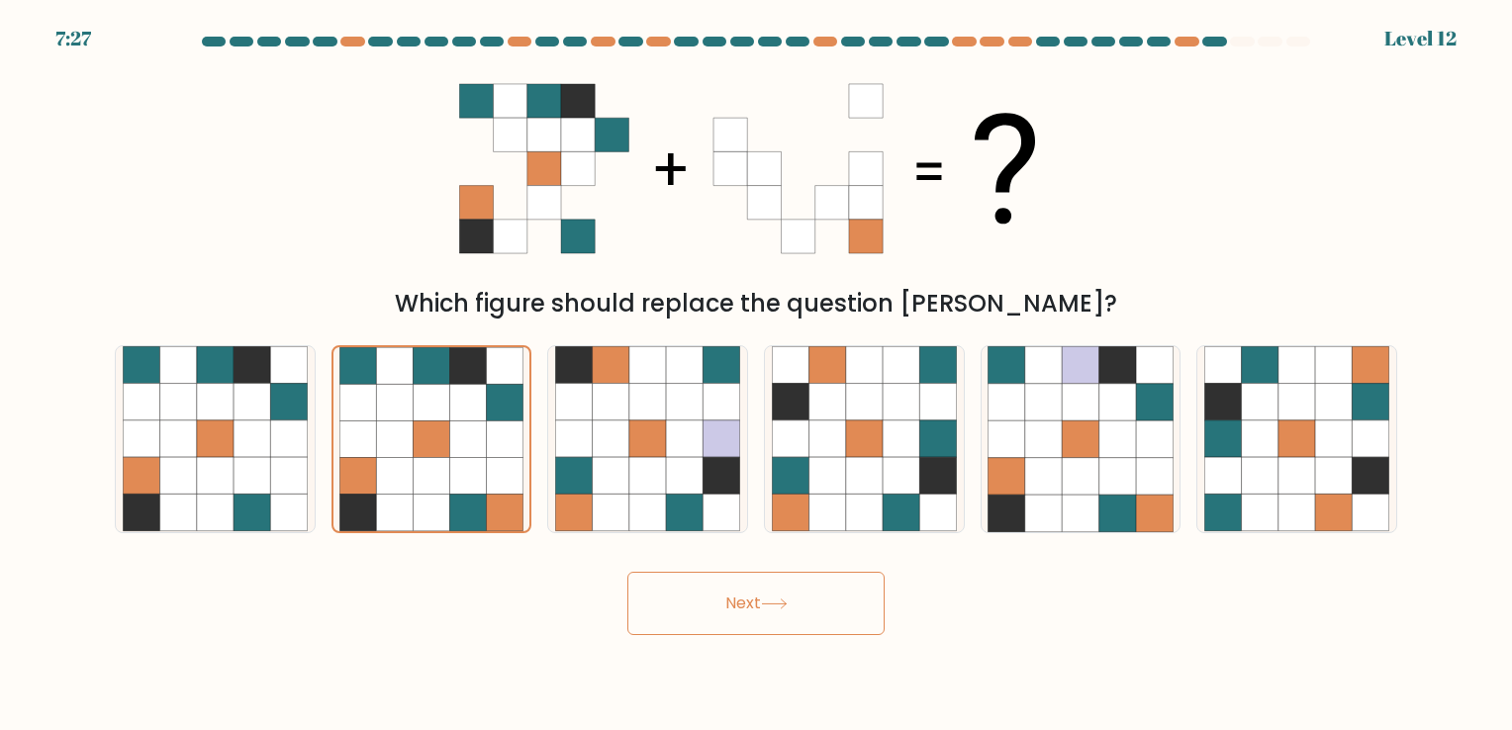
click at [729, 592] on button "Next" at bounding box center [756, 603] width 257 height 63
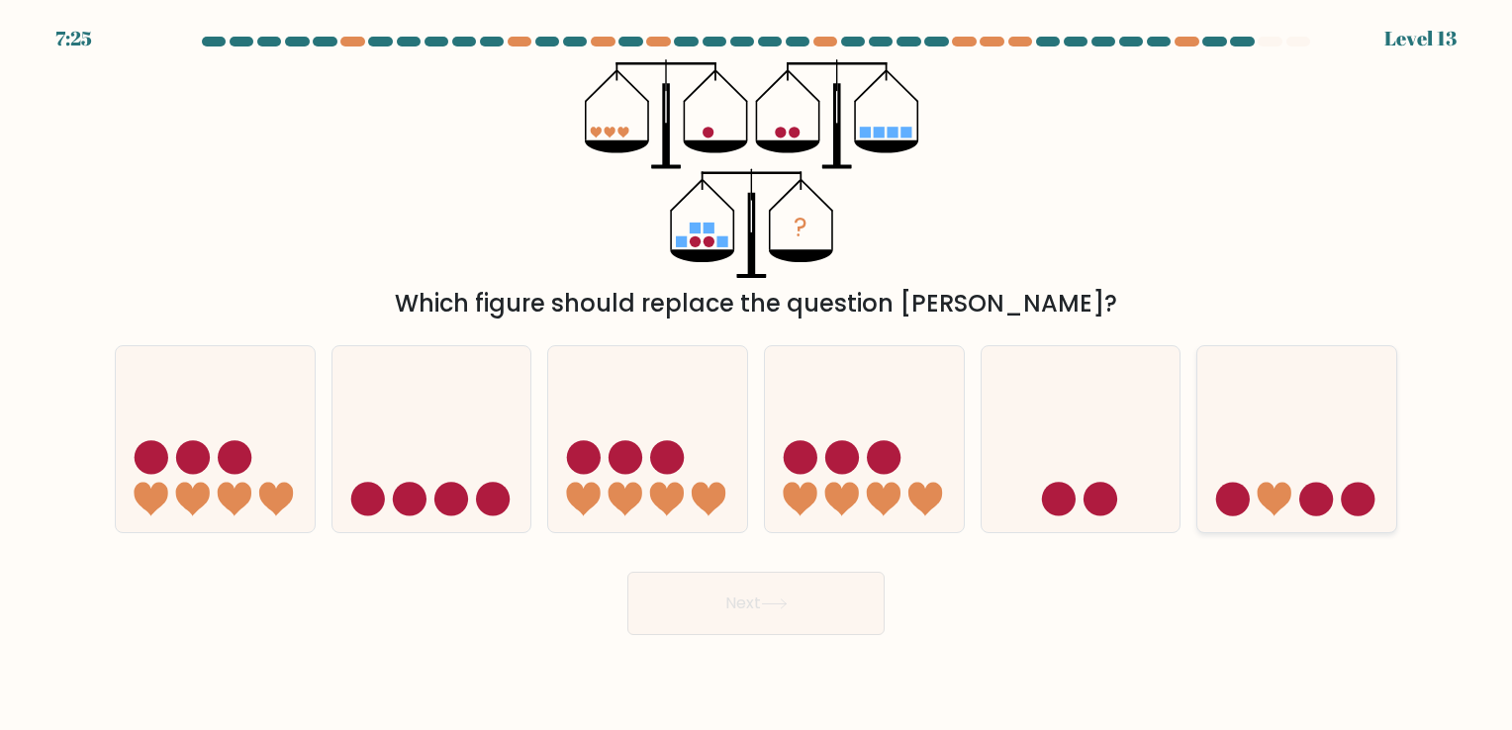
click at [1344, 497] on circle at bounding box center [1359, 500] width 34 height 34
click at [757, 375] on input "f." at bounding box center [756, 370] width 1 height 10
radio input "true"
click at [752, 609] on button "Next" at bounding box center [756, 603] width 257 height 63
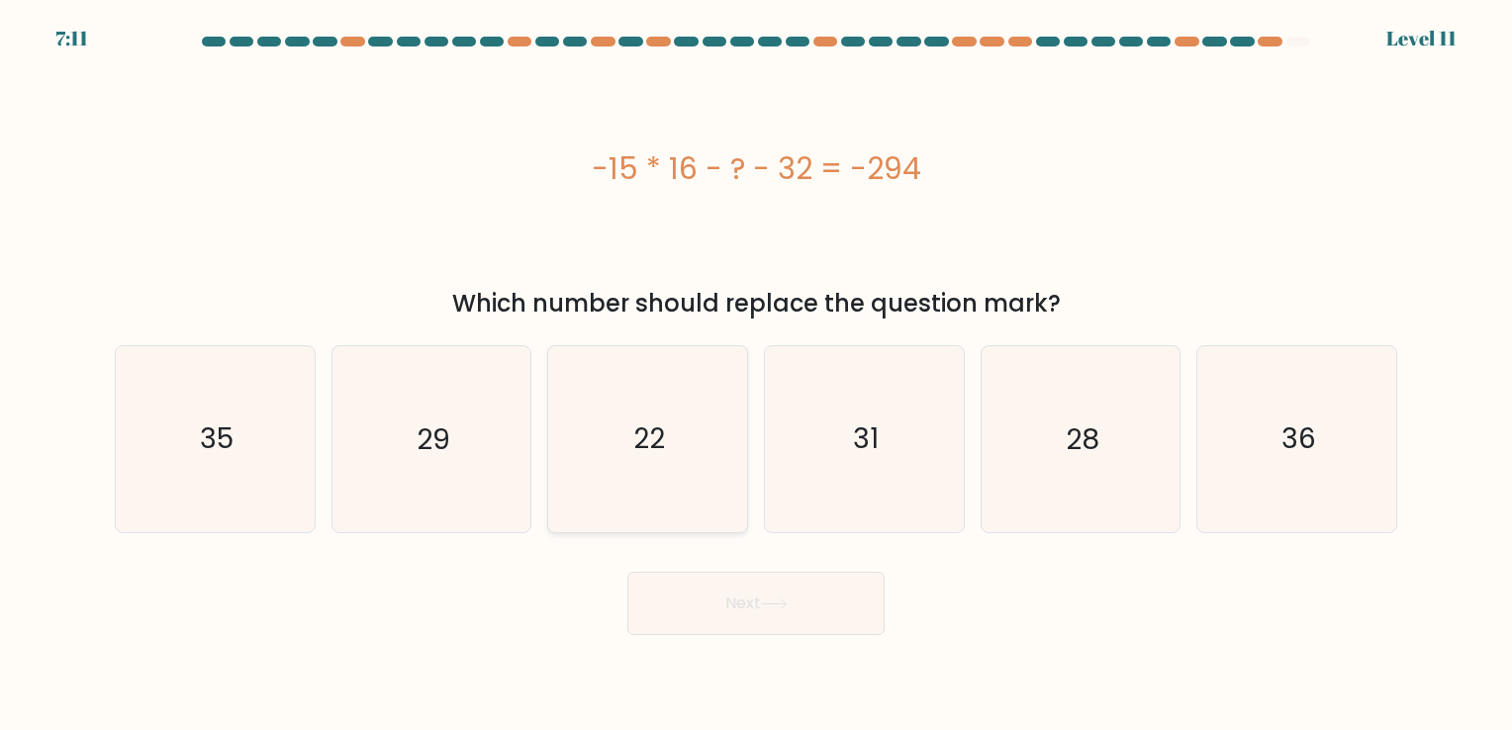
click at [705, 445] on icon "22" at bounding box center [647, 438] width 185 height 185
click at [756, 375] on input "c. 22" at bounding box center [756, 370] width 1 height 10
radio input "true"
click at [739, 592] on button "Next" at bounding box center [756, 603] width 257 height 63
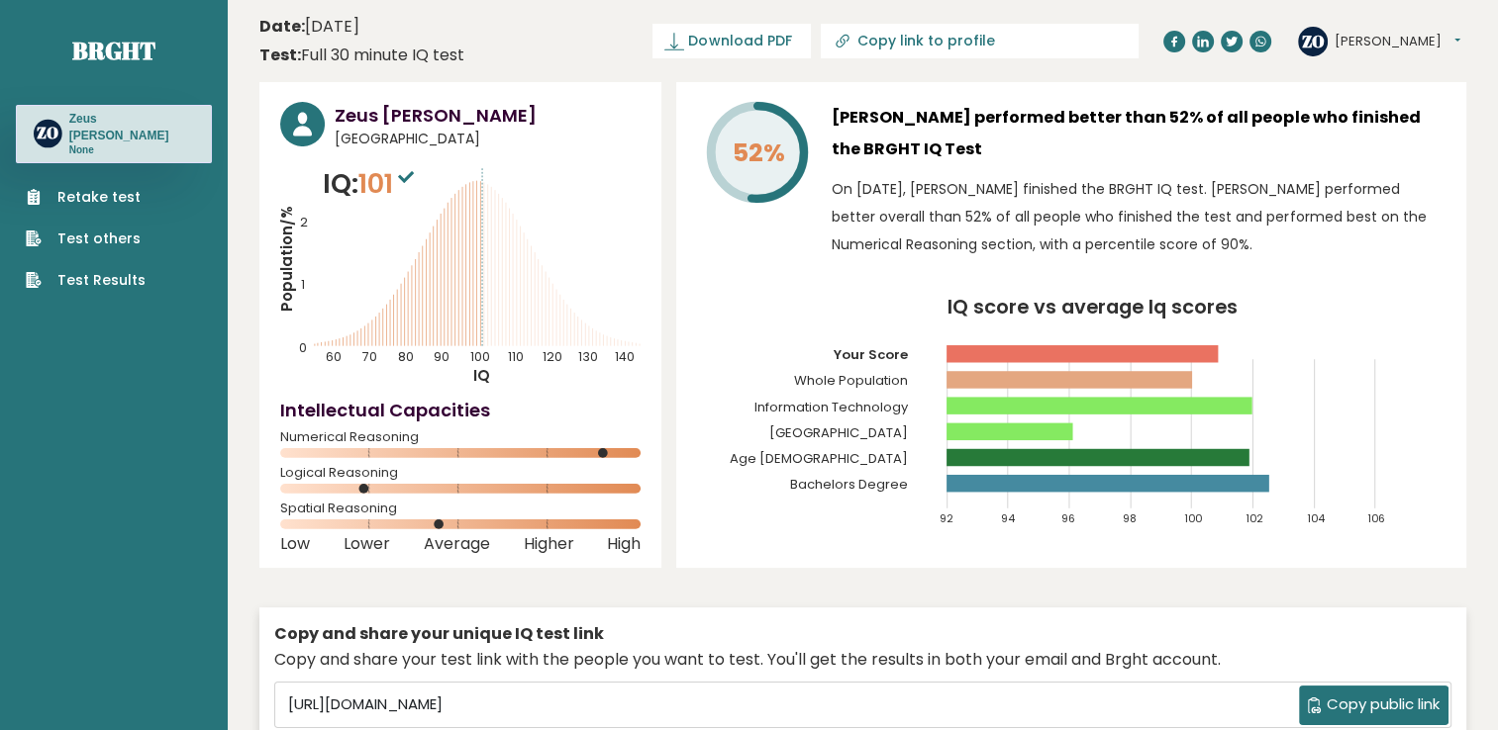
click at [1411, 39] on button "Zeus Paul" at bounding box center [1397, 42] width 126 height 20
click at [63, 270] on link "Test Results" at bounding box center [86, 280] width 120 height 21
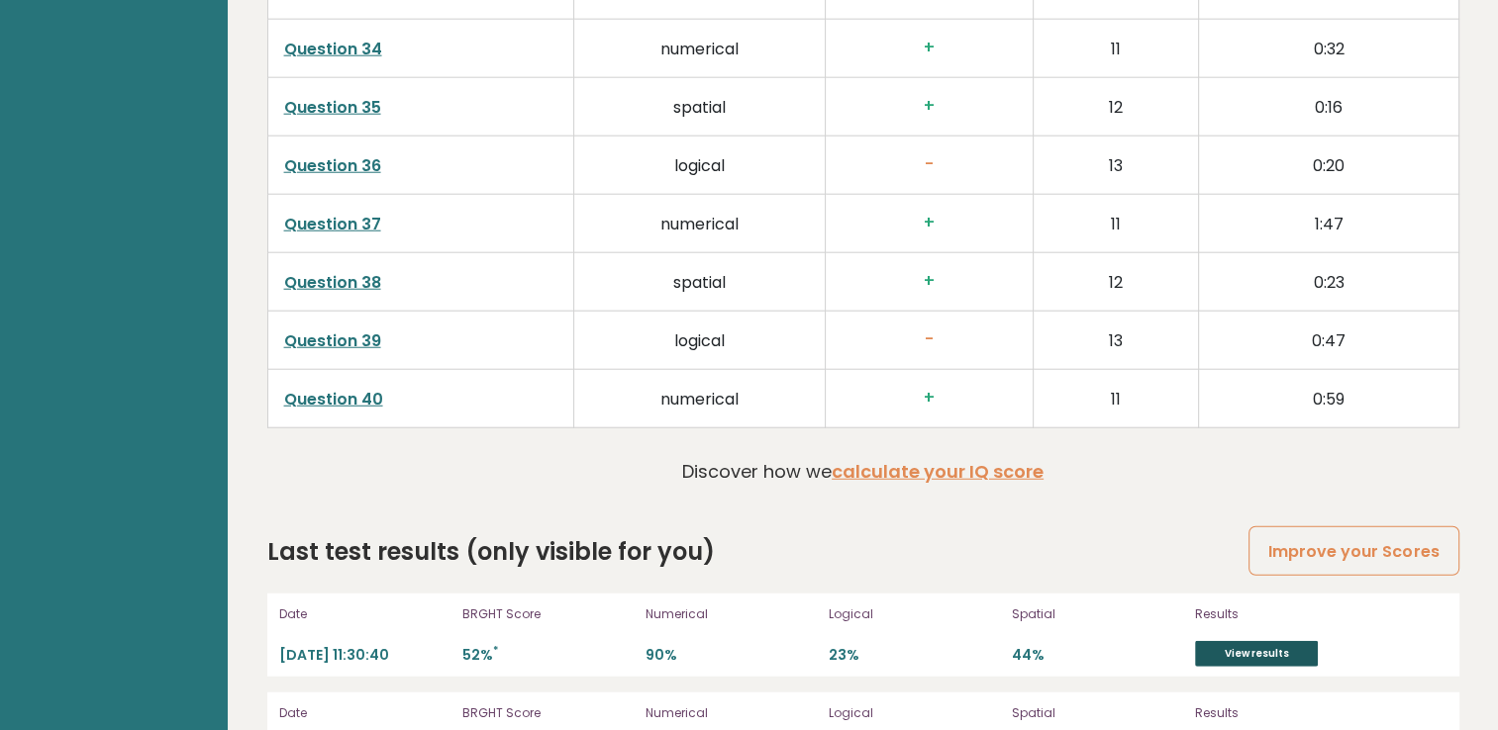
scroll to position [5076, 0]
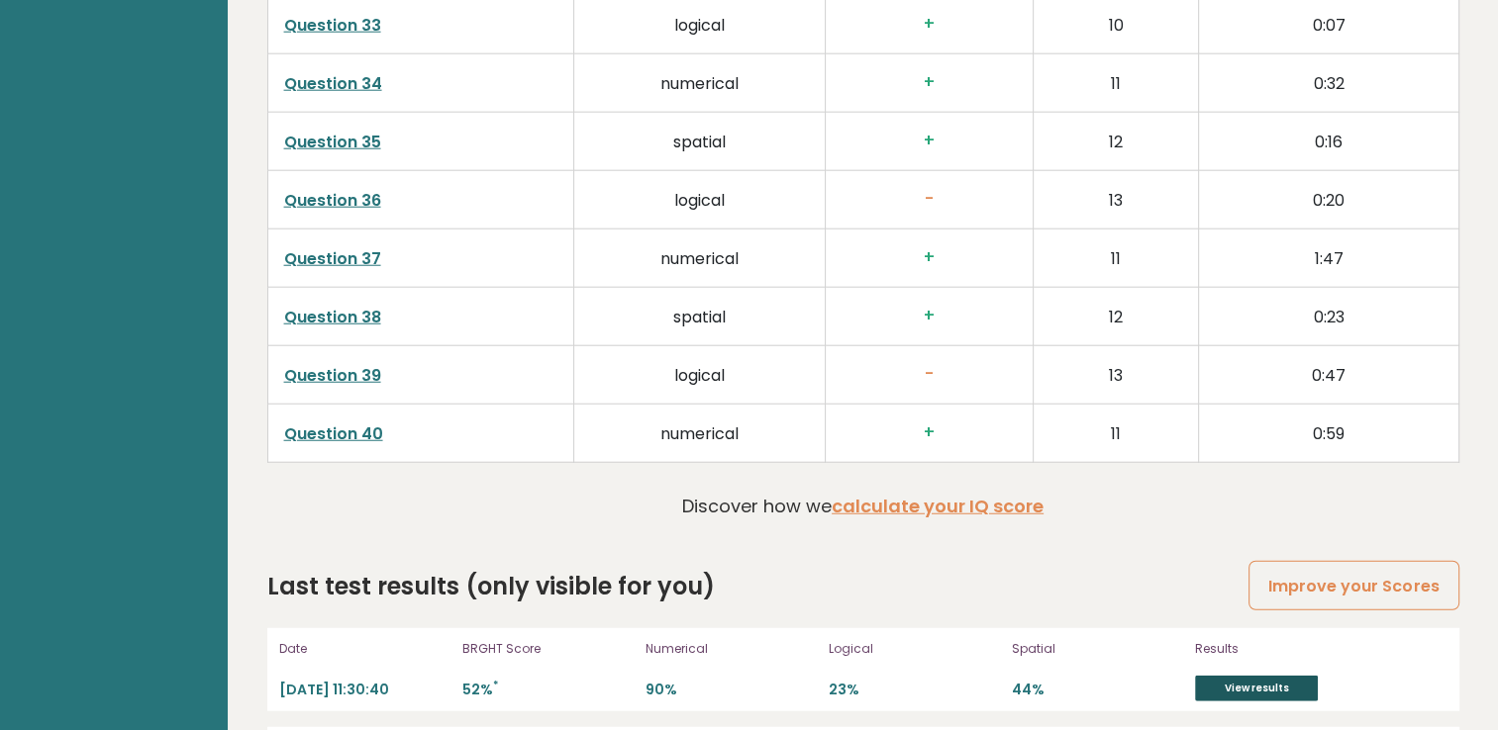
click at [1245, 683] on link "View results" at bounding box center [1256, 689] width 123 height 26
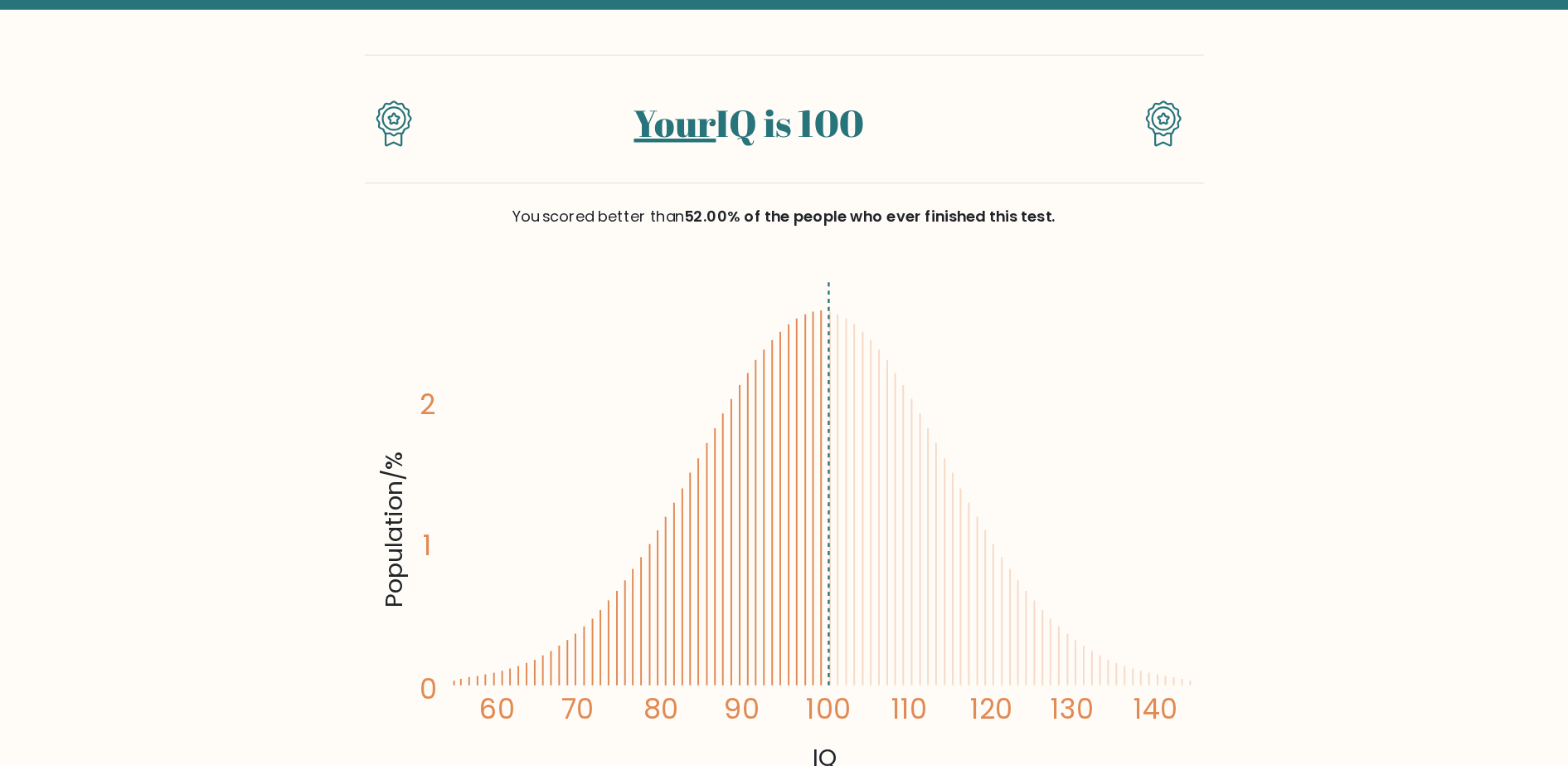
scroll to position [83, 0]
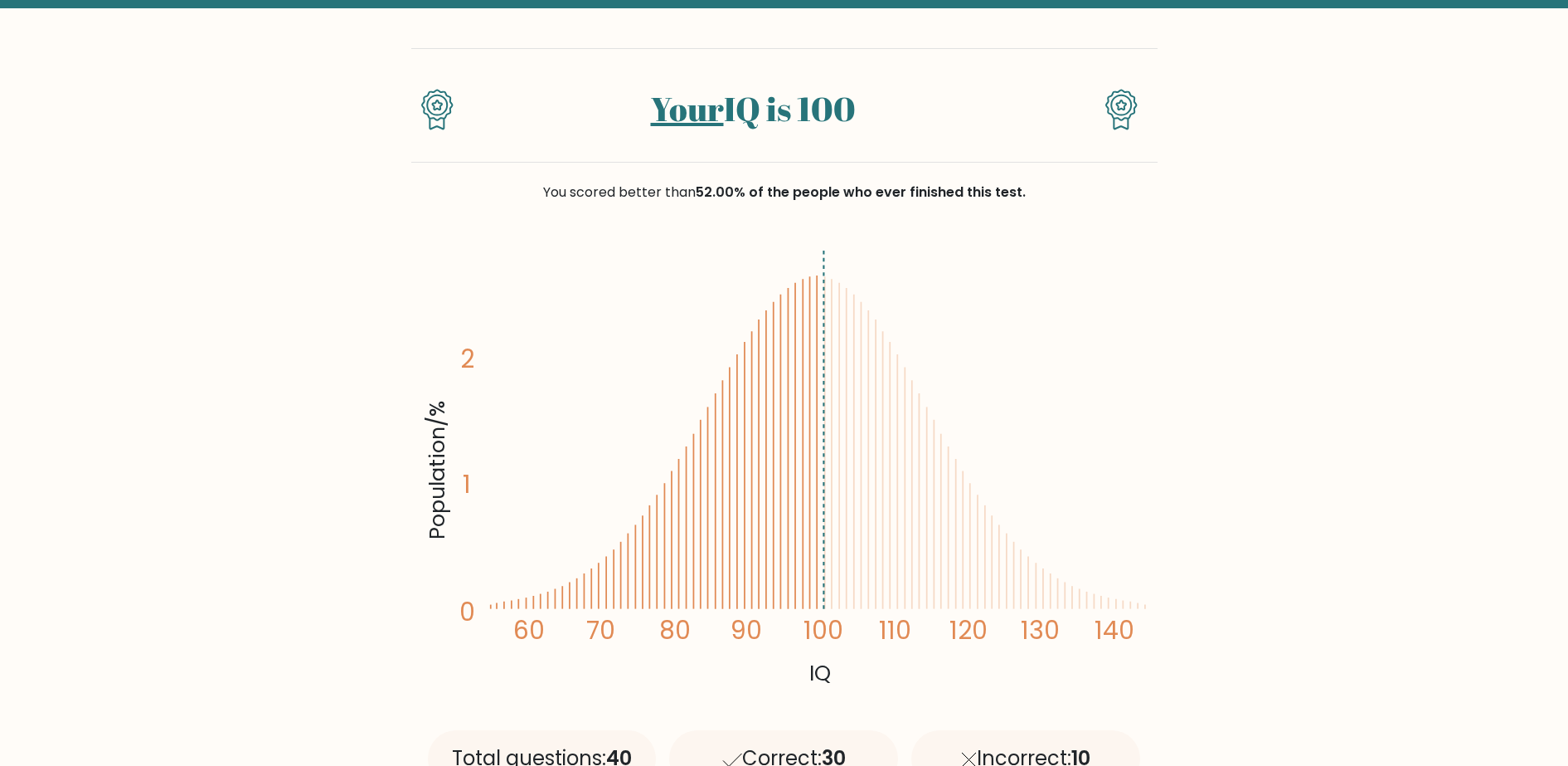
drag, startPoint x: 1249, startPoint y: 410, endPoint x: 1225, endPoint y: 417, distance: 25.0
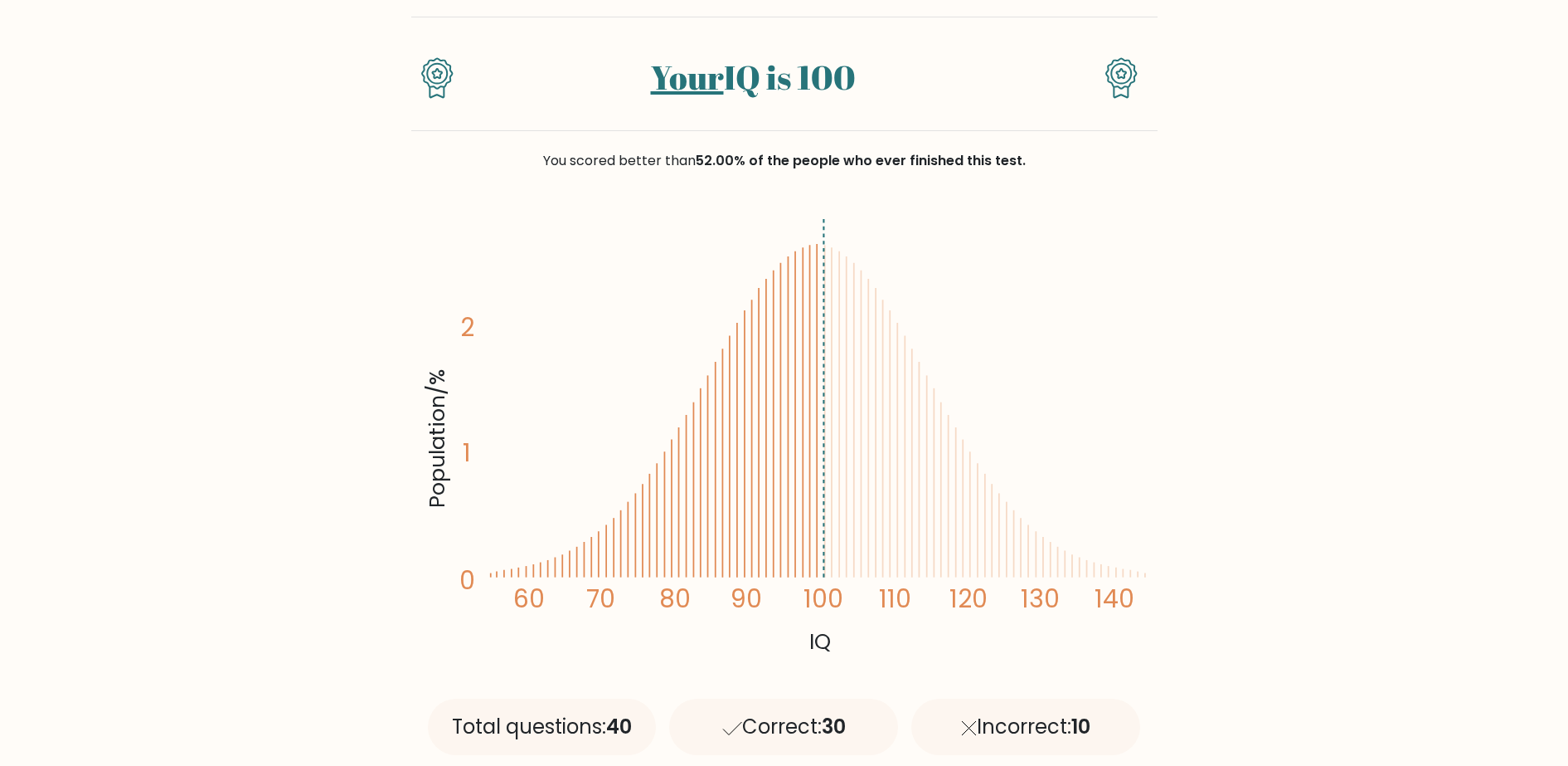
scroll to position [121, 0]
